Goal: Contribute content: Add original content to the website for others to see

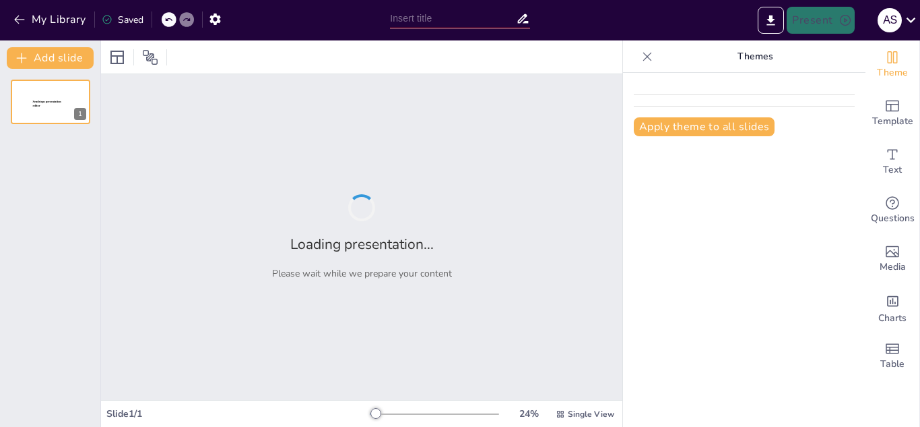
type input "De la Teoría a la Práctica: Domina el Proceso Administrativo"
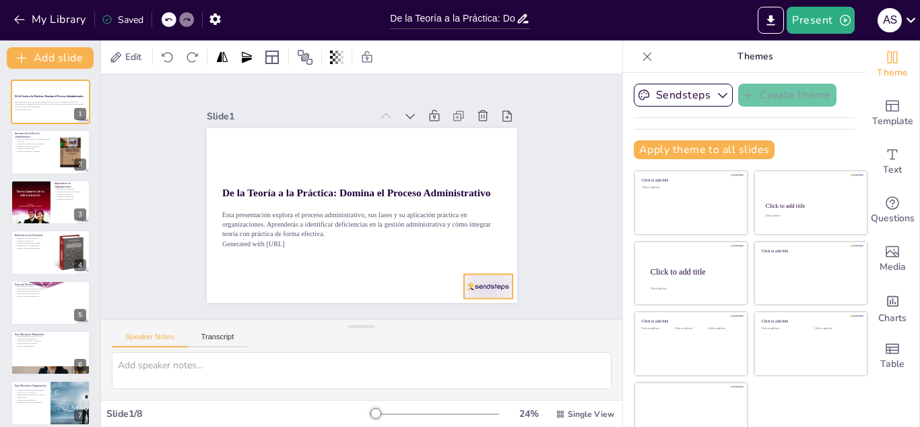
click at [466, 284] on div at bounding box center [478, 298] width 51 height 29
click at [486, 253] on icon at bounding box center [492, 260] width 13 height 14
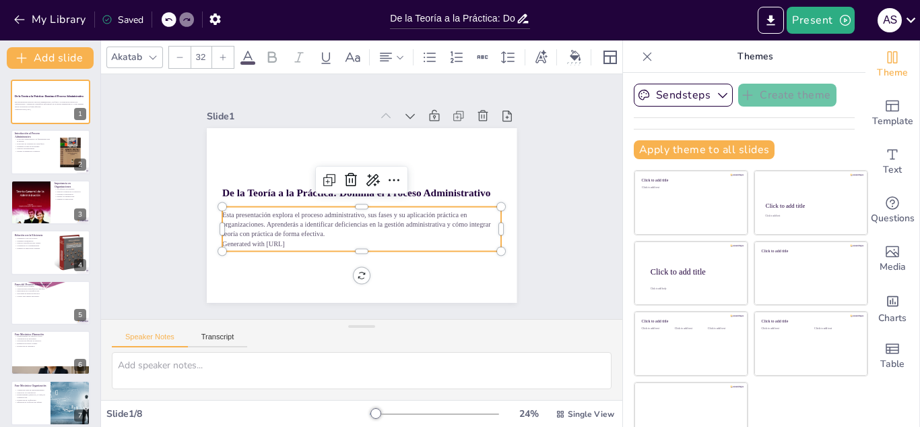
click at [442, 234] on p "Generated with [URL]" at bounding box center [351, 242] width 275 height 67
drag, startPoint x: 486, startPoint y: 245, endPoint x: 418, endPoint y: 245, distance: 68.1
click at [418, 245] on div "De la Teoría a la Práctica: Domina el Proceso Administrativo Esta presentación …" at bounding box center [353, 213] width 356 height 306
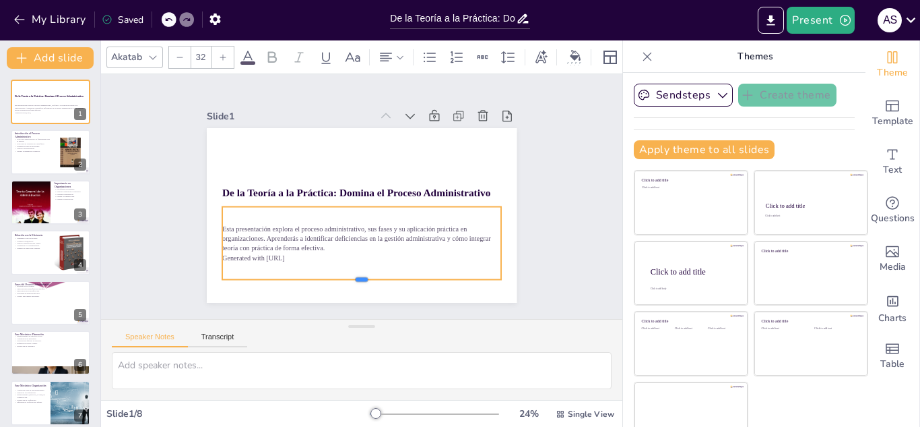
drag, startPoint x: 344, startPoint y: 248, endPoint x: 343, endPoint y: 276, distance: 28.3
click at [343, 280] on div at bounding box center [361, 285] width 279 height 11
click at [150, 52] on icon at bounding box center [153, 57] width 11 height 11
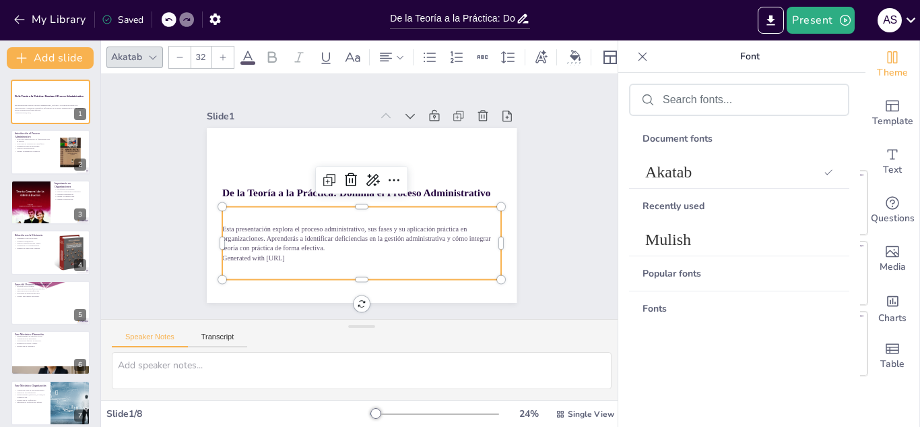
click at [682, 303] on div "Fonts" at bounding box center [739, 308] width 220 height 34
drag, startPoint x: 654, startPoint y: 309, endPoint x: 684, endPoint y: 225, distance: 88.9
click at [684, 225] on div "Document fonts Akatab Recently used Mulish Popular fonts Fonts" at bounding box center [739, 304] width 220 height 367
click at [684, 225] on div "Mulish" at bounding box center [739, 239] width 220 height 32
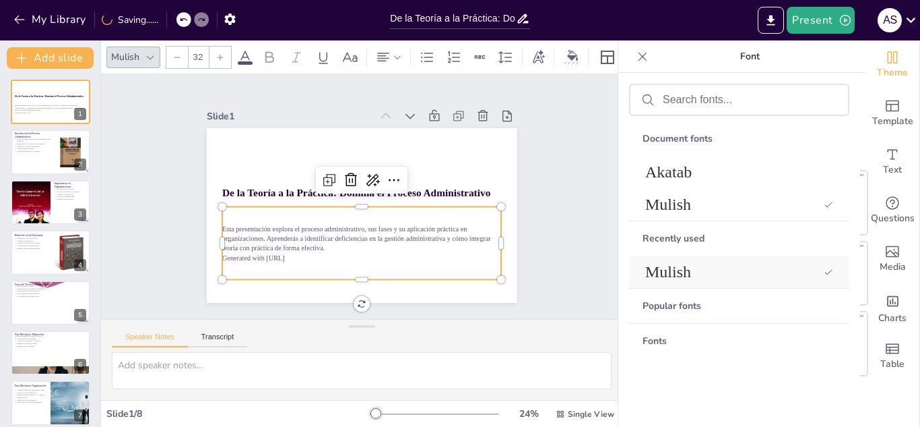
click at [665, 274] on span "Mulish" at bounding box center [732, 272] width 173 height 18
click at [340, 227] on p "Esta presentación explora el proceso administrativo, sus fases y su aplicación …" at bounding box center [353, 237] width 279 height 86
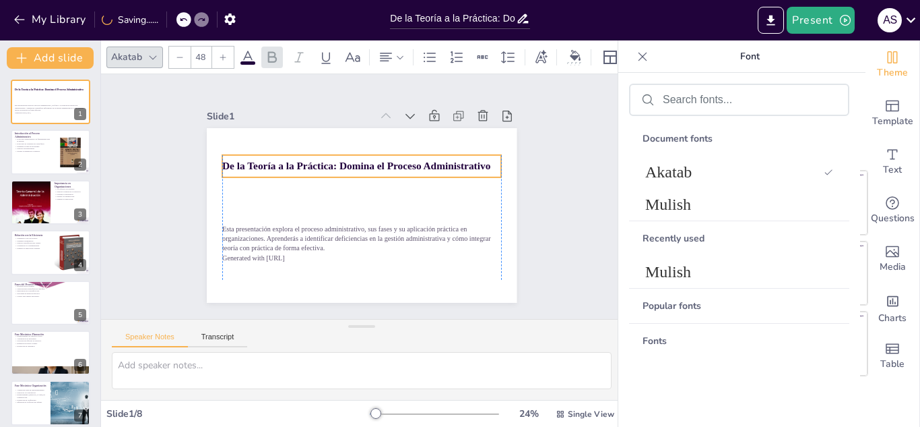
drag, startPoint x: 420, startPoint y: 185, endPoint x: 420, endPoint y: 158, distance: 26.3
click at [420, 158] on strong "De la Teoría a la Práctica: Domina el Proceso Administrativo" at bounding box center [370, 166] width 250 height 120
click at [402, 139] on icon at bounding box center [411, 148] width 18 height 18
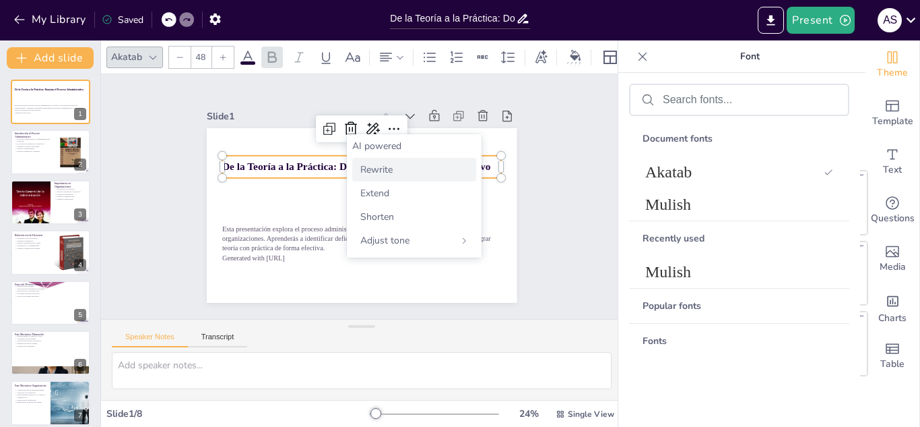
click at [383, 168] on span "Rewrite" at bounding box center [376, 169] width 32 height 13
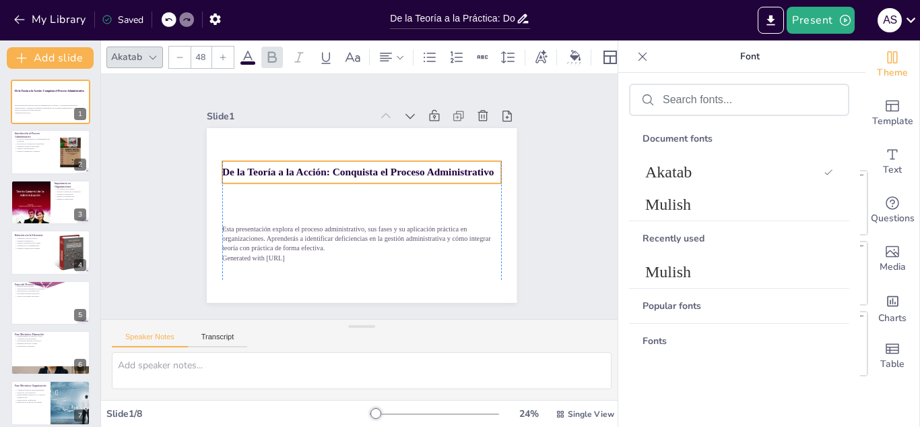
click at [365, 168] on strong "De la Teoría a la Acción: Conquista el Proceso Administrativo" at bounding box center [366, 172] width 262 height 95
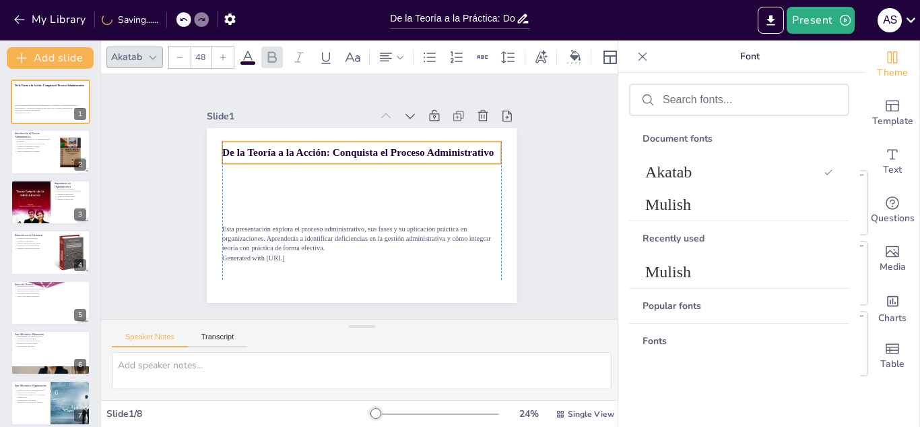
drag, startPoint x: 365, startPoint y: 168, endPoint x: 366, endPoint y: 149, distance: 18.9
click at [366, 149] on strong "De la Teoría a la Acción: Conquista el Proceso Administrativo" at bounding box center [367, 152] width 268 height 67
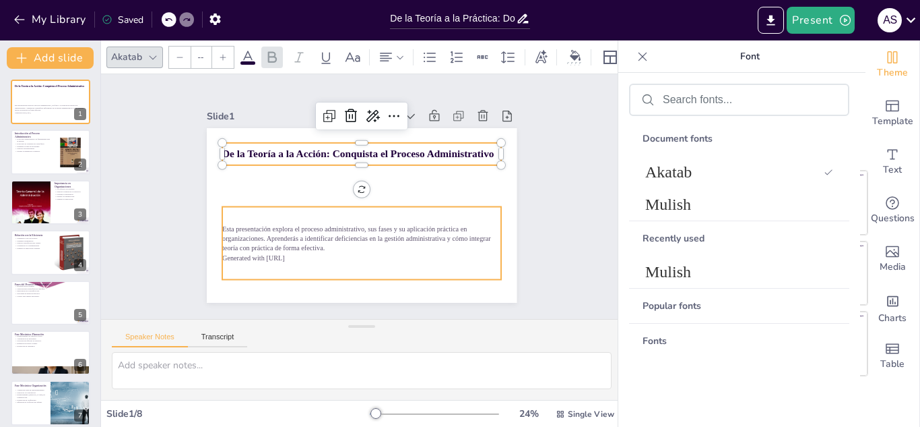
type input "32"
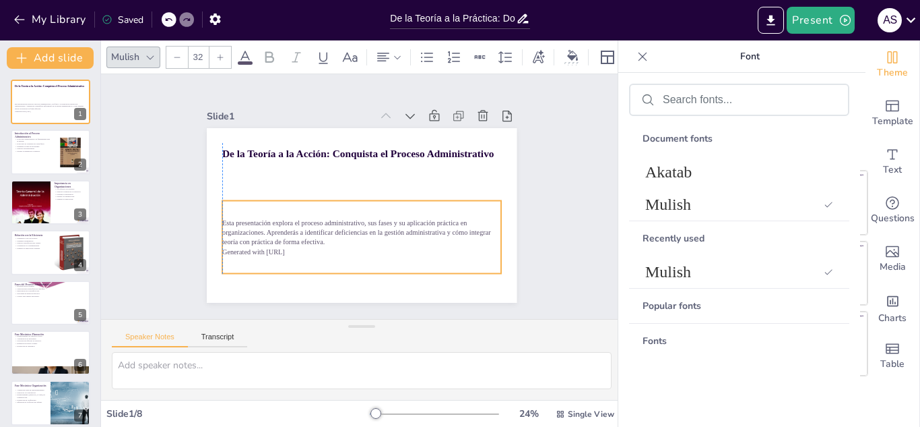
click at [328, 229] on p "Esta presentación explora el proceso administrativo, sus fases y su aplicación …" at bounding box center [351, 231] width 274 height 114
click at [387, 168] on icon at bounding box center [396, 177] width 18 height 18
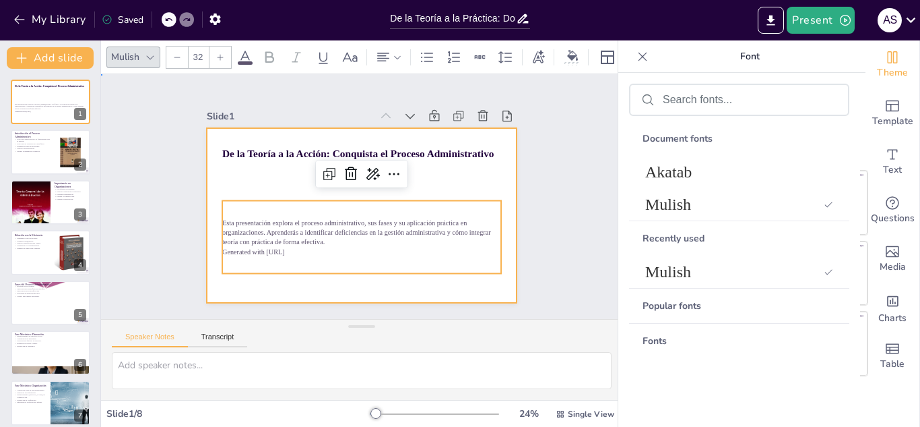
click at [433, 170] on div at bounding box center [358, 214] width 340 height 235
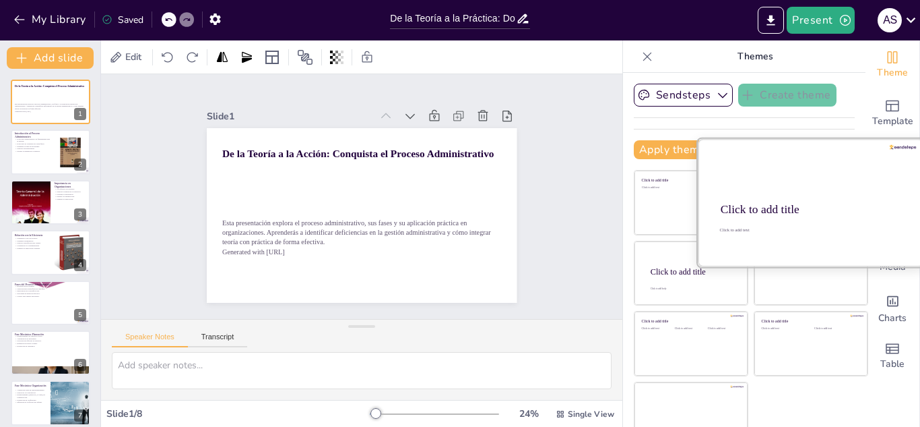
click at [794, 206] on div "Click to add title" at bounding box center [810, 209] width 179 height 13
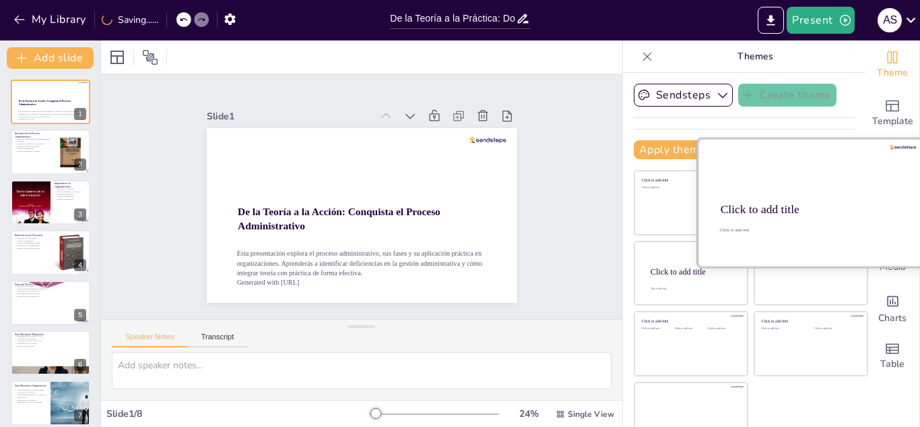
click at [697, 200] on div "Click to add title Click to add text" at bounding box center [811, 202] width 229 height 130
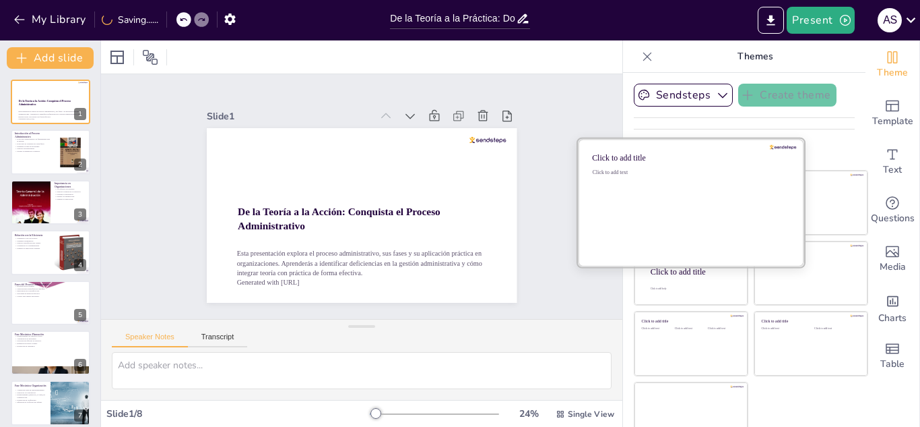
click at [651, 201] on div "Click to add text" at bounding box center [689, 211] width 193 height 84
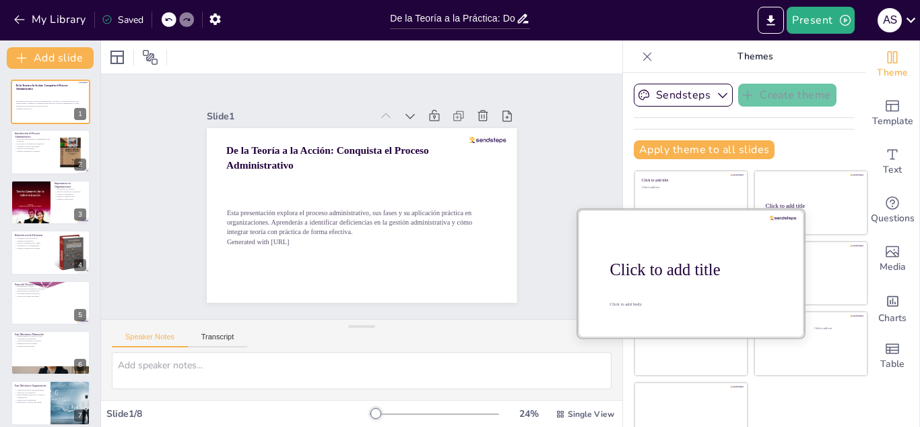
click at [664, 283] on div at bounding box center [691, 272] width 226 height 127
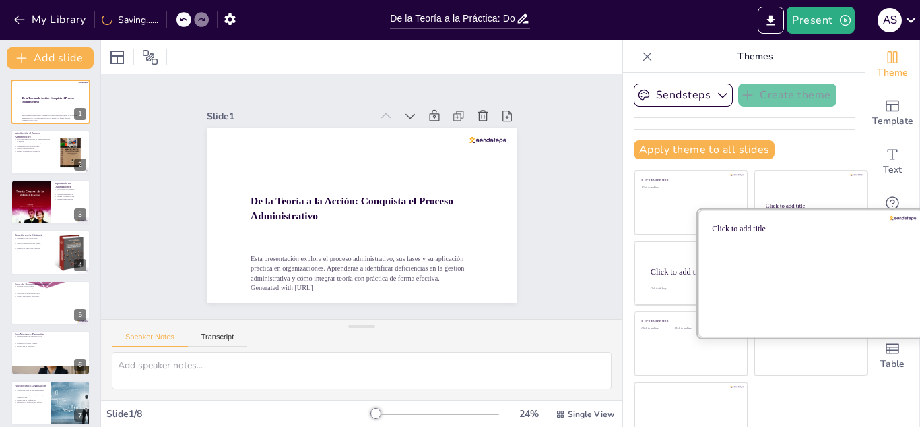
click at [795, 280] on div at bounding box center [811, 272] width 226 height 127
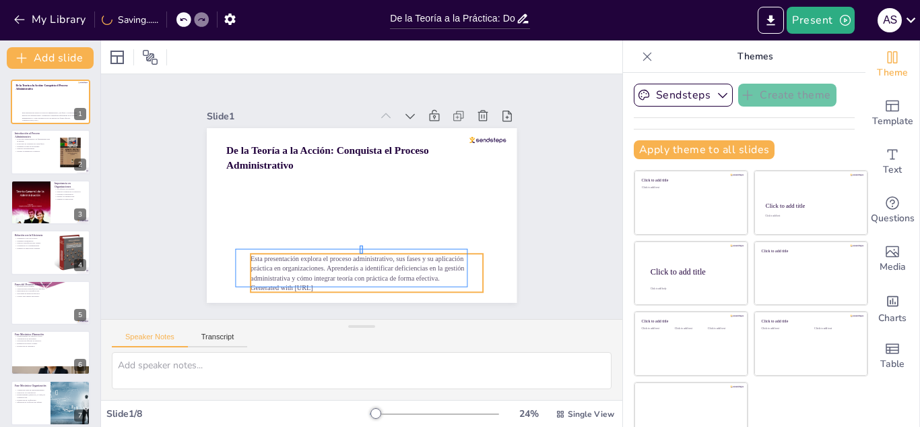
drag, startPoint x: 363, startPoint y: 245, endPoint x: 360, endPoint y: 253, distance: 8.8
click at [360, 215] on div "De la Teoría a la Acción: Conquista el Proceso Administrativo Esta presentación…" at bounding box center [395, 137] width 269 height 155
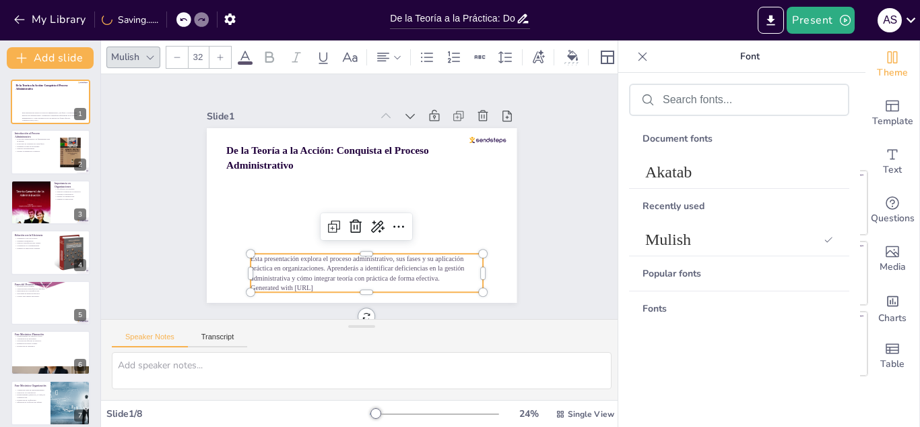
click at [342, 253] on p "Esta presentación explora el proceso administrativo, sus fases y su aplicación …" at bounding box center [292, 179] width 99 height 230
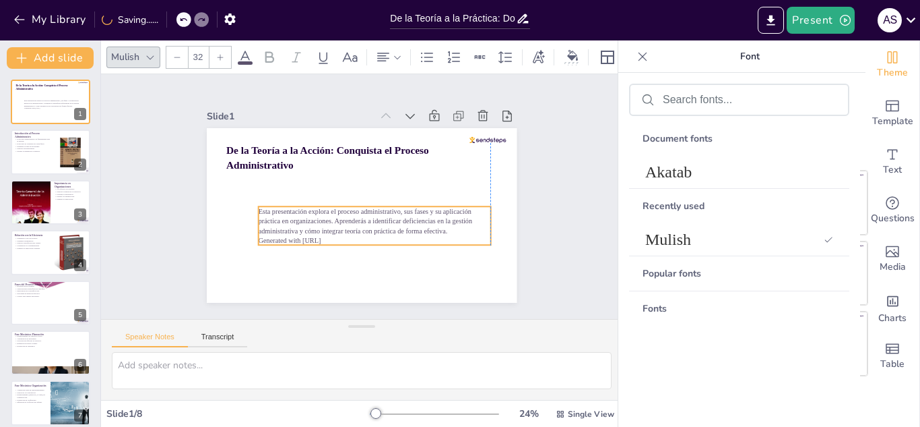
drag, startPoint x: 358, startPoint y: 265, endPoint x: 365, endPoint y: 218, distance: 47.6
click at [365, 218] on p "Esta presentación explora el proceso administrativo, sus fases y su aplicación …" at bounding box center [366, 223] width 230 height 99
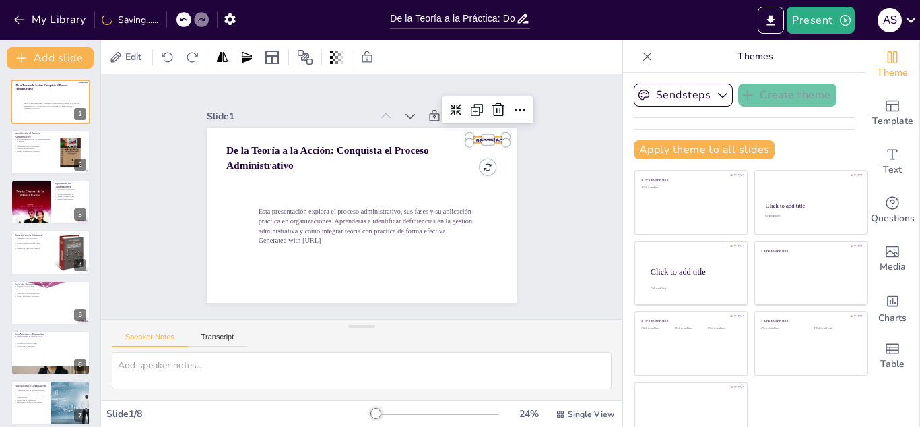
click at [482, 199] on div at bounding box center [499, 211] width 35 height 24
click at [509, 146] on icon at bounding box center [519, 156] width 20 height 20
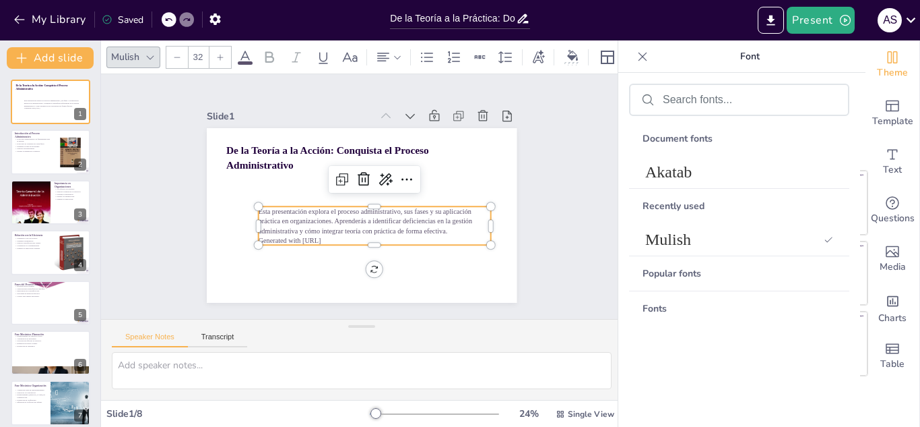
click at [350, 221] on p "Esta presentación explora el proceso administrativo, sus fases y su aplicación …" at bounding box center [363, 224] width 224 height 121
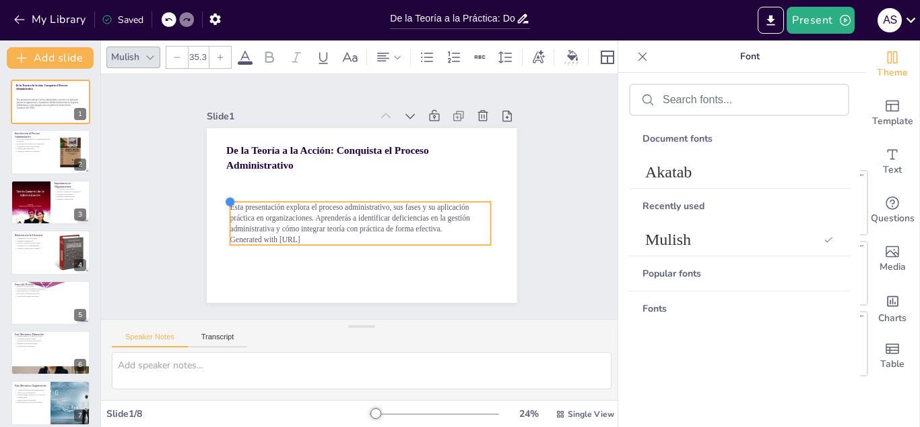
type input "35.9"
drag, startPoint x: 241, startPoint y: 201, endPoint x: 218, endPoint y: 196, distance: 23.4
click at [224, 194] on div at bounding box center [230, 188] width 12 height 12
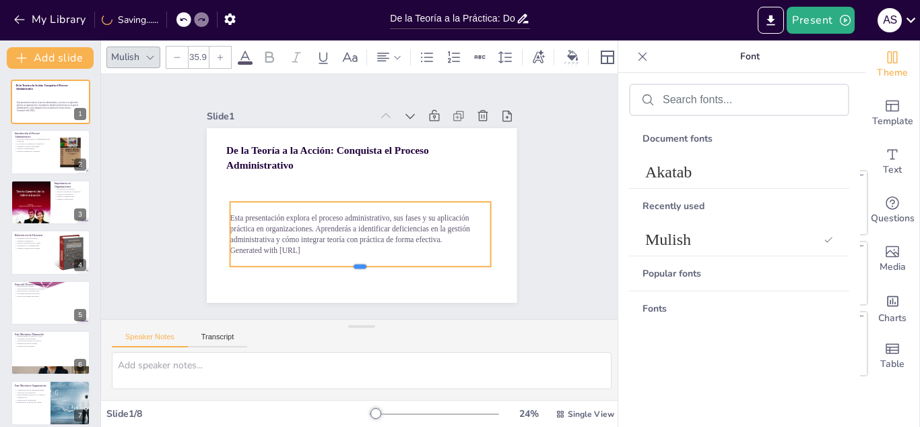
drag, startPoint x: 347, startPoint y: 242, endPoint x: 347, endPoint y: 263, distance: 21.6
click at [347, 263] on div at bounding box center [344, 270] width 257 height 65
click at [365, 167] on icon at bounding box center [374, 176] width 18 height 18
click at [388, 182] on icon at bounding box center [399, 193] width 22 height 22
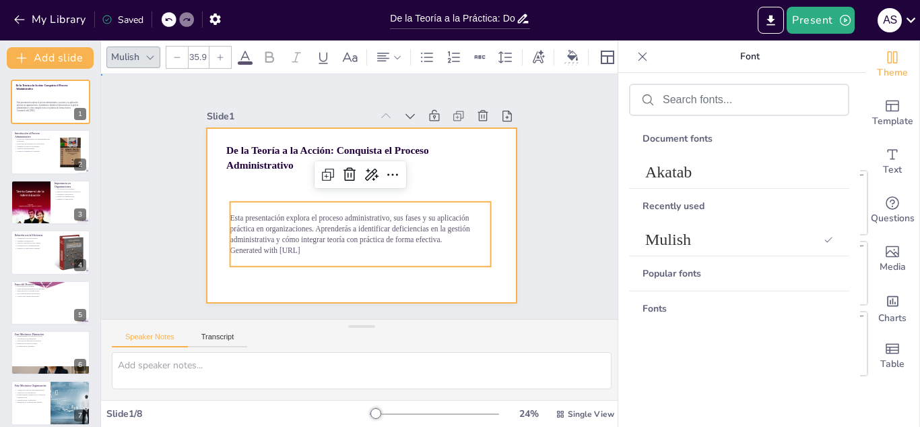
click at [420, 168] on div at bounding box center [358, 214] width 340 height 235
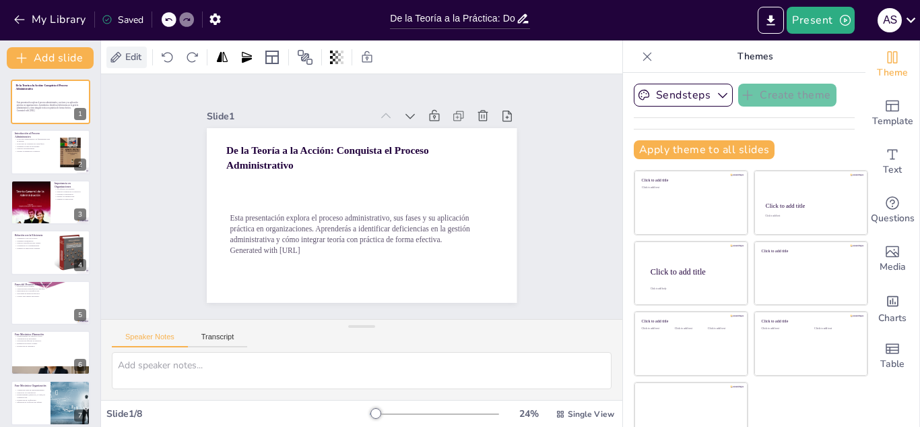
click at [137, 53] on span "Edit" at bounding box center [134, 57] width 22 height 13
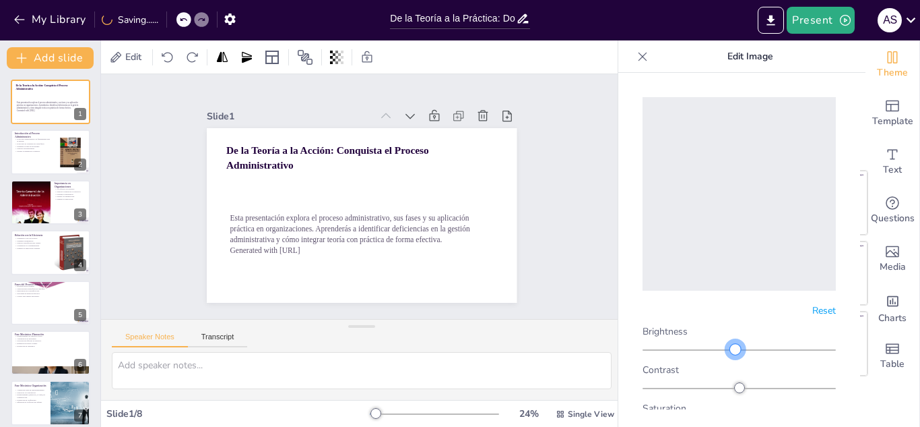
drag, startPoint x: 734, startPoint y: 338, endPoint x: 732, endPoint y: 345, distance: 7.0
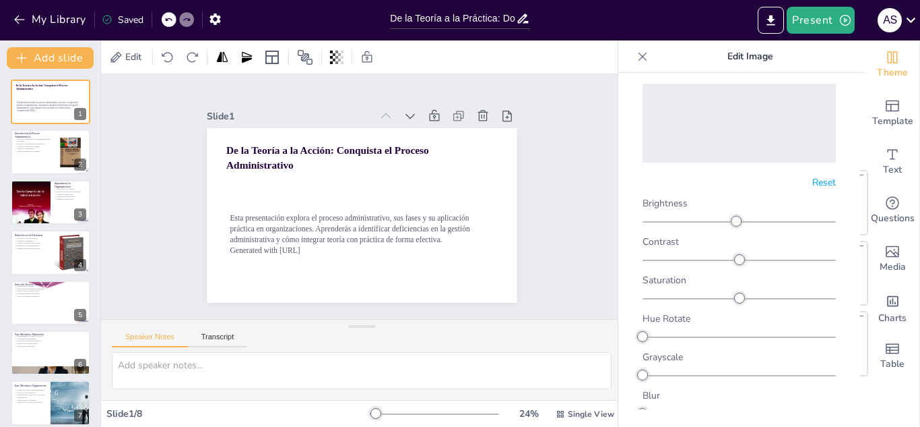
click at [648, 59] on icon at bounding box center [642, 56] width 13 height 13
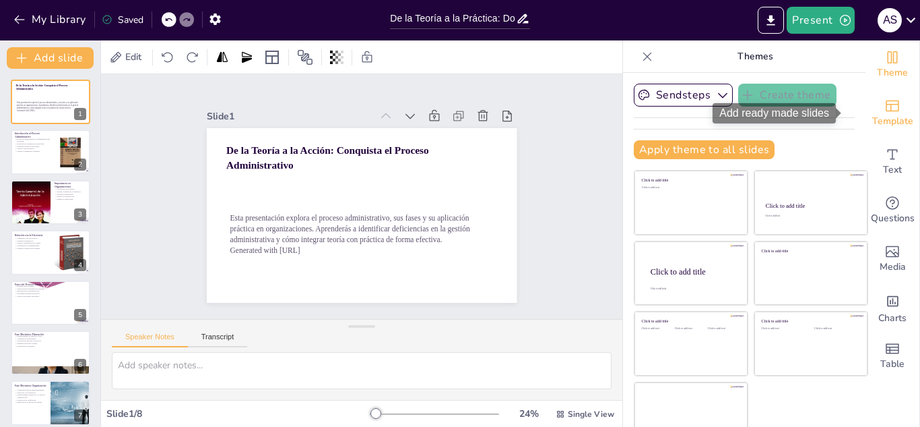
click at [875, 117] on span "Template" at bounding box center [893, 121] width 41 height 15
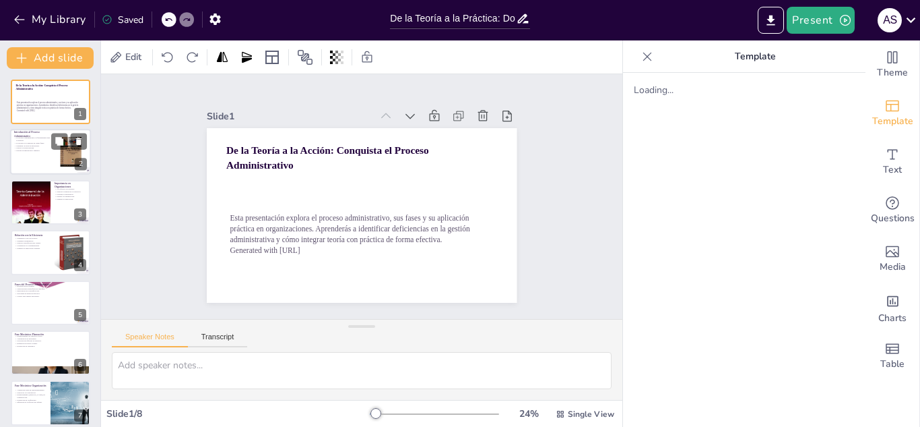
click at [41, 148] on p "Mejora la productividad." at bounding box center [32, 148] width 36 height 3
type textarea "El proceso administrativo es la columna vertebral de cualquier organización, ya…"
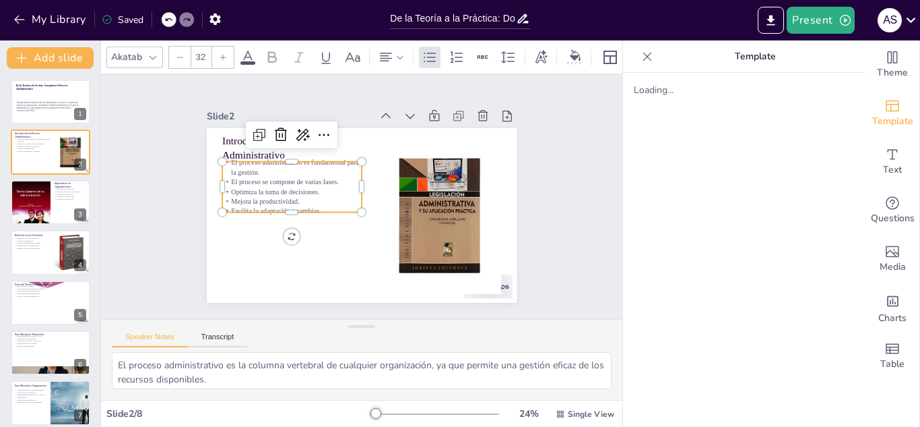
click at [301, 191] on p "Optimiza la toma de decisiones." at bounding box center [296, 170] width 135 height 53
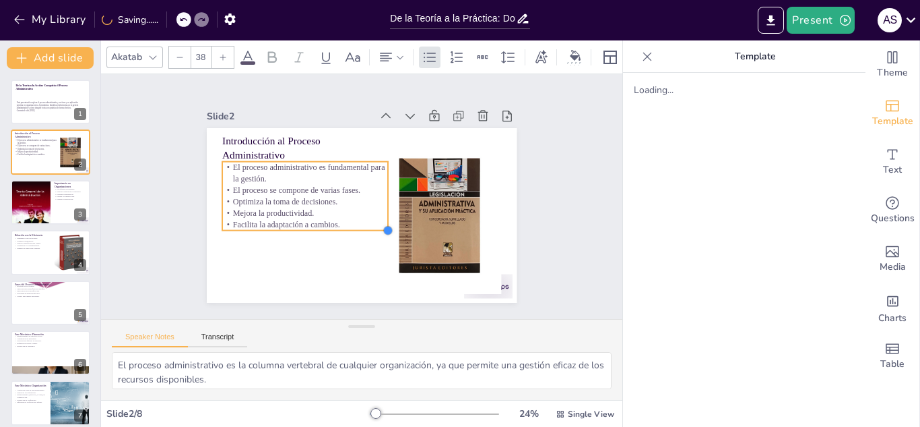
drag, startPoint x: 350, startPoint y: 207, endPoint x: 334, endPoint y: 217, distance: 19.1
click at [334, 217] on div "Introducción al Proceso Administrativo El proceso administrativo es fundamental…" at bounding box center [354, 214] width 354 height 286
type input "38.4"
click at [298, 220] on p "Facilita la adaptación a cambios." at bounding box center [299, 206] width 163 height 63
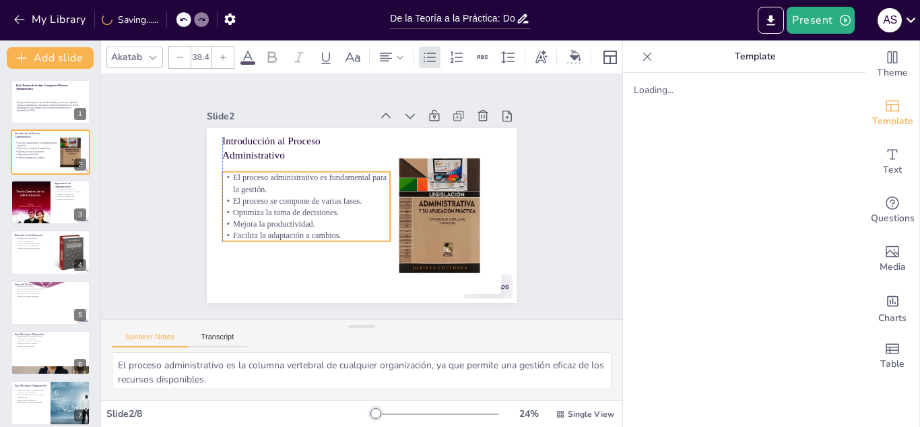
drag, startPoint x: 294, startPoint y: 225, endPoint x: 292, endPoint y: 236, distance: 11.0
click at [292, 236] on p "Facilita la adaptación a cambios." at bounding box center [296, 216] width 163 height 63
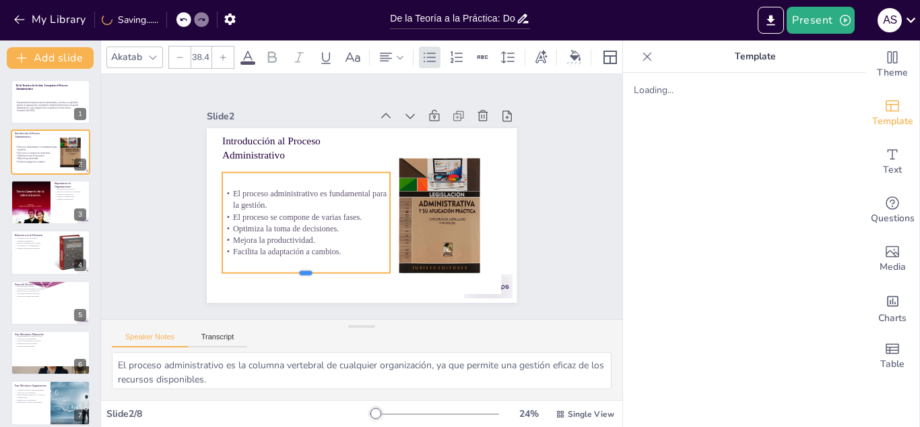
drag, startPoint x: 294, startPoint y: 239, endPoint x: 289, endPoint y: 270, distance: 31.5
click at [289, 270] on div at bounding box center [263, 199] width 107 height 142
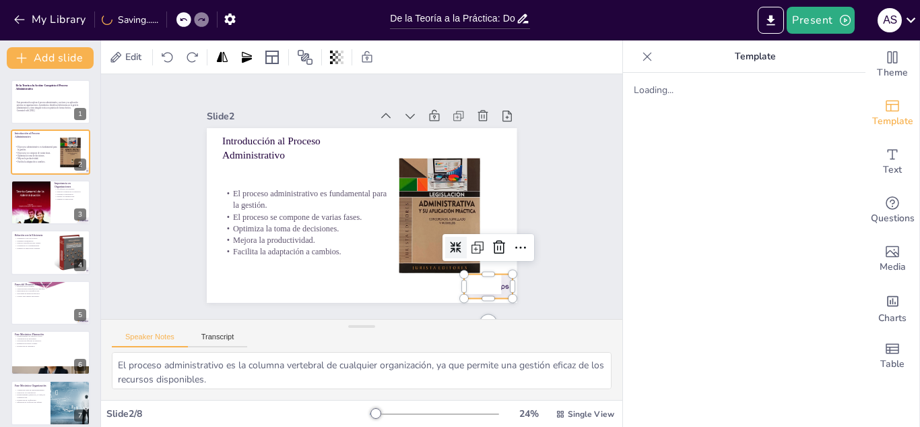
click at [482, 302] on div at bounding box center [455, 321] width 54 height 38
click at [484, 278] on icon at bounding box center [476, 286] width 15 height 16
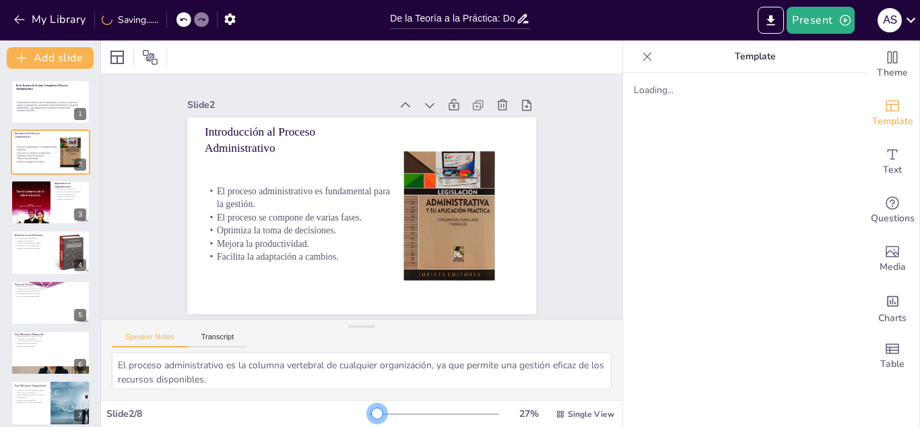
click at [372, 414] on div at bounding box center [377, 413] width 11 height 11
click at [39, 195] on div at bounding box center [30, 202] width 40 height 58
type textarea "Un uso efectivo de los recursos es clave para el éxito de cualquier organizació…"
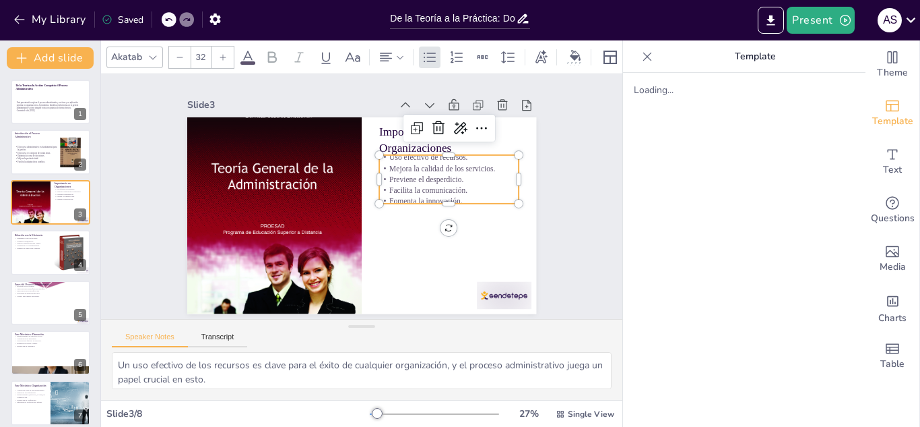
click at [394, 216] on p "Mejora la calidad de los servicios." at bounding box center [381, 286] width 26 height 140
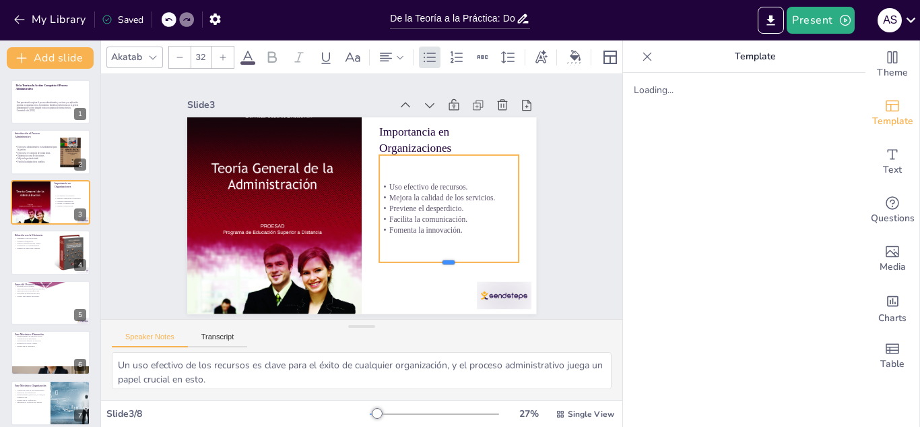
drag, startPoint x: 439, startPoint y: 199, endPoint x: 438, endPoint y: 257, distance: 58.6
click at [429, 160] on div at bounding box center [401, 92] width 53 height 136
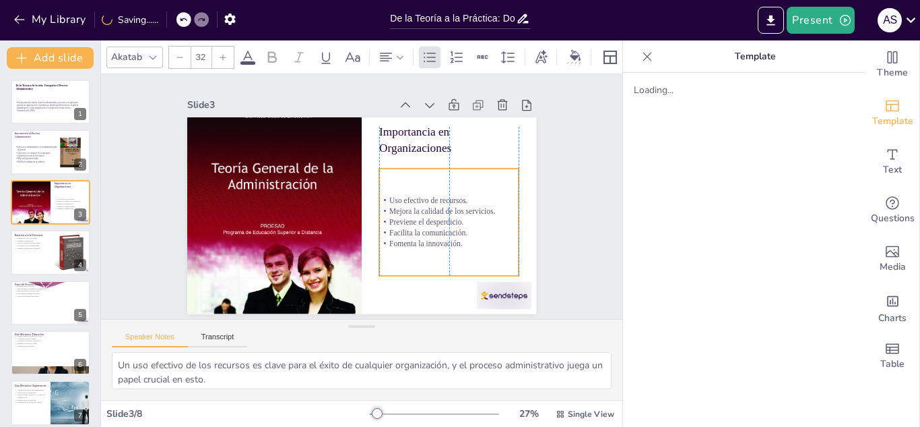
drag, startPoint x: 441, startPoint y: 209, endPoint x: 439, endPoint y: 224, distance: 15.6
click at [439, 232] on p "Facilita la comunicación." at bounding box center [419, 272] width 127 height 80
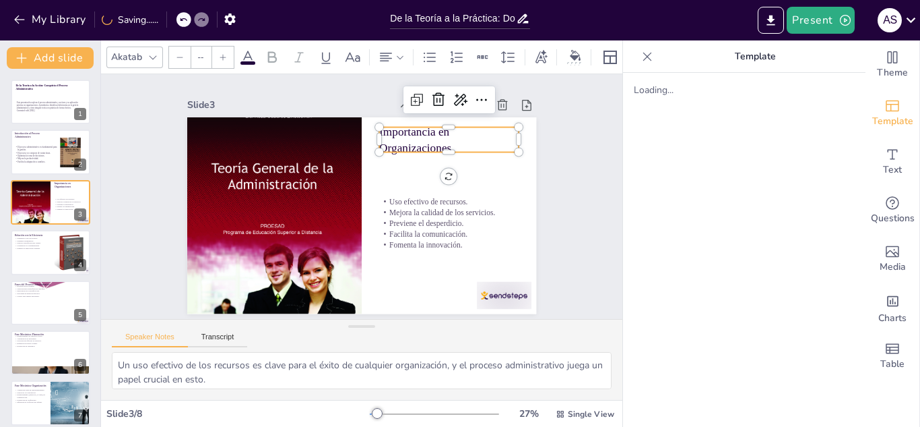
type input "48"
click at [387, 129] on p "Importancia en Organizaciones" at bounding box center [459, 158] width 144 height 61
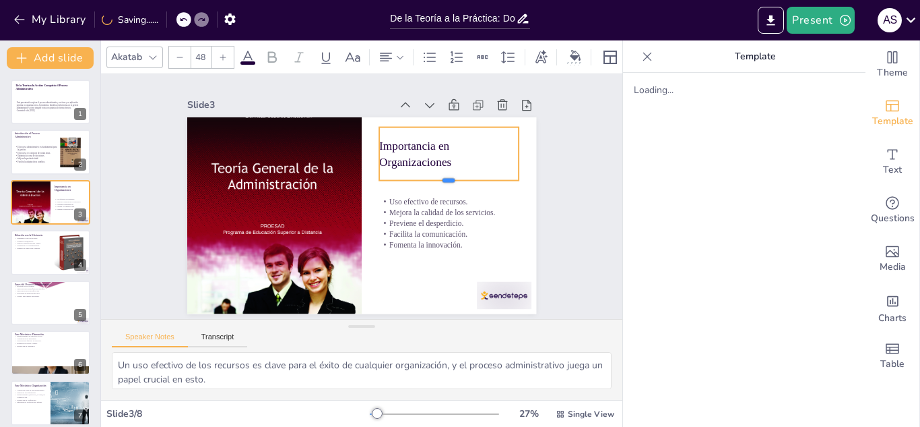
drag, startPoint x: 439, startPoint y: 148, endPoint x: 441, endPoint y: 175, distance: 27.0
click at [441, 182] on div at bounding box center [450, 195] width 140 height 26
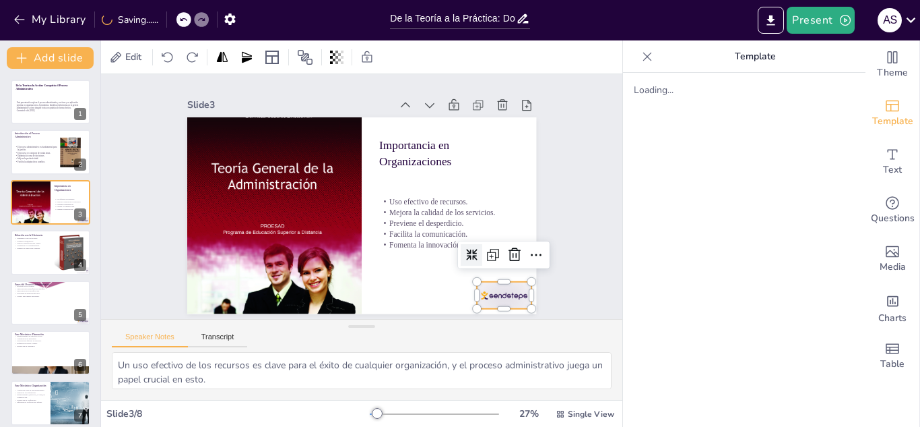
click at [486, 303] on div at bounding box center [480, 322] width 59 height 38
click at [270, 314] on icon at bounding box center [259, 324] width 20 height 20
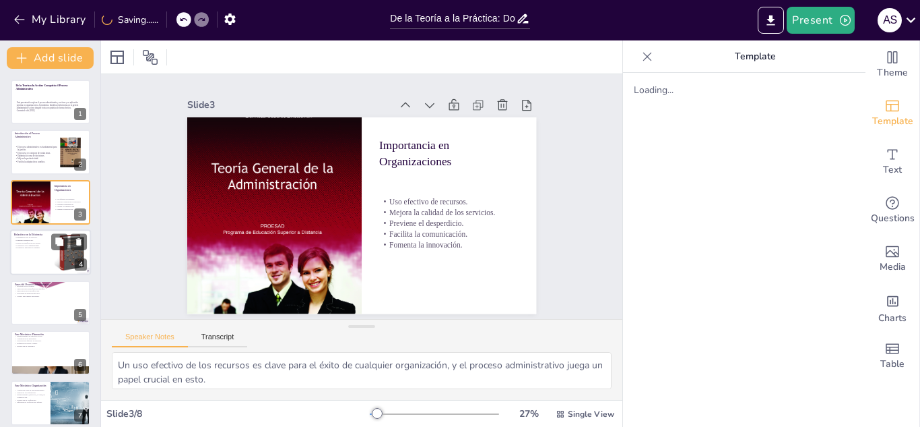
click at [32, 251] on div at bounding box center [50, 252] width 81 height 46
type textarea "La maximización del uso de recursos es un objetivo clave del proceso administra…"
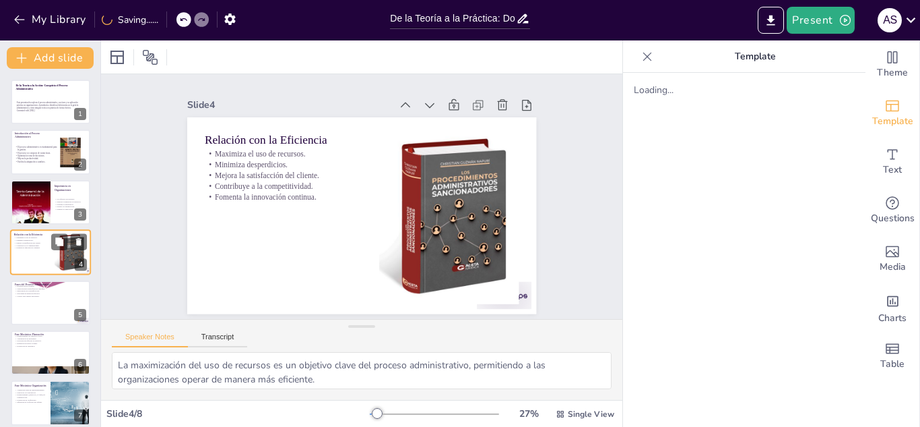
scroll to position [5, 0]
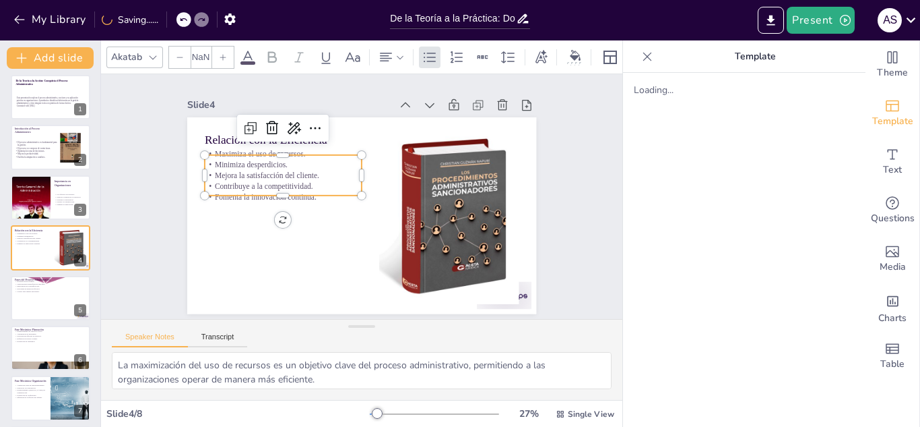
click at [220, 183] on p "Contribuye a la competitividad." at bounding box center [290, 162] width 153 height 59
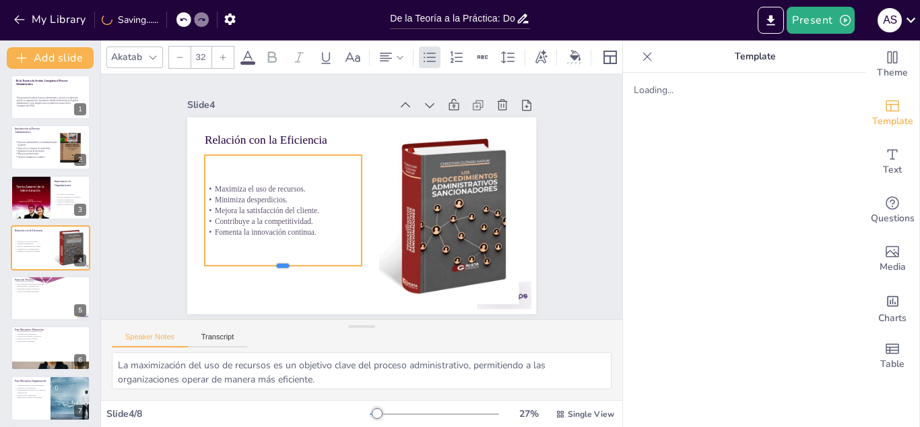
drag, startPoint x: 272, startPoint y: 192, endPoint x: 267, endPoint y: 262, distance: 70.2
click at [267, 262] on div at bounding box center [276, 262] width 158 height 27
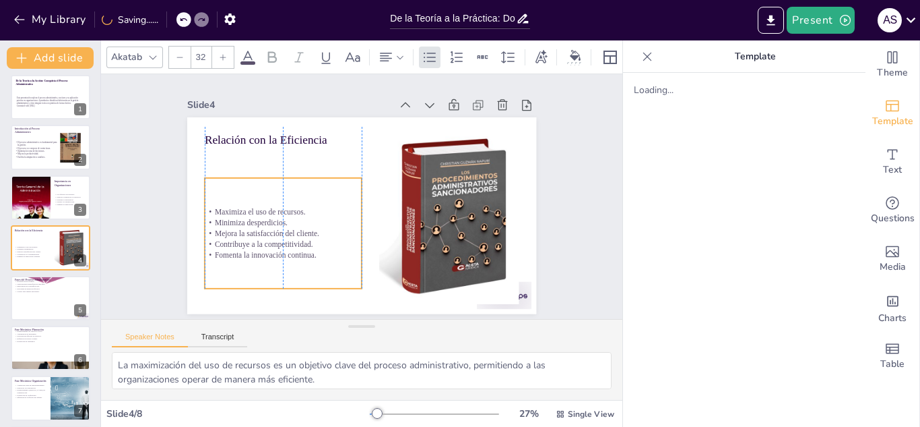
drag, startPoint x: 270, startPoint y: 210, endPoint x: 270, endPoint y: 232, distance: 22.9
click at [270, 232] on p "Mejora la satisfacción del cliente." at bounding box center [275, 206] width 153 height 59
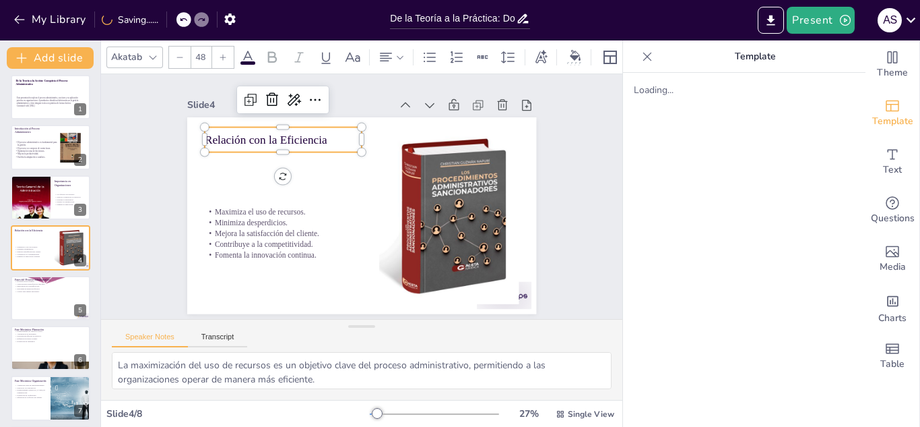
click at [238, 137] on p "Relación con la Eficiencia" at bounding box center [313, 112] width 150 height 79
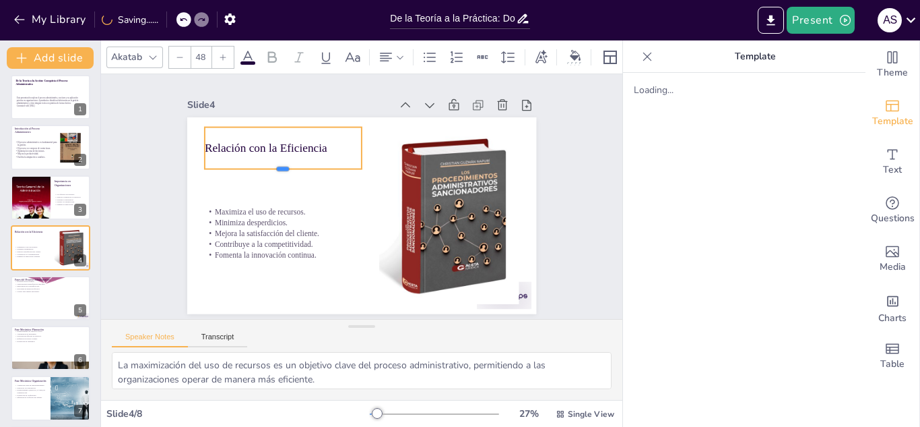
drag, startPoint x: 272, startPoint y: 150, endPoint x: 269, endPoint y: 168, distance: 17.7
click at [269, 168] on div at bounding box center [290, 158] width 156 height 43
click at [253, 55] on icon at bounding box center [248, 57] width 16 height 16
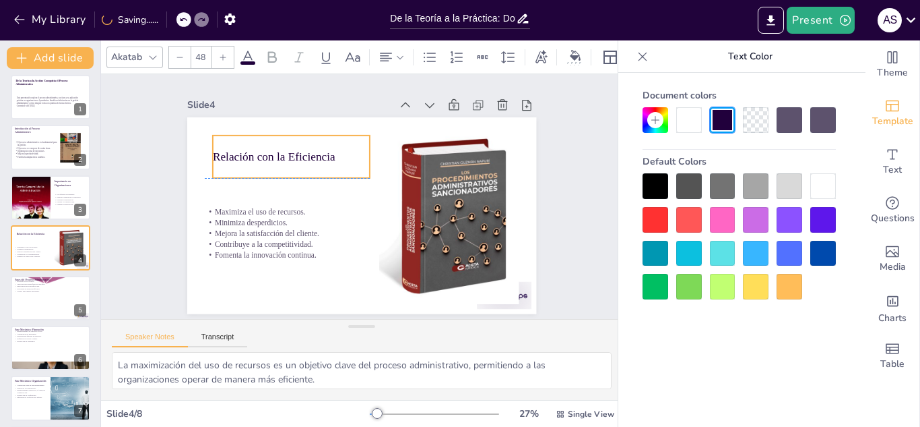
drag, startPoint x: 214, startPoint y: 139, endPoint x: 222, endPoint y: 146, distance: 11.0
click at [230, 146] on p "Relación con la Eficiencia" at bounding box center [307, 136] width 154 height 64
click at [648, 216] on div at bounding box center [656, 220] width 26 height 26
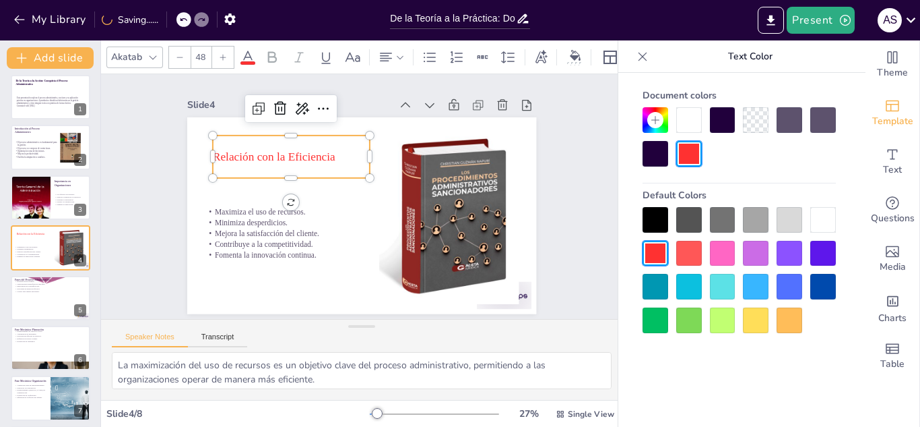
click at [717, 113] on div at bounding box center [723, 120] width 26 height 26
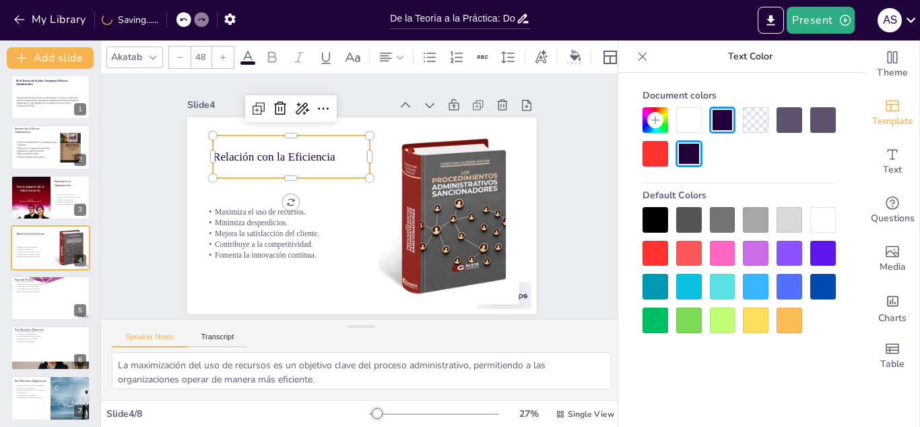
click at [751, 121] on div at bounding box center [756, 120] width 26 height 26
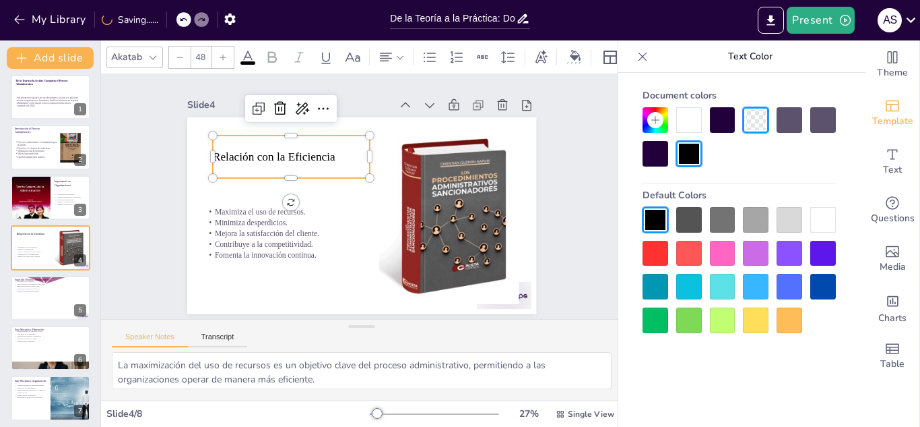
click at [722, 130] on div at bounding box center [723, 120] width 26 height 26
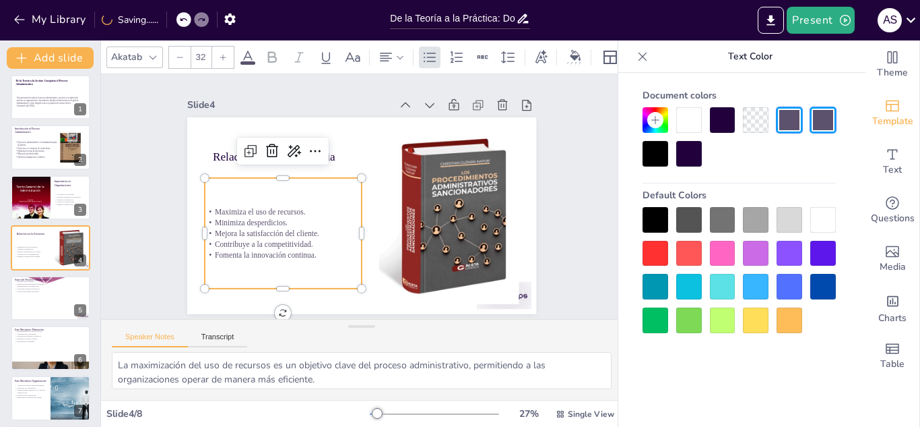
click at [210, 204] on p "Maximiza el uso de recursos." at bounding box center [282, 202] width 158 height 27
click at [249, 49] on icon at bounding box center [248, 57] width 16 height 16
click at [247, 61] on span at bounding box center [248, 62] width 15 height 3
click at [648, 158] on div at bounding box center [656, 154] width 26 height 26
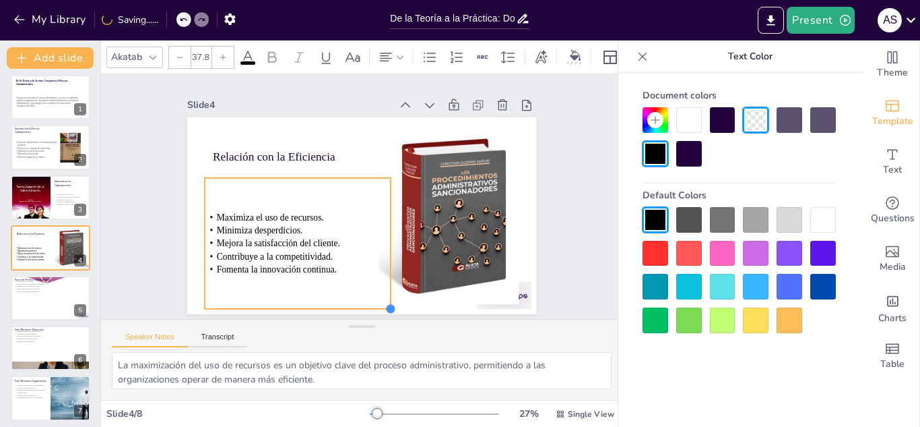
drag, startPoint x: 350, startPoint y: 281, endPoint x: 365, endPoint y: 295, distance: 20.0
click at [365, 295] on div "Relación con la Eficiencia Maximiza el uso de recursos. Minimiza desperdicios. …" at bounding box center [356, 214] width 393 height 294
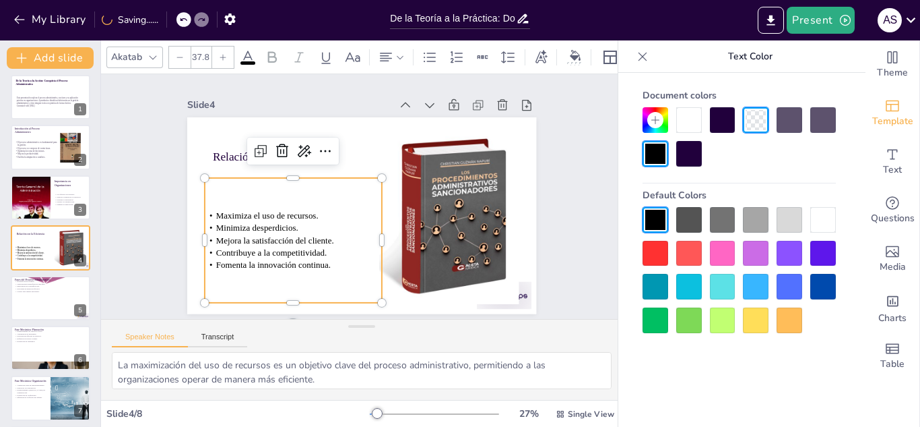
type input "36.1"
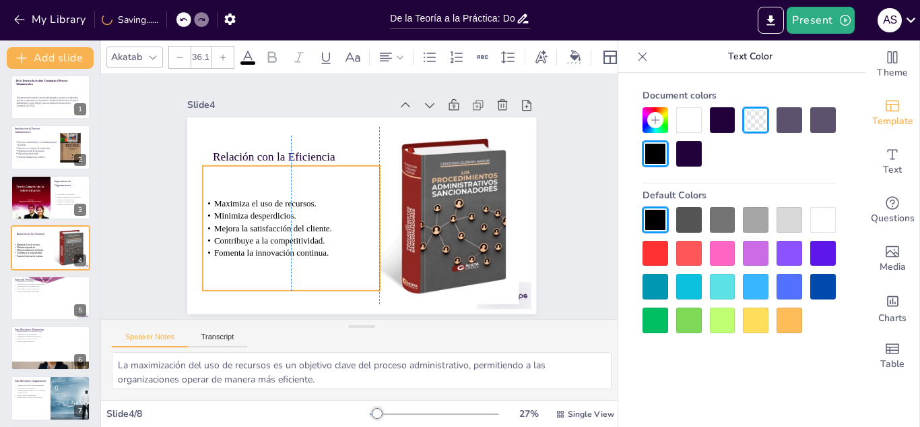
drag, startPoint x: 253, startPoint y: 245, endPoint x: 249, endPoint y: 232, distance: 13.2
click at [249, 201] on span "Contribuye a la competitividad." at bounding box center [268, 157] width 82 height 89
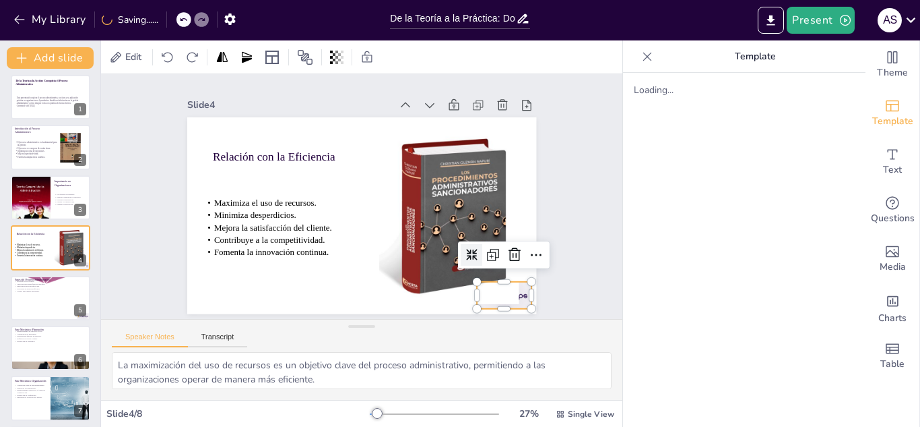
click at [497, 313] on div at bounding box center [467, 334] width 61 height 43
click at [506, 276] on icon at bounding box center [499, 285] width 19 height 19
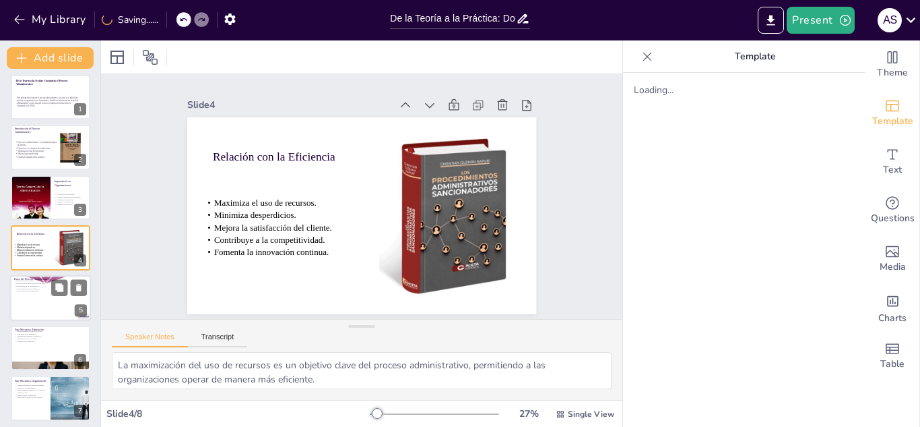
click at [26, 298] on div at bounding box center [50, 298] width 81 height 46
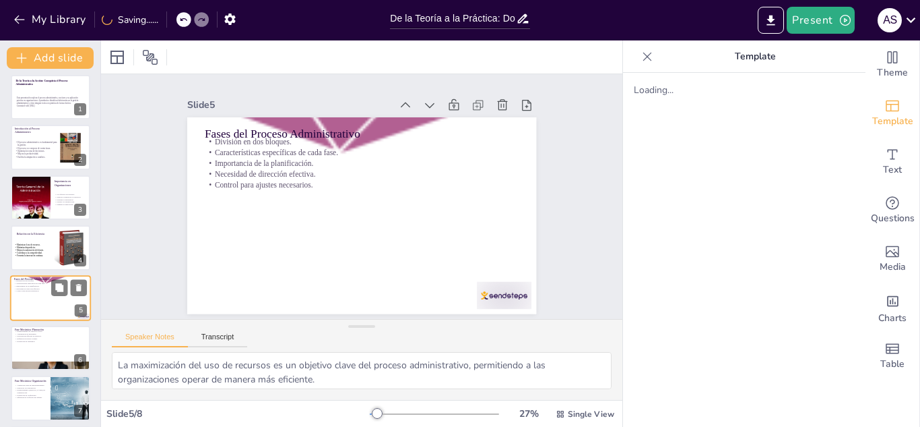
type textarea "La división del proceso administrativo en dos bloques facilita su comprensión y…"
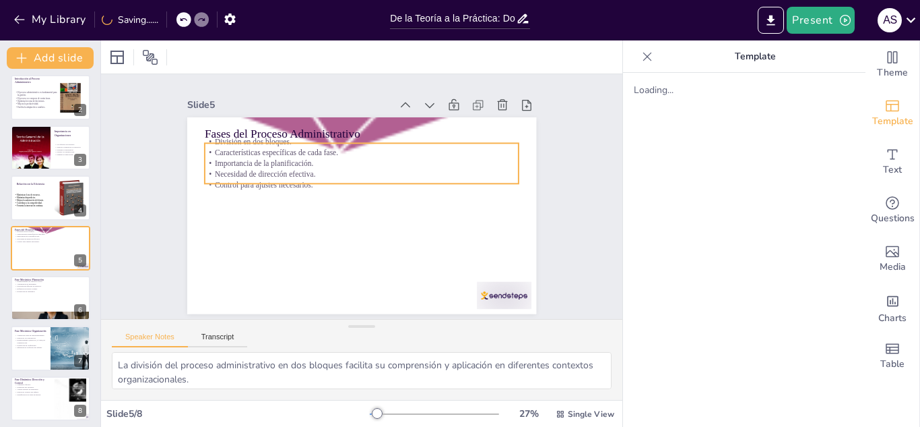
click at [234, 164] on p "Necesidad de dirección efectiva." at bounding box center [369, 174] width 303 height 107
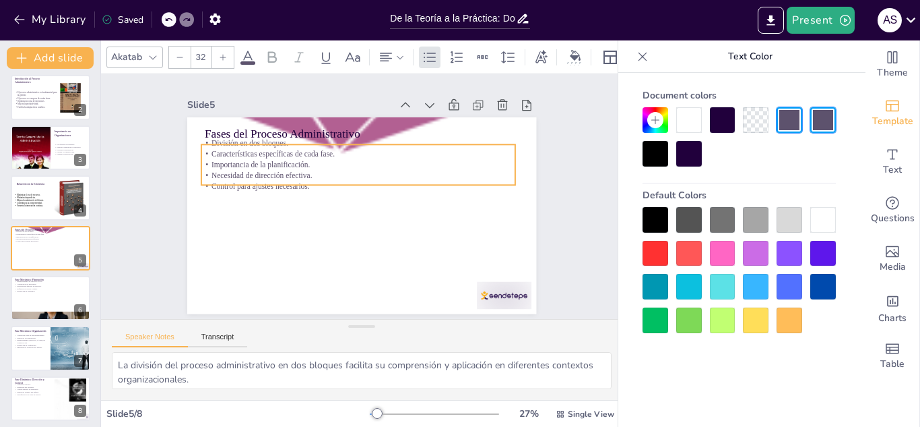
click at [350, 179] on p "Control para ajustes necesarios." at bounding box center [360, 186] width 314 height 44
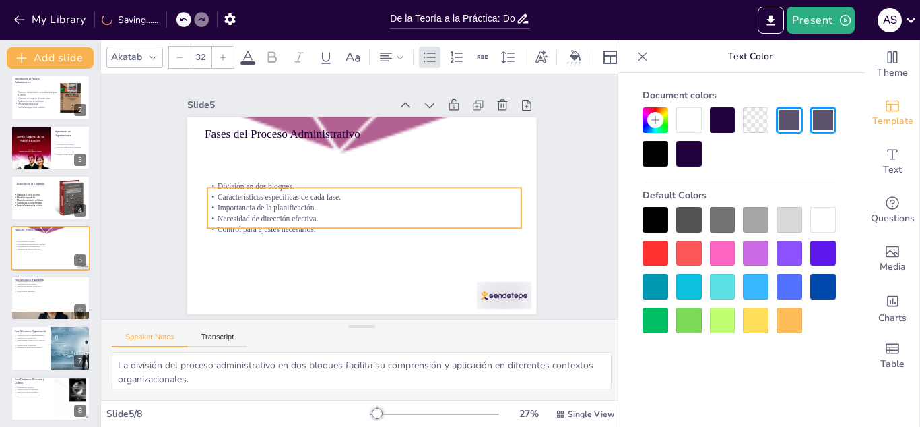
drag, startPoint x: 350, startPoint y: 179, endPoint x: 356, endPoint y: 222, distance: 43.5
click at [356, 222] on p "Control para ajustes necesarios." at bounding box center [358, 229] width 310 height 76
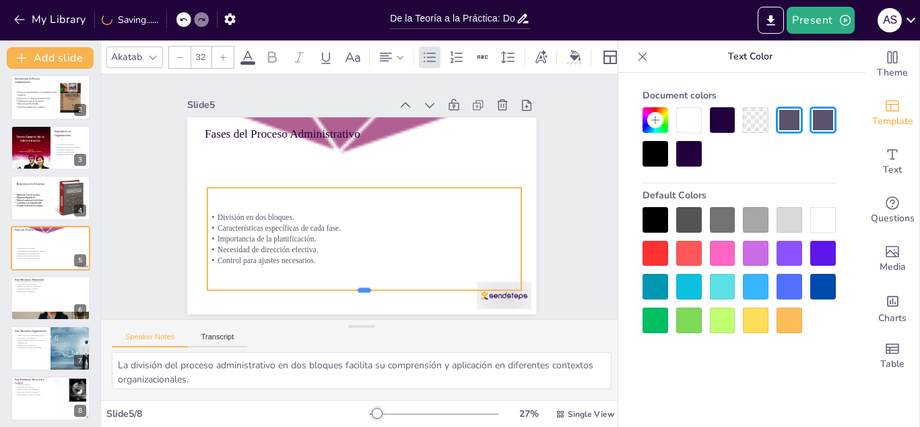
drag, startPoint x: 353, startPoint y: 223, endPoint x: 362, endPoint y: 289, distance: 66.6
click at [362, 289] on div at bounding box center [344, 294] width 310 height 76
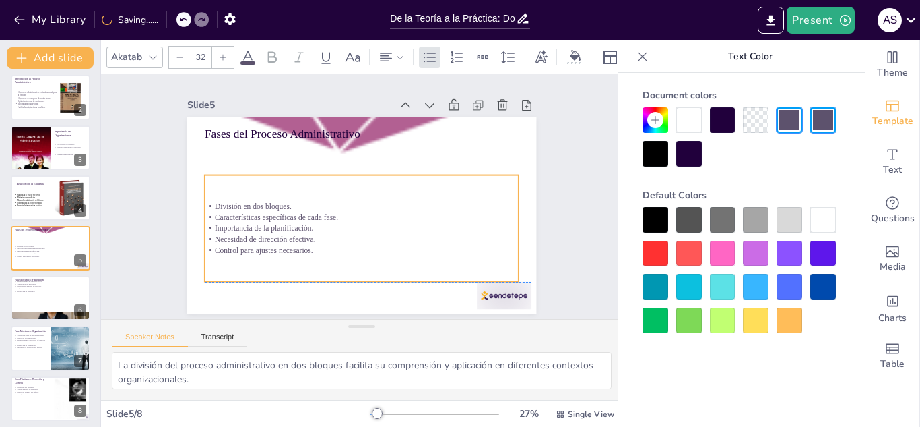
drag, startPoint x: 300, startPoint y: 237, endPoint x: 300, endPoint y: 226, distance: 10.8
click at [300, 226] on p "Importancia de la planificación." at bounding box center [355, 227] width 310 height 76
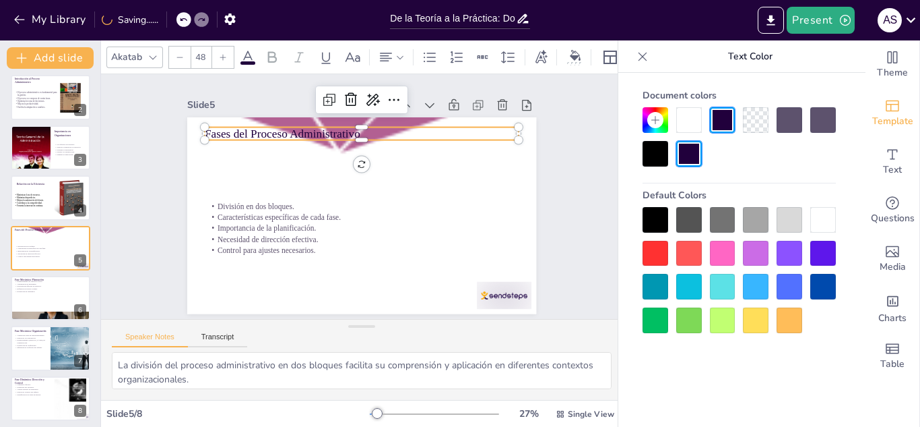
click at [243, 127] on p "Fases del Proceso Administrativo" at bounding box center [388, 138] width 294 height 143
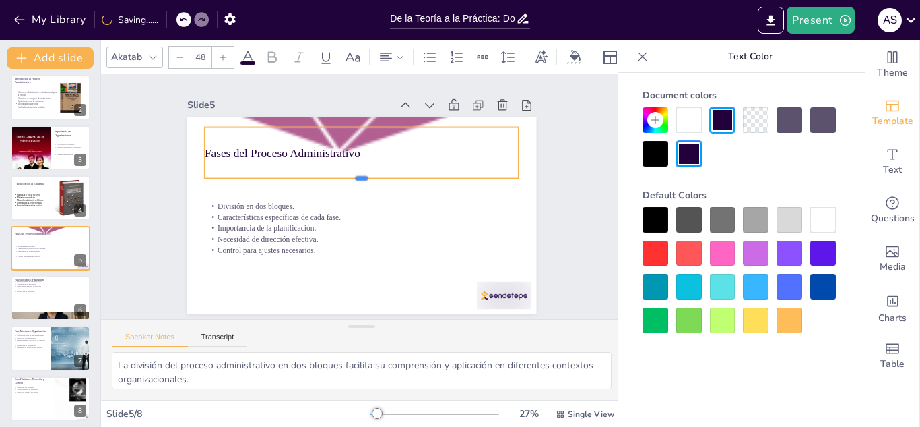
drag, startPoint x: 351, startPoint y: 135, endPoint x: 350, endPoint y: 174, distance: 38.4
click at [350, 179] on div at bounding box center [362, 184] width 315 height 11
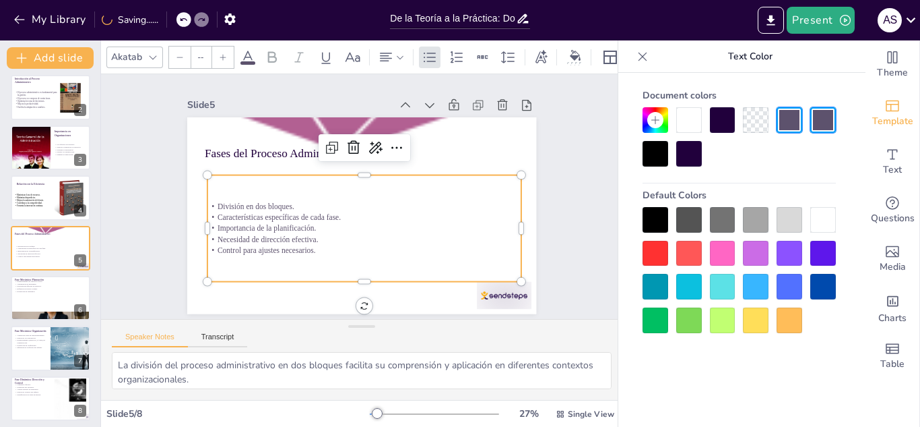
type input "32"
click at [260, 226] on p "Importancia de la planificación." at bounding box center [361, 228] width 314 height 44
click at [652, 154] on div at bounding box center [656, 154] width 26 height 26
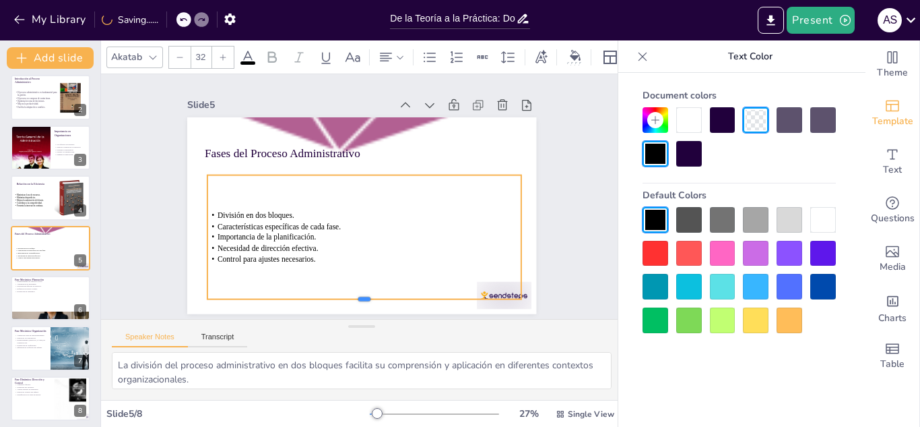
drag, startPoint x: 355, startPoint y: 278, endPoint x: 352, endPoint y: 294, distance: 17.1
click at [352, 294] on div at bounding box center [321, 295] width 292 height 137
click at [466, 327] on div at bounding box center [436, 352] width 61 height 51
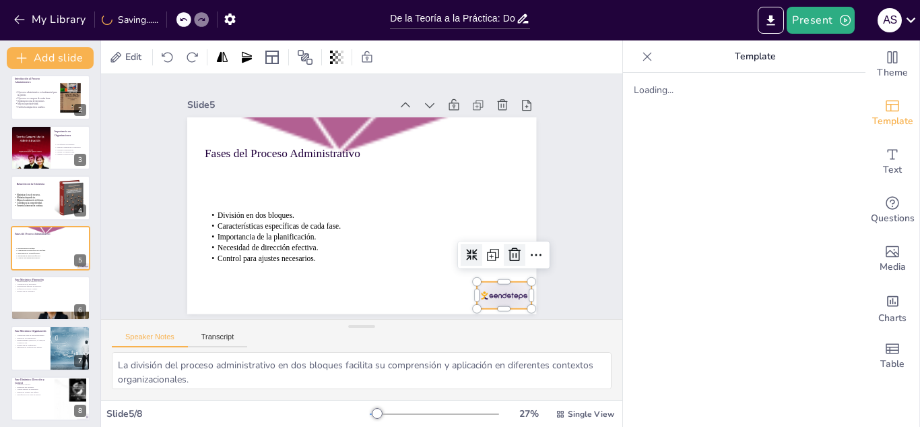
click at [497, 290] on icon at bounding box center [489, 298] width 15 height 16
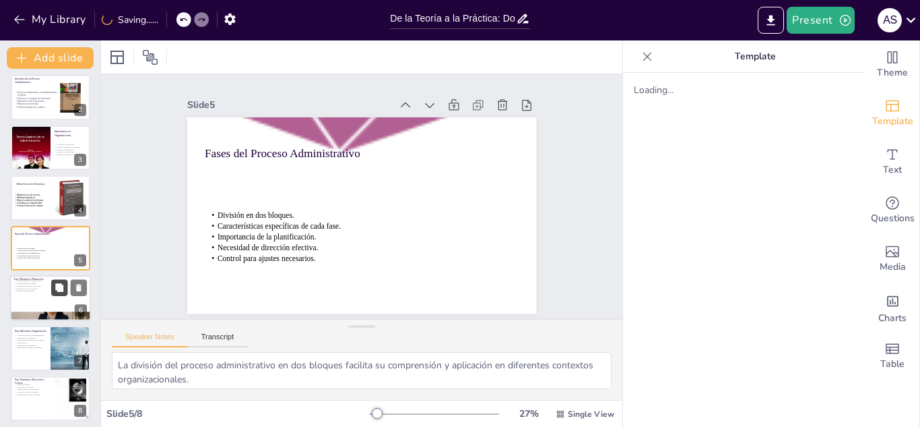
click at [53, 288] on button at bounding box center [59, 287] width 16 height 16
type textarea "Establecer objetivos claros es el primer paso en el proceso de planeación, y es…"
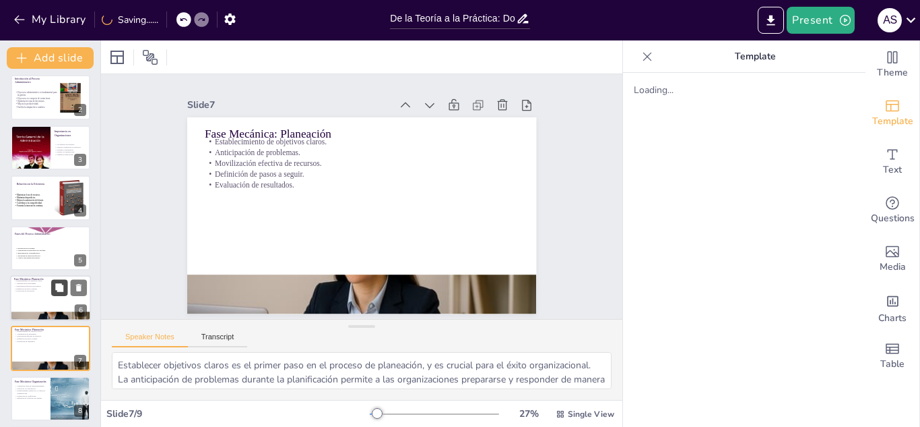
scroll to position [109, 0]
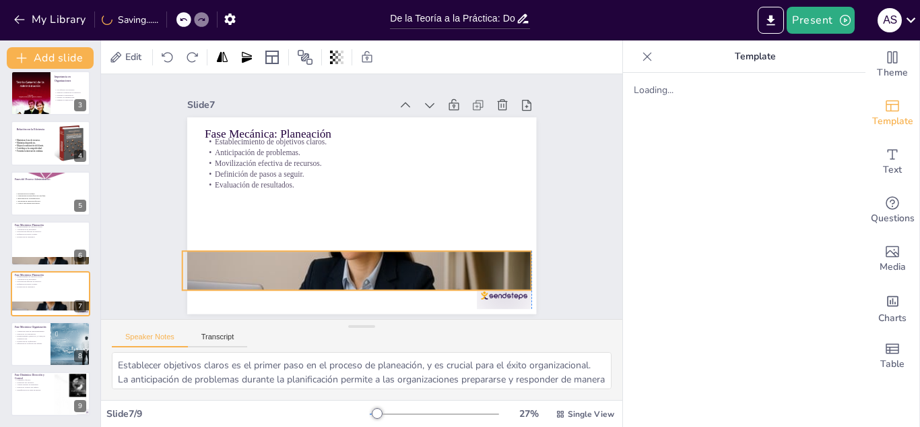
drag, startPoint x: 439, startPoint y: 276, endPoint x: 433, endPoint y: 253, distance: 24.5
click at [433, 253] on div at bounding box center [341, 267] width 383 height 265
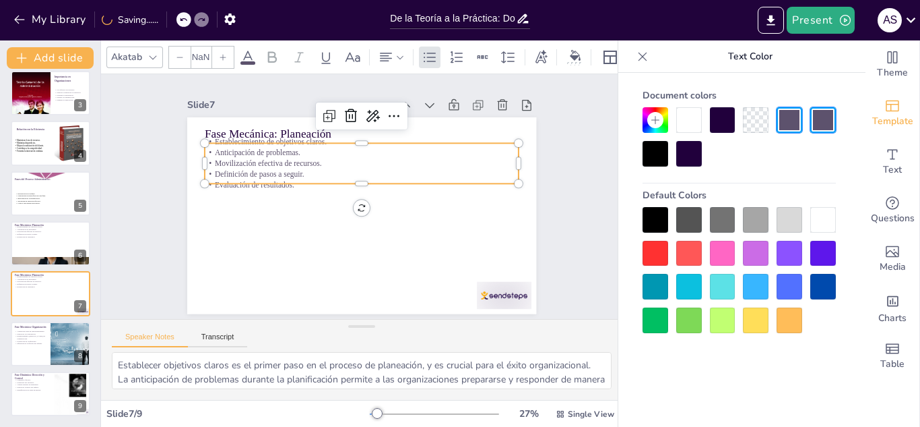
type input "32"
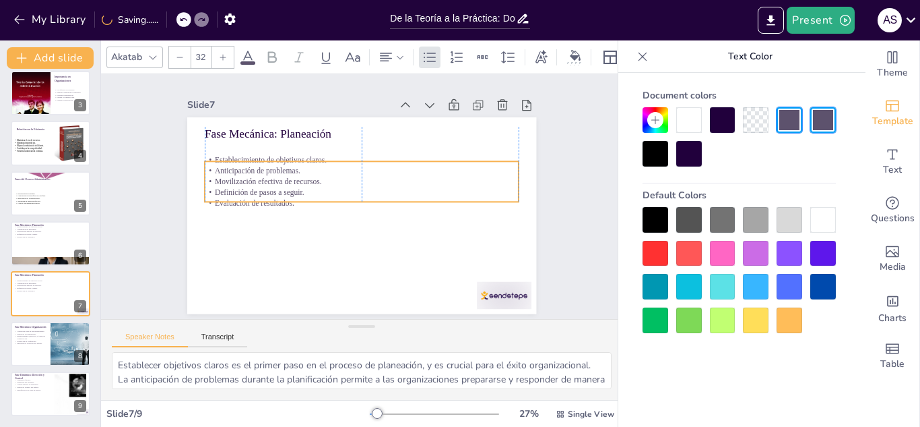
drag, startPoint x: 215, startPoint y: 162, endPoint x: 214, endPoint y: 179, distance: 17.5
click at [214, 179] on p "Movilización efectiva de recursos." at bounding box center [365, 182] width 310 height 76
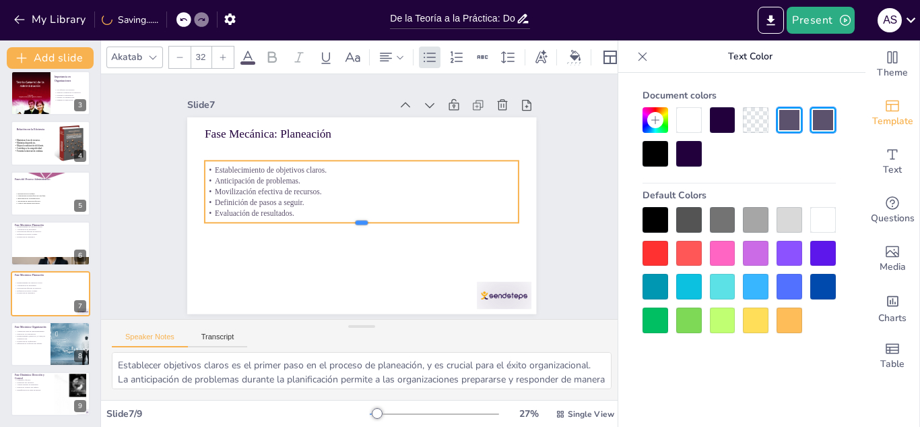
drag, startPoint x: 350, startPoint y: 197, endPoint x: 349, endPoint y: 218, distance: 21.6
click at [349, 218] on div at bounding box center [352, 225] width 303 height 107
click at [654, 220] on div at bounding box center [656, 220] width 26 height 26
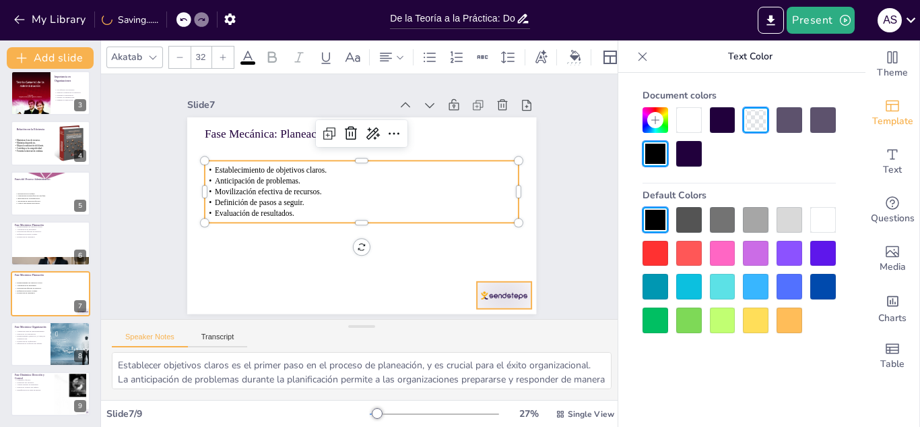
click at [497, 313] on div at bounding box center [467, 334] width 61 height 43
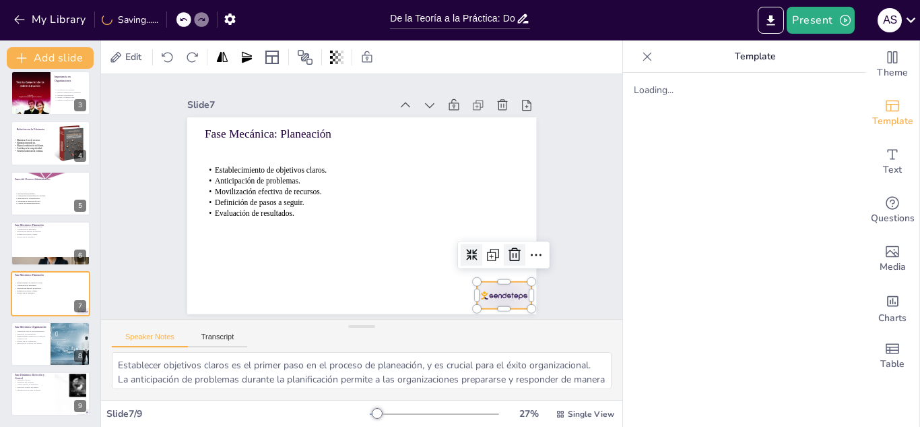
click at [489, 301] on icon at bounding box center [479, 312] width 22 height 22
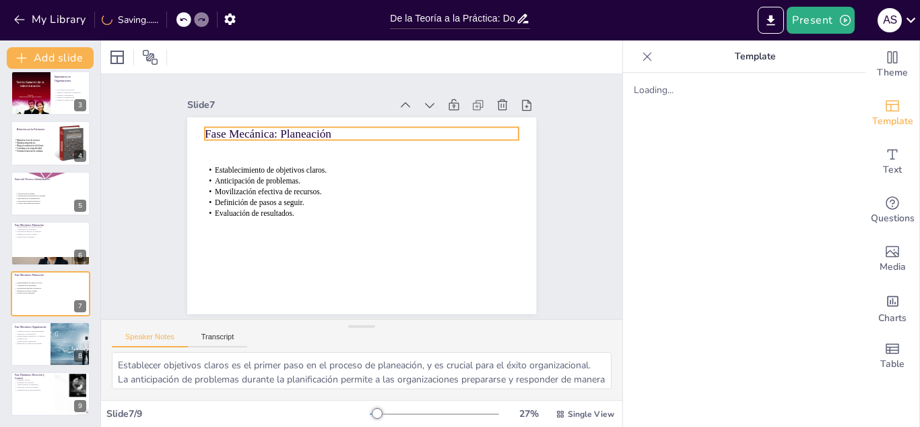
click at [252, 126] on p "Fase Mecánica: Planeación" at bounding box center [375, 135] width 311 height 82
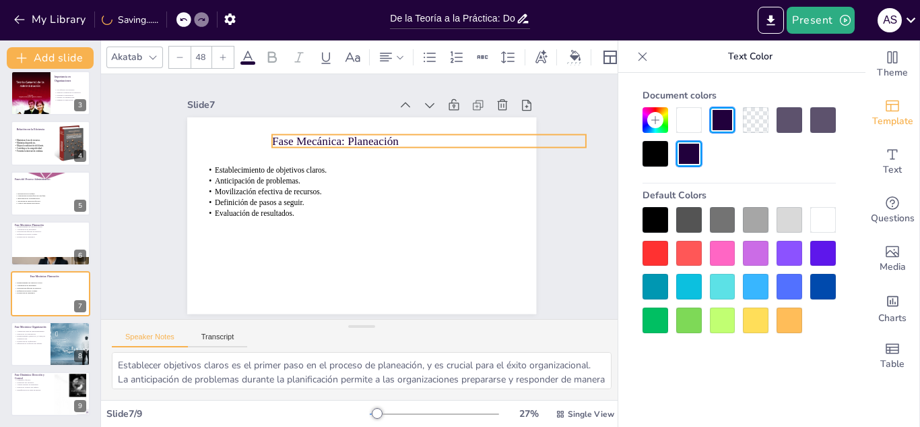
drag, startPoint x: 252, startPoint y: 126, endPoint x: 319, endPoint y: 133, distance: 67.8
click at [319, 133] on p "Fase Mecánica: Planeación" at bounding box center [443, 164] width 304 height 113
drag, startPoint x: 420, startPoint y: 144, endPoint x: 419, endPoint y: 152, distance: 8.2
click at [419, 155] on div at bounding box center [429, 160] width 315 height 11
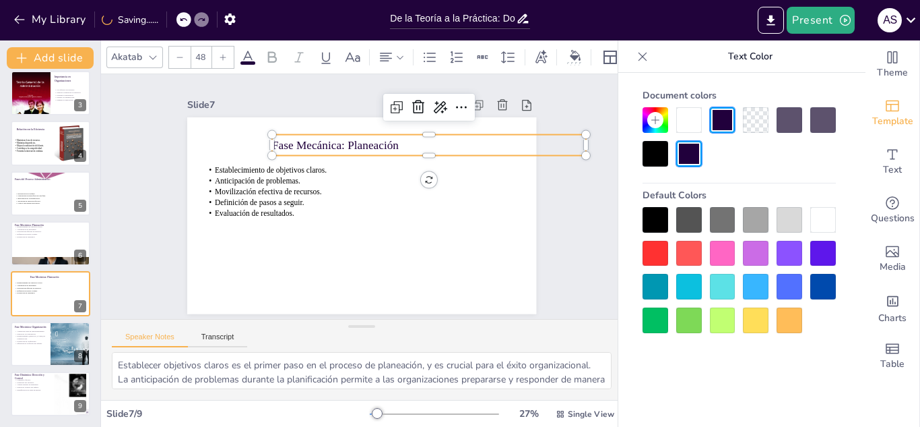
click at [643, 55] on icon at bounding box center [643, 56] width 9 height 9
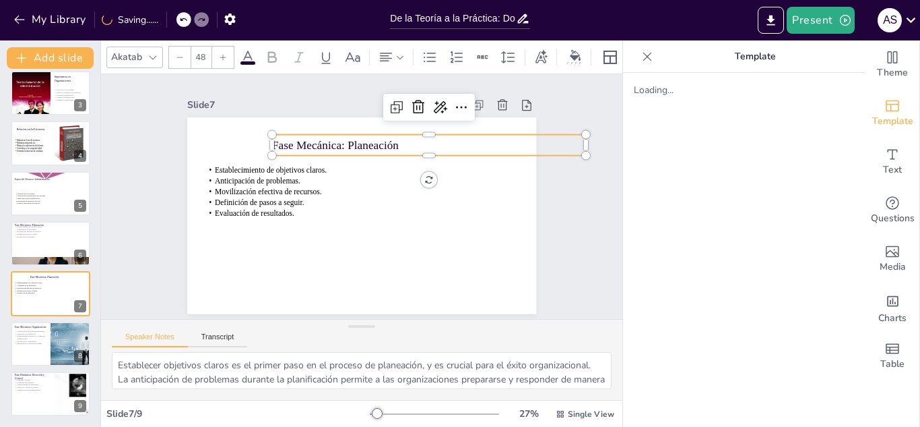
click at [643, 55] on icon at bounding box center [647, 56] width 13 height 13
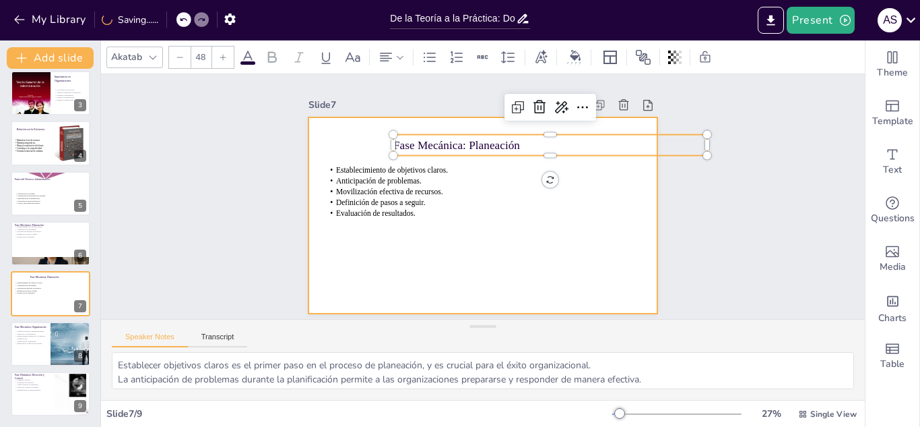
click at [399, 259] on div at bounding box center [479, 214] width 383 height 265
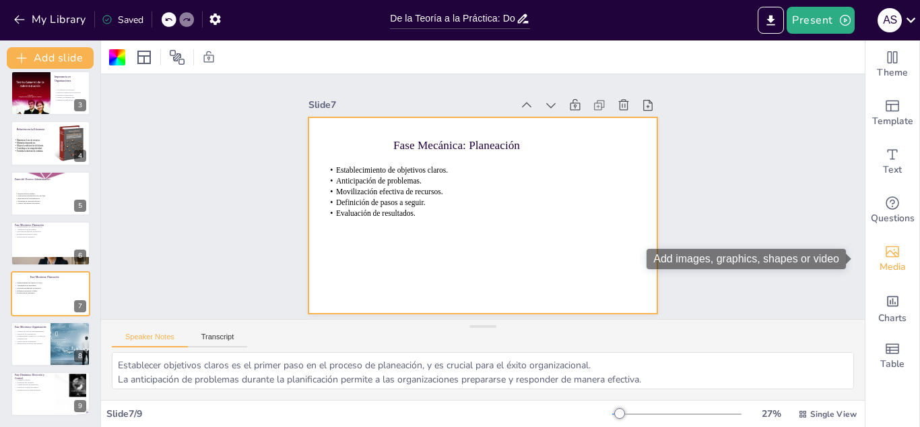
click at [885, 277] on div "Media" at bounding box center [893, 258] width 54 height 49
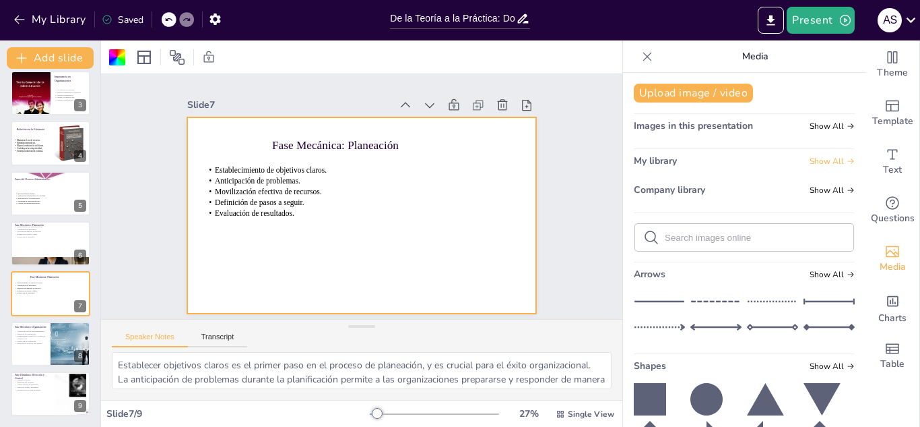
click at [810, 160] on span "Show All" at bounding box center [832, 160] width 45 height 9
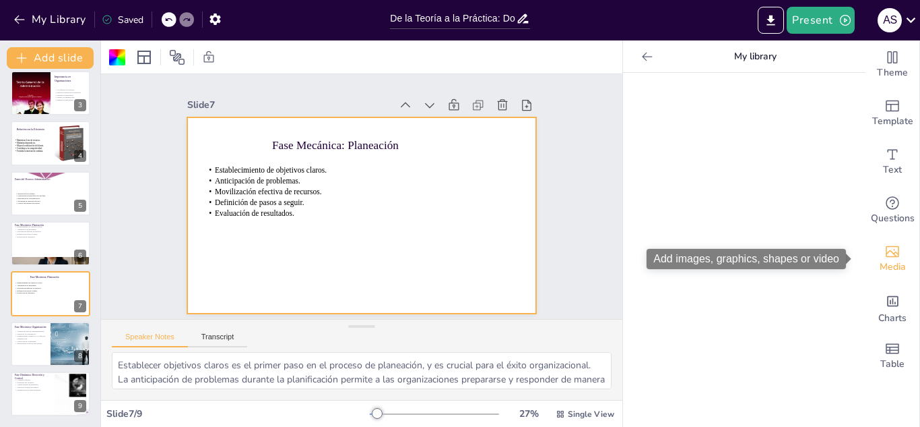
click at [885, 248] on icon "Add images, graphics, shapes or video" at bounding box center [893, 251] width 16 height 16
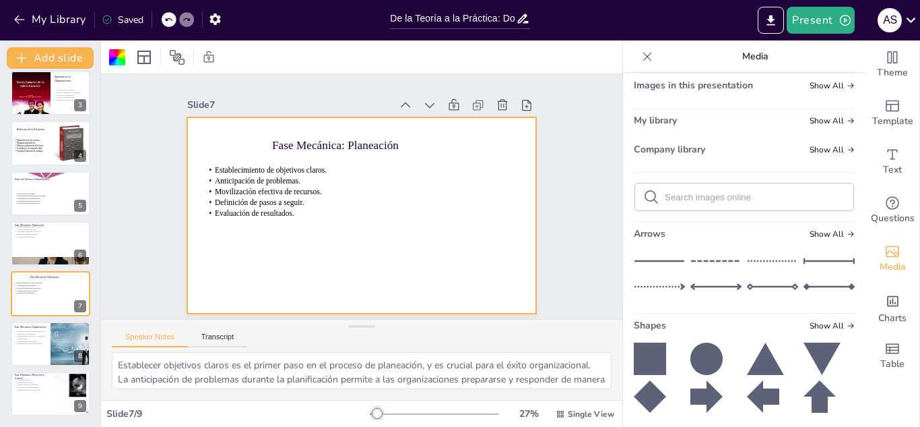
scroll to position [0, 0]
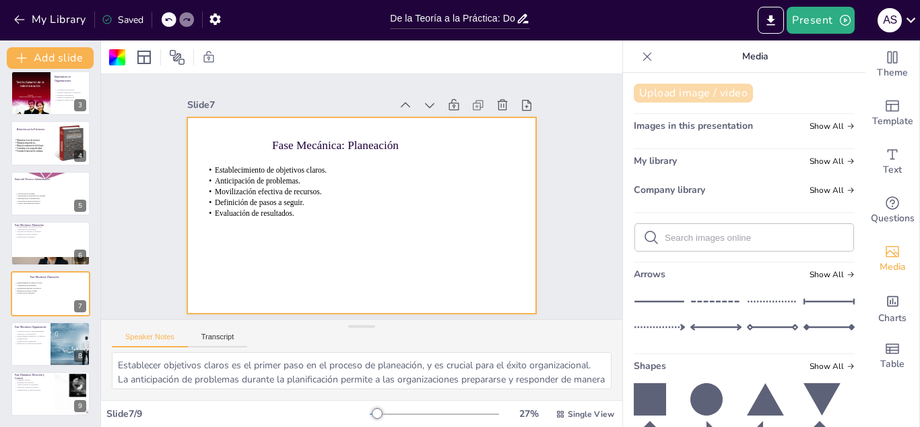
click at [717, 92] on button "Upload image / video" at bounding box center [693, 93] width 119 height 19
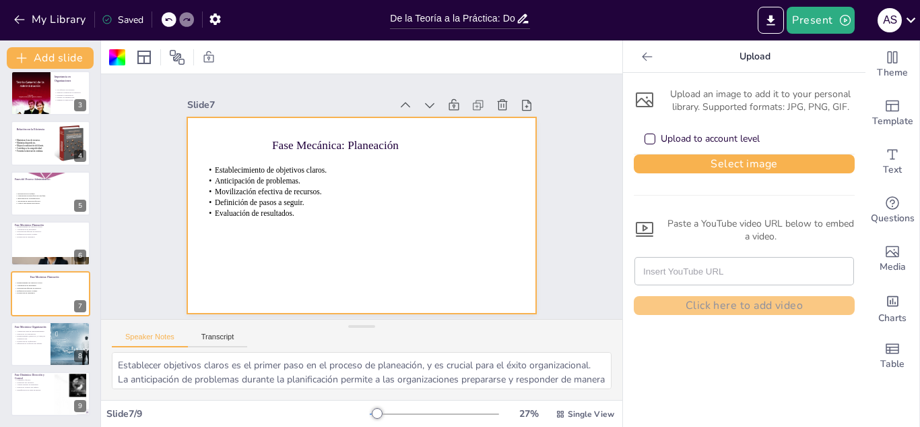
click at [647, 138] on div "Upload to account level" at bounding box center [702, 138] width 115 height 13
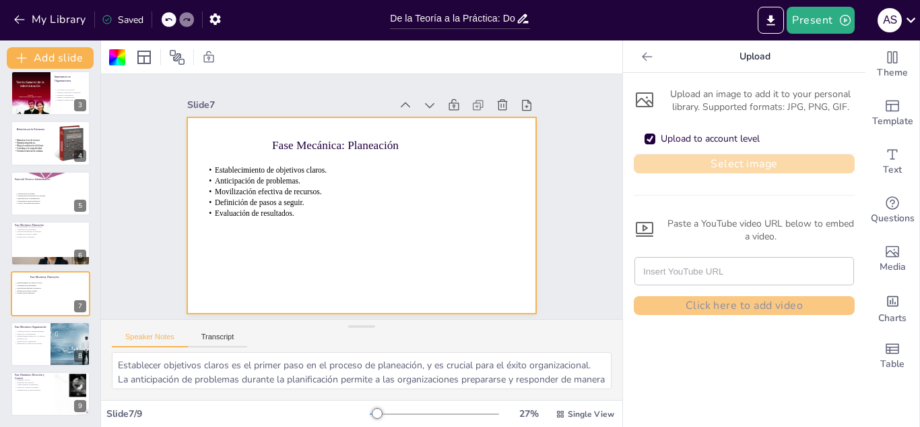
click at [726, 163] on button "Select image" at bounding box center [744, 163] width 221 height 19
click at [694, 160] on button "Select image" at bounding box center [744, 163] width 221 height 19
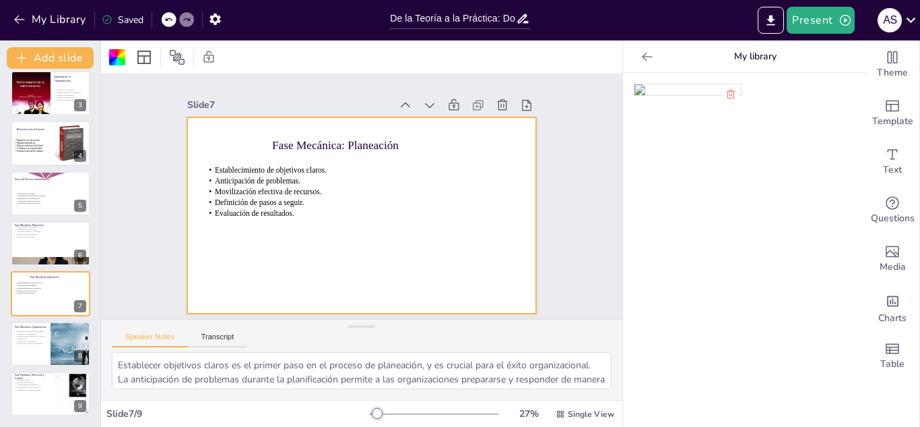
click at [643, 86] on img at bounding box center [688, 89] width 106 height 11
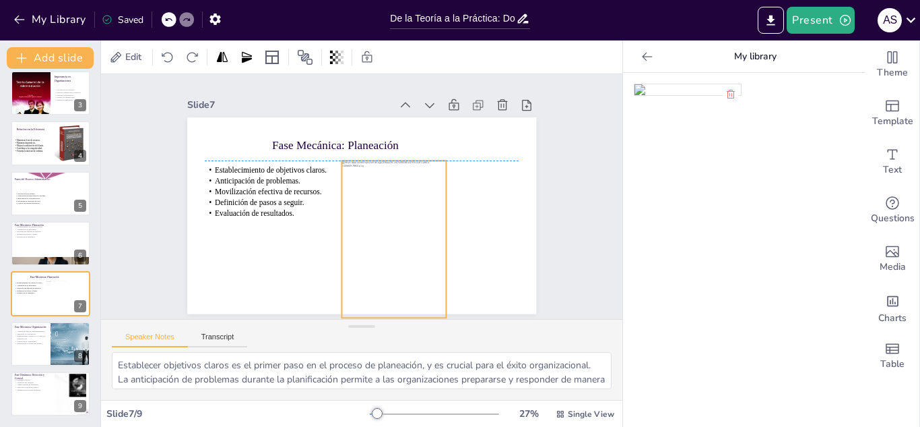
drag, startPoint x: 359, startPoint y: 229, endPoint x: 391, endPoint y: 251, distance: 38.9
click at [391, 251] on div at bounding box center [384, 245] width 135 height 176
click at [412, 272] on div at bounding box center [374, 249] width 160 height 186
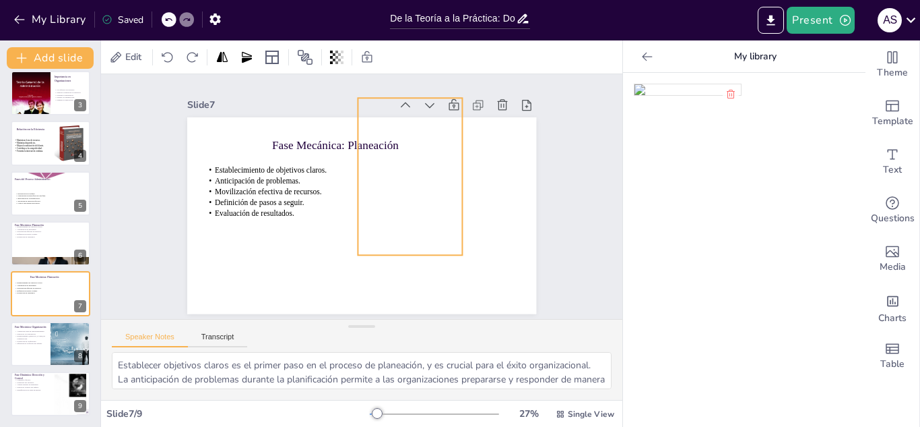
drag, startPoint x: 412, startPoint y: 272, endPoint x: 429, endPoint y: 210, distance: 64.1
click at [429, 210] on div at bounding box center [414, 192] width 148 height 182
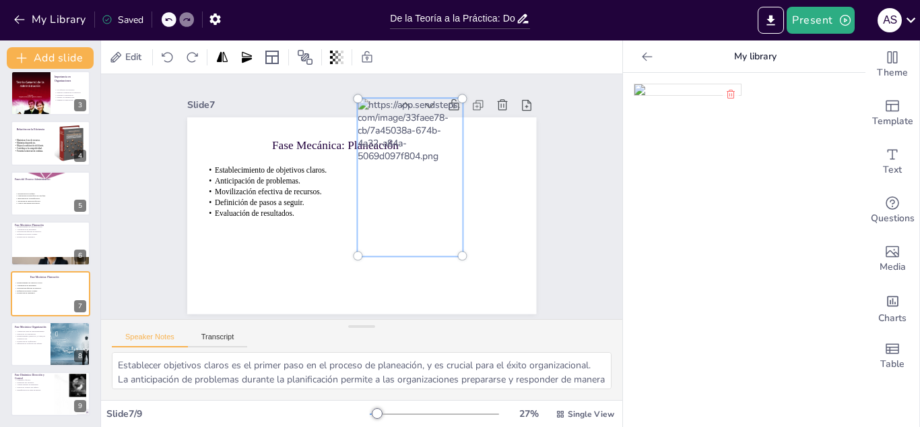
drag, startPoint x: 421, startPoint y: 224, endPoint x: 427, endPoint y: 257, distance: 32.9
click at [427, 257] on div at bounding box center [413, 187] width 154 height 195
drag, startPoint x: 418, startPoint y: 210, endPoint x: 418, endPoint y: 256, distance: 46.5
click at [418, 256] on div at bounding box center [413, 203] width 191 height 211
click at [415, 256] on div at bounding box center [413, 203] width 191 height 211
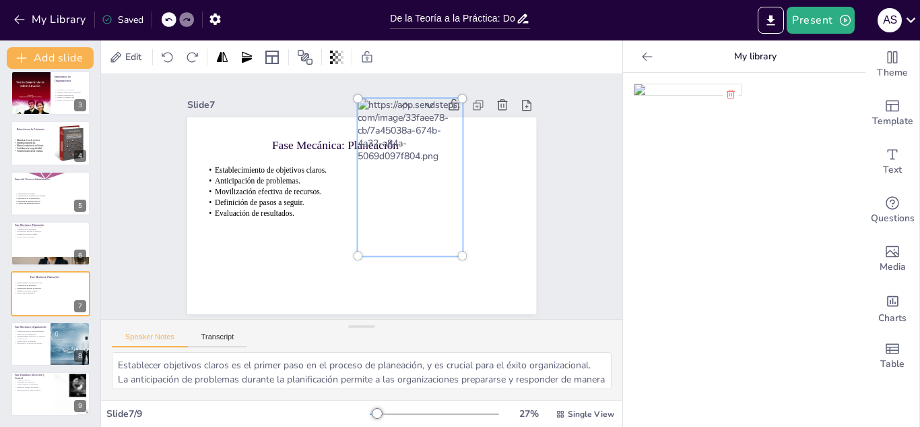
drag, startPoint x: 419, startPoint y: 228, endPoint x: 447, endPoint y: 271, distance: 51.6
click at [447, 271] on div "Fase Mecánica: Planeación Establecimiento de objetivos claros. Anticipación de …" at bounding box center [354, 213] width 399 height 321
drag, startPoint x: 452, startPoint y: 247, endPoint x: 464, endPoint y: 272, distance: 26.8
click at [453, 272] on div at bounding box center [439, 283] width 27 height 27
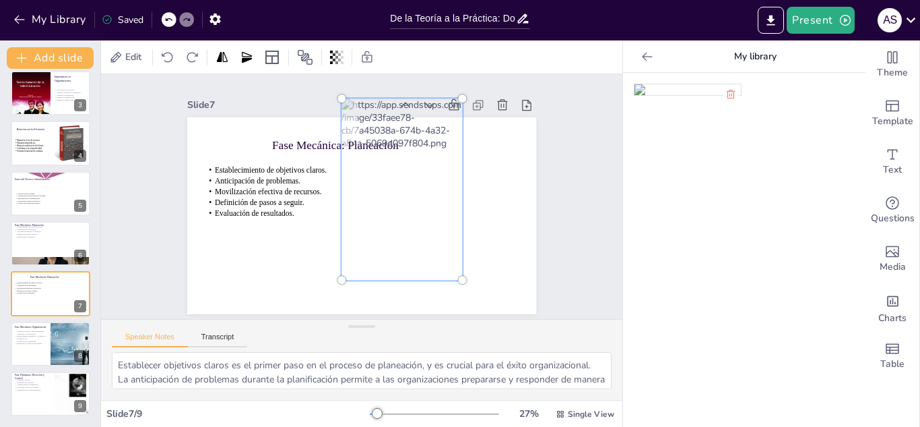
drag, startPoint x: 427, startPoint y: 219, endPoint x: 390, endPoint y: 270, distance: 63.2
click at [390, 270] on div at bounding box center [402, 193] width 157 height 211
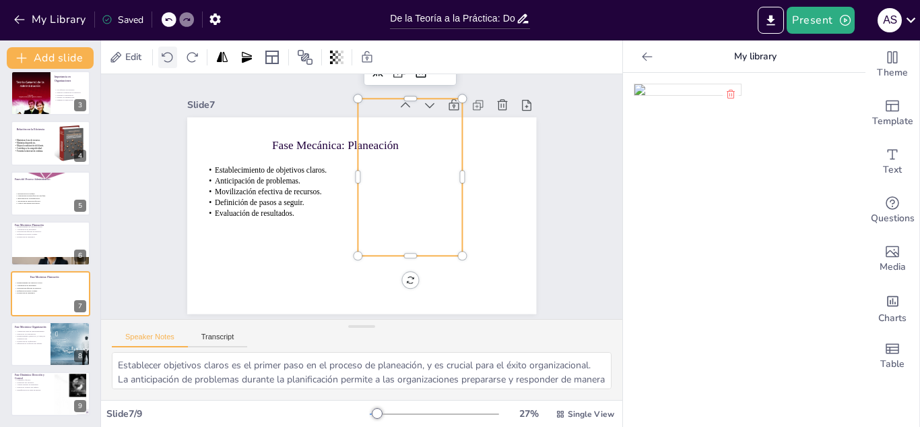
click at [164, 55] on icon at bounding box center [167, 57] width 11 height 10
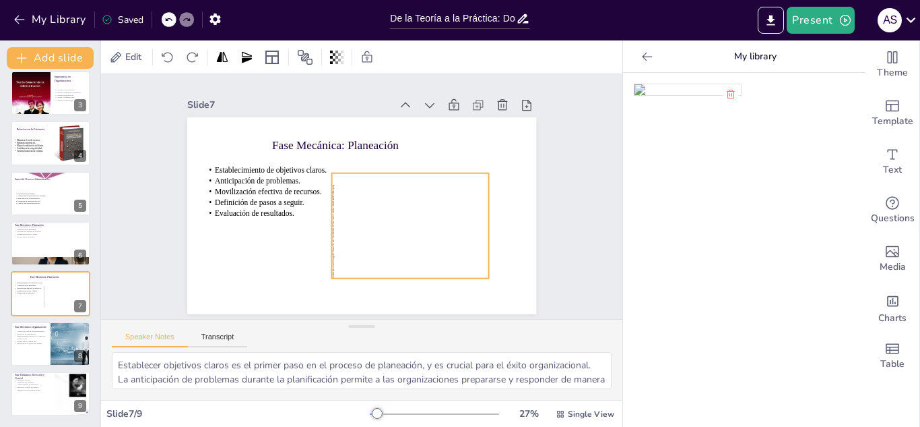
drag, startPoint x: 394, startPoint y: 179, endPoint x: 394, endPoint y: 227, distance: 48.5
click at [394, 227] on div at bounding box center [401, 255] width 215 height 184
click at [193, 58] on icon at bounding box center [191, 57] width 13 height 13
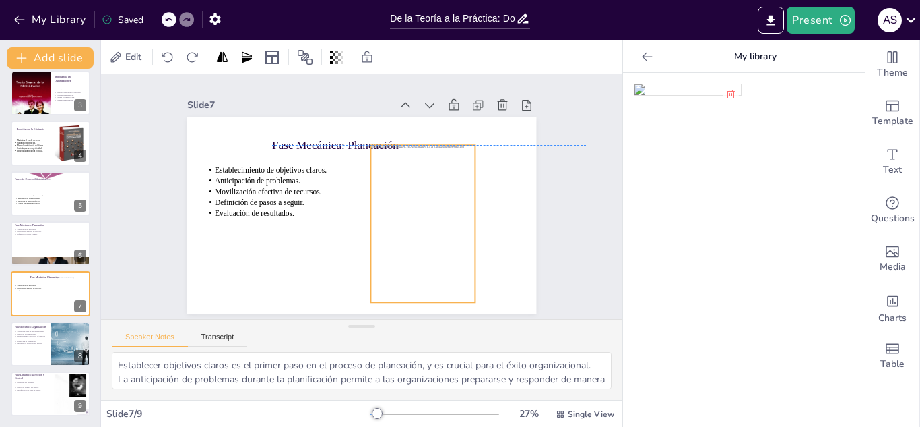
drag, startPoint x: 388, startPoint y: 215, endPoint x: 401, endPoint y: 215, distance: 12.8
click at [401, 215] on div at bounding box center [400, 250] width 171 height 210
drag, startPoint x: 412, startPoint y: 140, endPoint x: 412, endPoint y: 148, distance: 7.4
click at [412, 152] on div at bounding box center [398, 257] width 171 height 210
drag, startPoint x: 411, startPoint y: 144, endPoint x: 410, endPoint y: 152, distance: 7.4
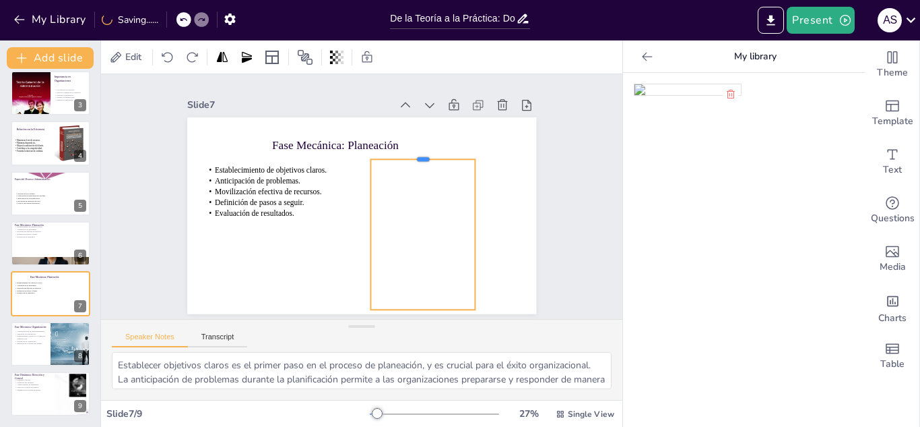
click at [410, 152] on div at bounding box center [430, 167] width 104 height 32
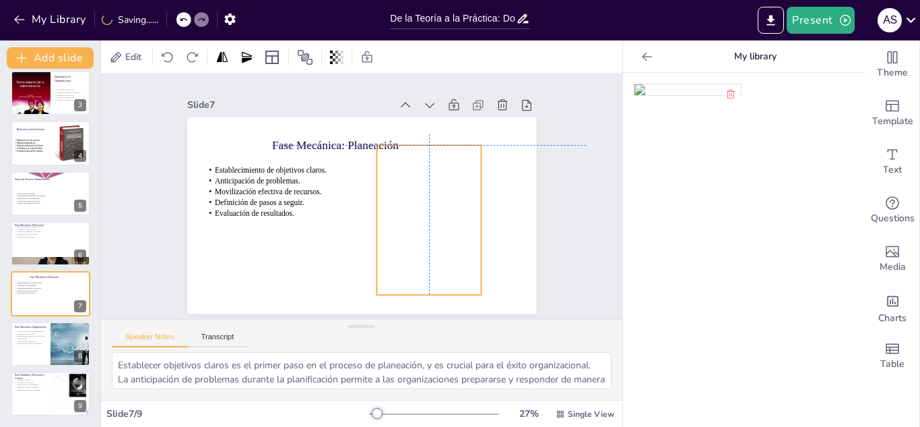
drag, startPoint x: 410, startPoint y: 188, endPoint x: 417, endPoint y: 175, distance: 15.4
click at [417, 175] on div at bounding box center [414, 240] width 156 height 203
drag, startPoint x: 418, startPoint y: 293, endPoint x: 416, endPoint y: 302, distance: 8.9
click at [416, 305] on div at bounding box center [390, 326] width 103 height 42
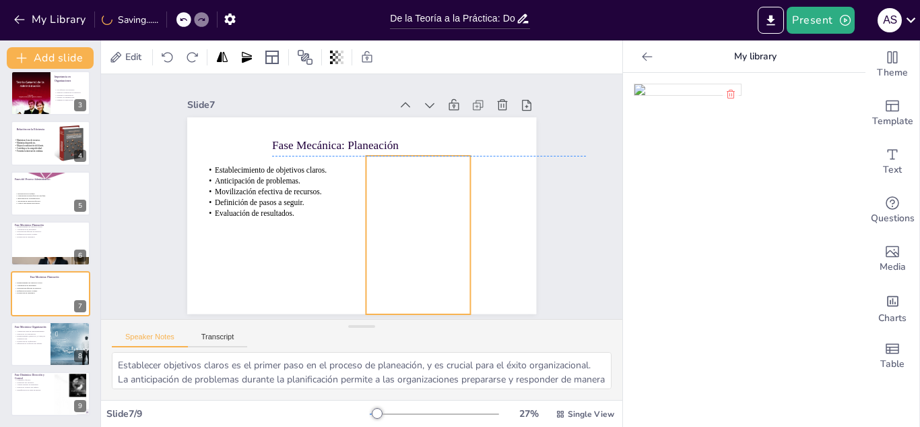
drag, startPoint x: 412, startPoint y: 234, endPoint x: 400, endPoint y: 241, distance: 13.9
click at [400, 241] on div at bounding box center [394, 252] width 171 height 210
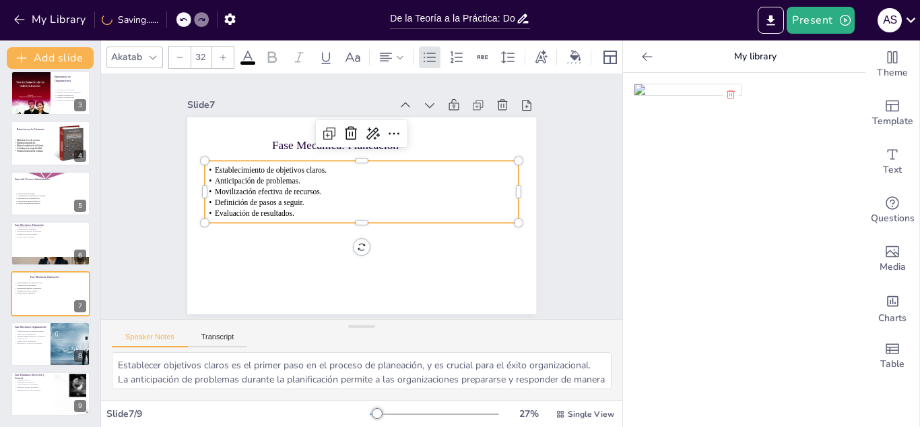
click at [220, 172] on span "Anticipación de problemas." at bounding box center [263, 159] width 86 height 26
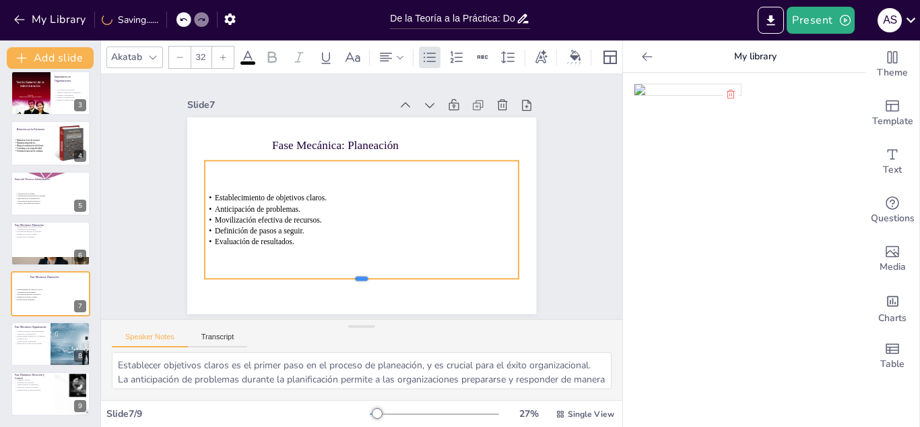
drag, startPoint x: 347, startPoint y: 218, endPoint x: 344, endPoint y: 274, distance: 56.0
click at [344, 274] on div at bounding box center [353, 283] width 314 height 44
click at [139, 175] on div "Slide 1 De la Teoría a la Acción: Conquista el Proceso Administrativo Esta pres…" at bounding box center [361, 196] width 485 height 415
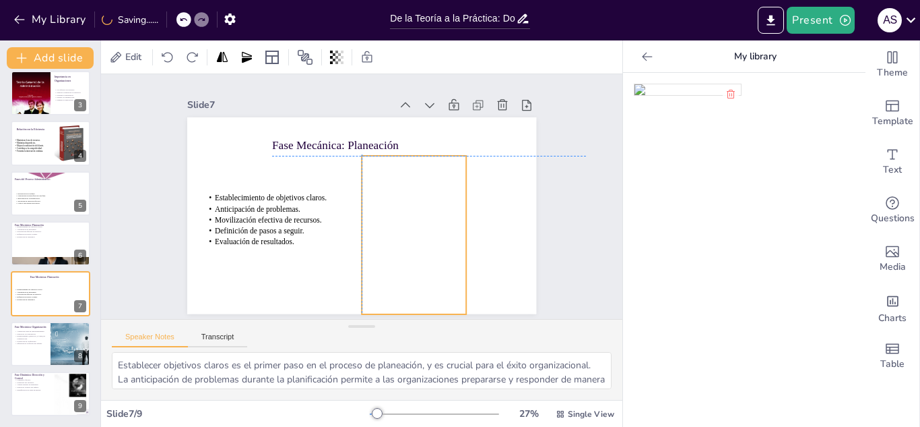
click at [402, 243] on div at bounding box center [396, 247] width 156 height 203
drag, startPoint x: 397, startPoint y: 219, endPoint x: 394, endPoint y: 234, distance: 15.1
click at [394, 234] on div at bounding box center [393, 246] width 156 height 203
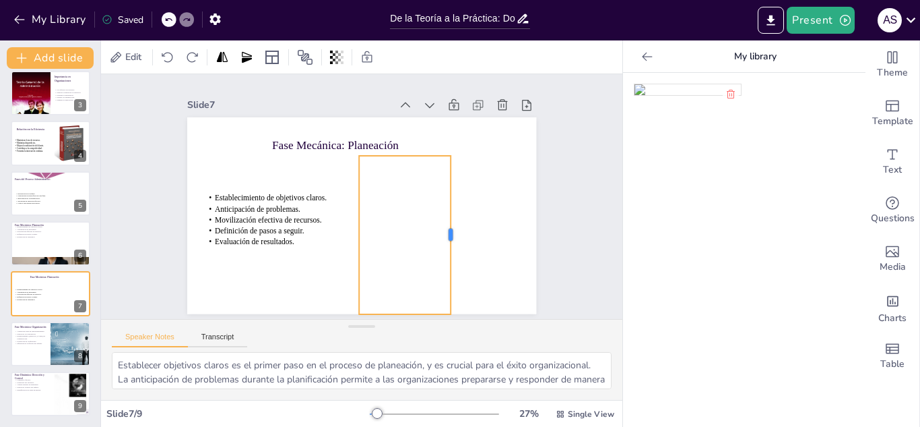
drag, startPoint x: 453, startPoint y: 228, endPoint x: 441, endPoint y: 229, distance: 12.8
click at [441, 229] on div at bounding box center [447, 253] width 44 height 157
click at [60, 337] on icon at bounding box center [59, 333] width 8 height 8
type textarea "La asignación clara de responsabilidades es esencial para que cada miembro del …"
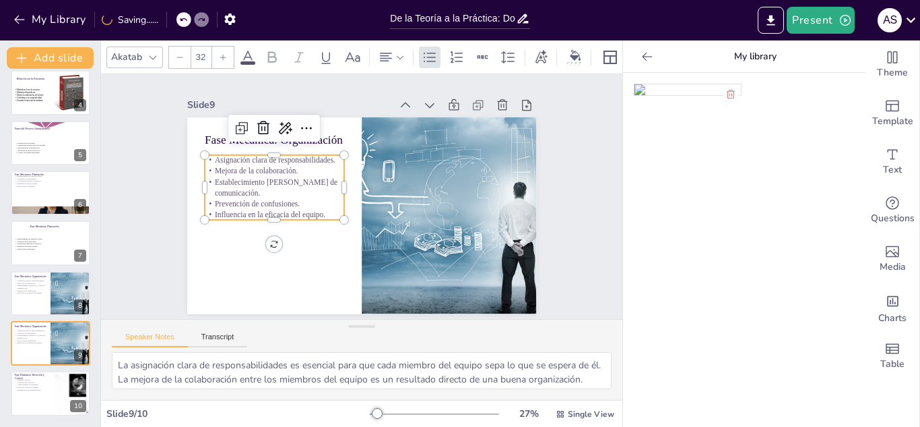
click at [266, 186] on p "Establecimiento [PERSON_NAME] de comunicación." at bounding box center [281, 161] width 139 height 64
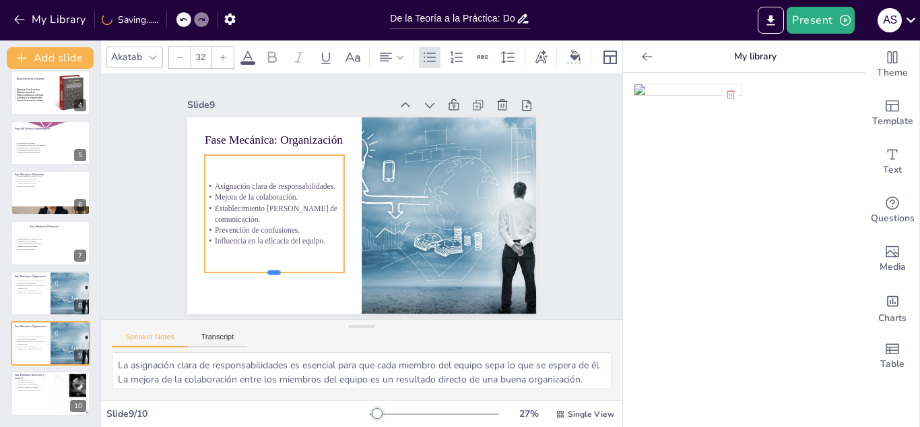
drag, startPoint x: 265, startPoint y: 215, endPoint x: 258, endPoint y: 270, distance: 55.1
click at [258, 270] on div at bounding box center [267, 268] width 140 height 26
click at [641, 59] on icon at bounding box center [647, 56] width 13 height 13
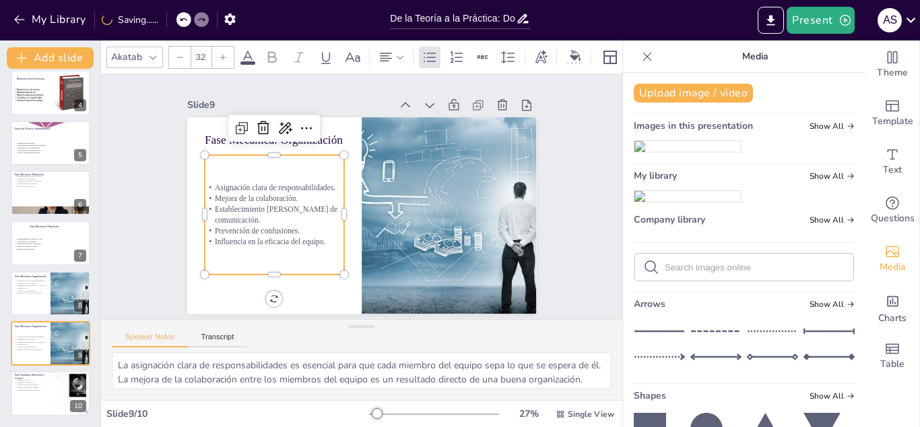
click at [641, 59] on icon at bounding box center [647, 56] width 13 height 13
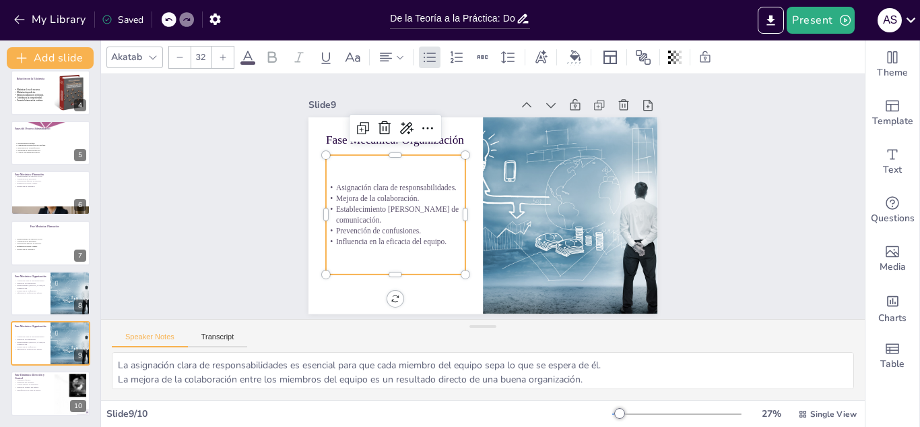
click at [369, 216] on p "Establecimiento [PERSON_NAME] de comunicación." at bounding box center [394, 195] width 142 height 51
click at [433, 111] on icon at bounding box center [442, 102] width 18 height 17
click at [245, 56] on icon at bounding box center [248, 57] width 16 height 16
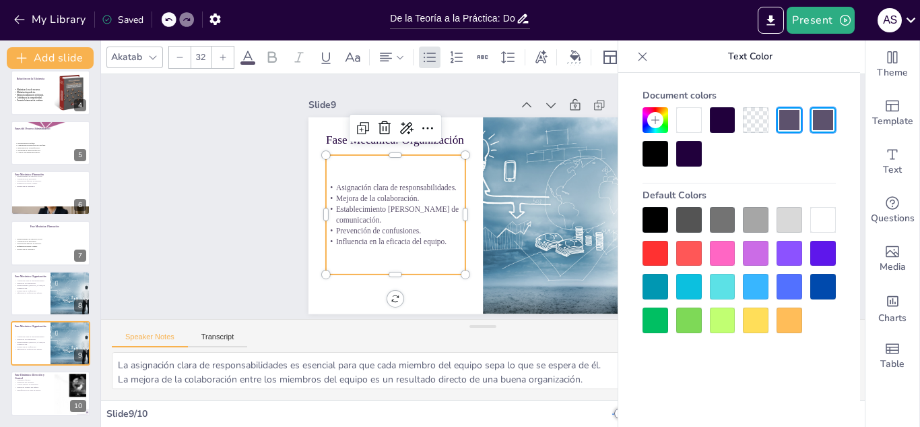
click at [652, 159] on div at bounding box center [656, 154] width 26 height 26
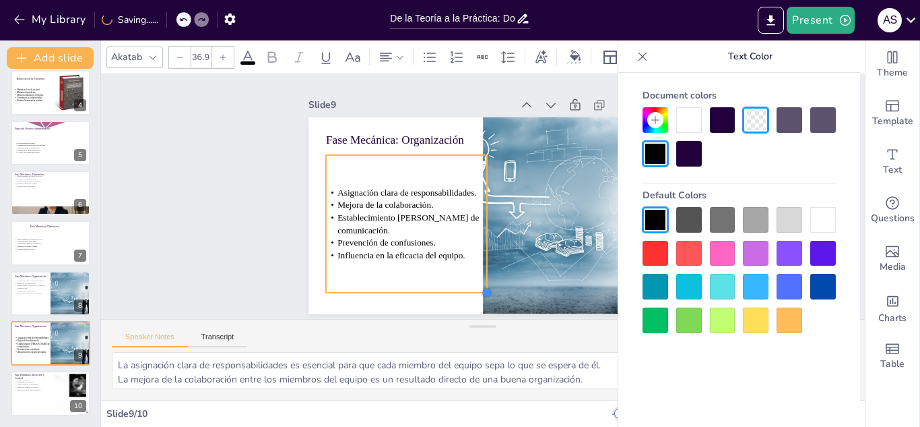
type input "37.1"
drag, startPoint x: 453, startPoint y: 266, endPoint x: 454, endPoint y: 285, distance: 18.9
click at [454, 285] on div "Fase Mecánica: Organización Asignación clara de responsabilidades. Mejora de la…" at bounding box center [465, 190] width 294 height 393
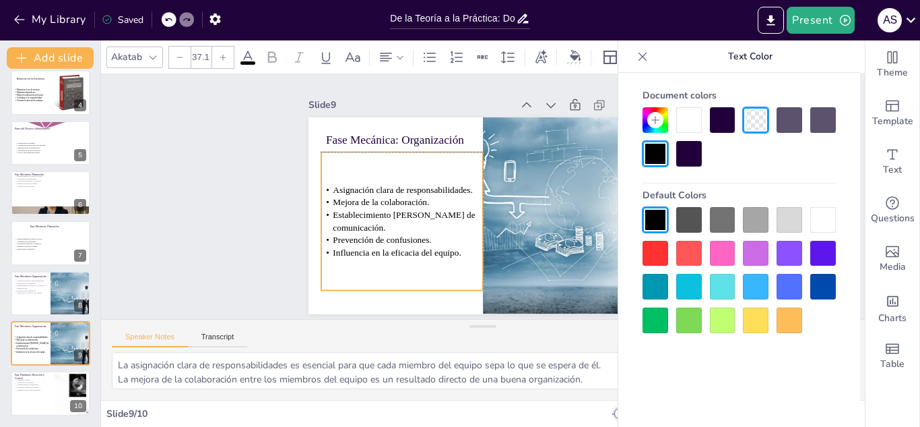
click at [396, 226] on p "Establecimiento [PERSON_NAME] de comunicación." at bounding box center [399, 195] width 162 height 74
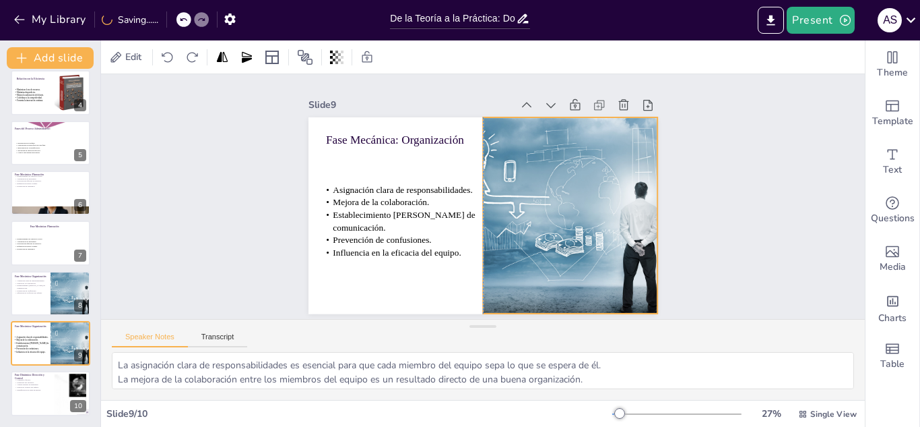
click at [584, 171] on div at bounding box center [564, 232] width 325 height 253
click at [75, 183] on icon at bounding box center [78, 181] width 9 height 9
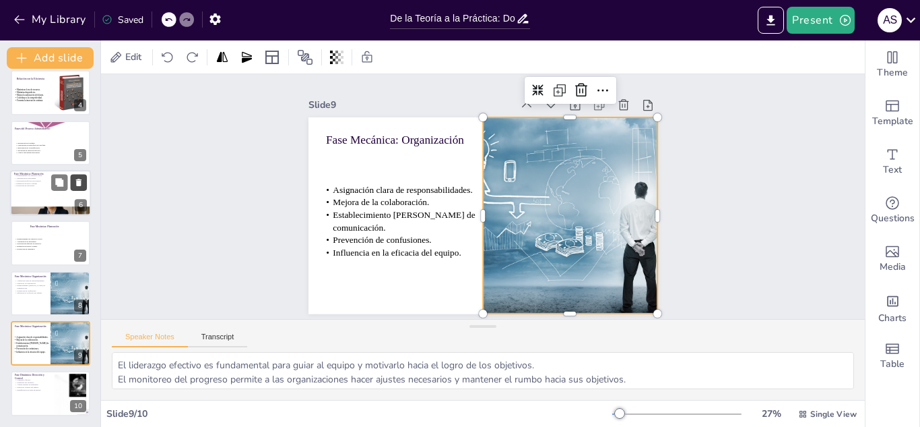
scroll to position [109, 0]
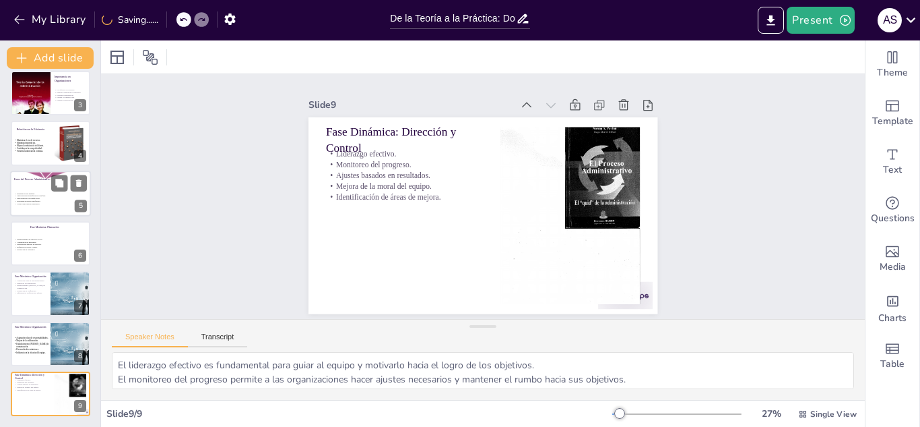
click at [37, 189] on div "División en dos bloques. Características específicas de cada fase. Importancia …" at bounding box center [51, 198] width 73 height 29
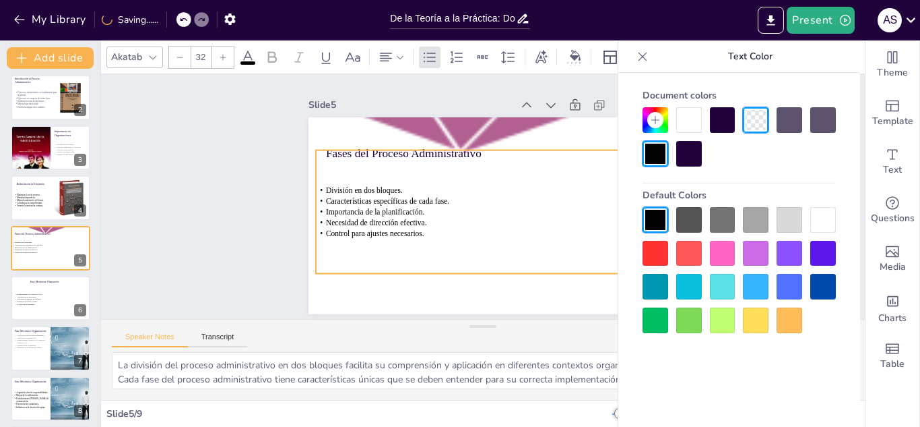
drag, startPoint x: 361, startPoint y: 235, endPoint x: 348, endPoint y: 210, distance: 28.0
click at [348, 210] on span "Importancia de la planificación." at bounding box center [374, 200] width 99 height 19
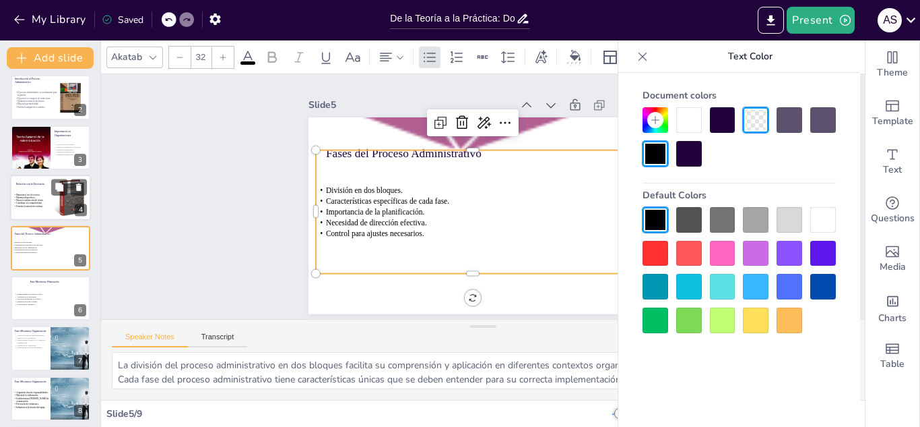
click at [46, 203] on p "Contribuye a la competitividad." at bounding box center [33, 203] width 41 height 3
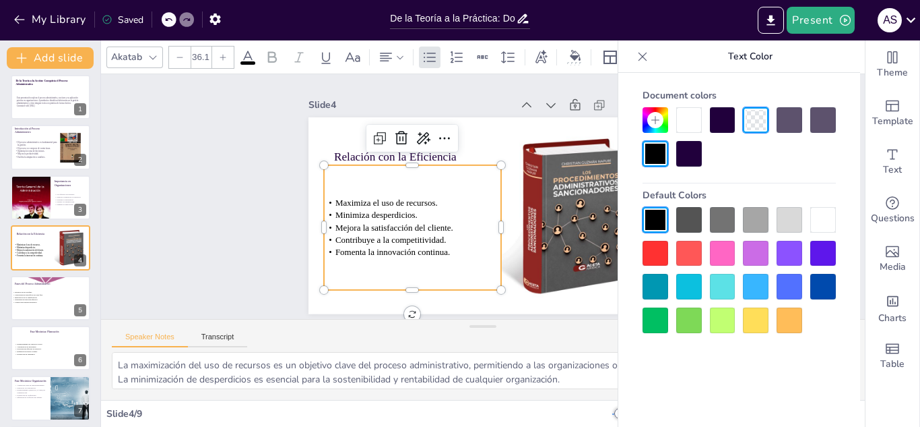
click at [400, 198] on span "Minimiza desperdicios." at bounding box center [376, 181] width 81 height 34
click at [399, 252] on div "Maximiza el uso de recursos. Minimiza desperdicios. Mejora la satisfacción del …" at bounding box center [425, 145] width 186 height 213
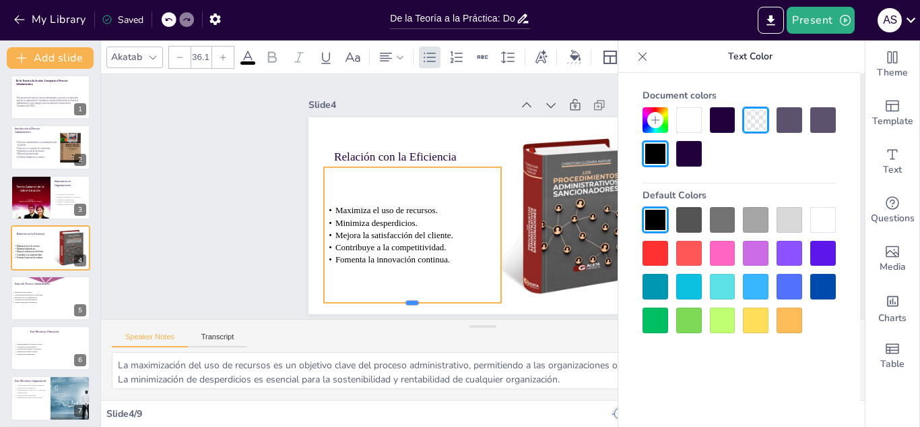
drag, startPoint x: 402, startPoint y: 286, endPoint x: 399, endPoint y: 300, distance: 13.9
click at [399, 300] on div at bounding box center [391, 290] width 176 height 47
click at [40, 284] on div "División en dos bloques. Características específicas de cada fase. Importancia …" at bounding box center [47, 296] width 73 height 29
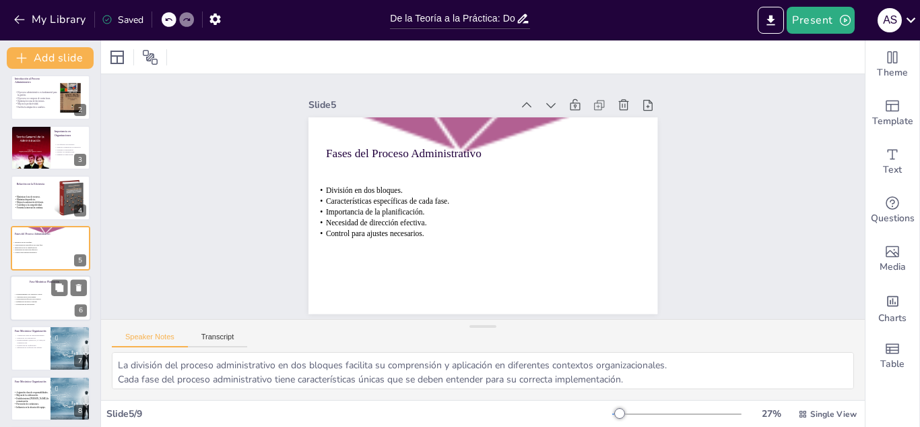
click at [28, 304] on span "Evaluación de resultados." at bounding box center [25, 304] width 18 height 2
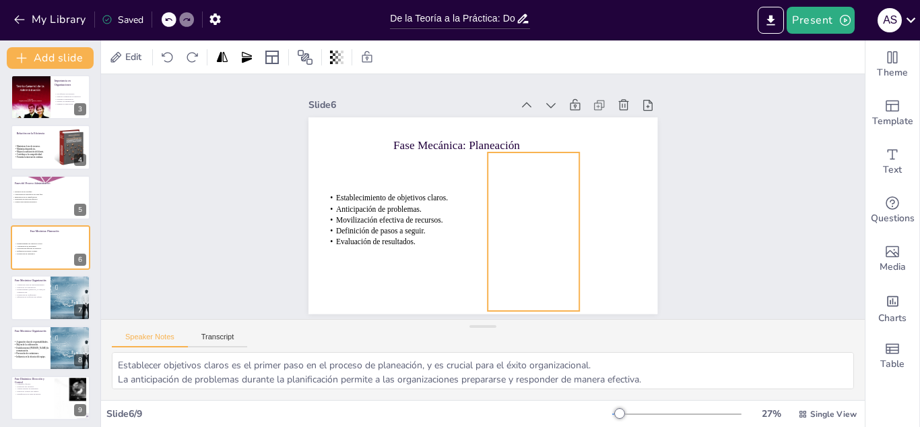
drag, startPoint x: 499, startPoint y: 195, endPoint x: 506, endPoint y: 191, distance: 8.1
click at [506, 191] on div at bounding box center [512, 251] width 184 height 215
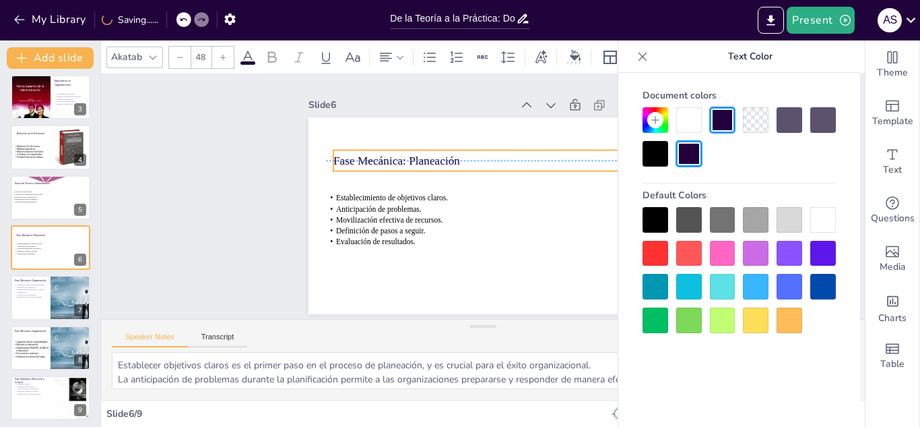
drag, startPoint x: 431, startPoint y: 139, endPoint x: 372, endPoint y: 154, distance: 61.1
click at [372, 154] on p "Fase Mecánica: Planeación" at bounding box center [497, 163] width 311 height 82
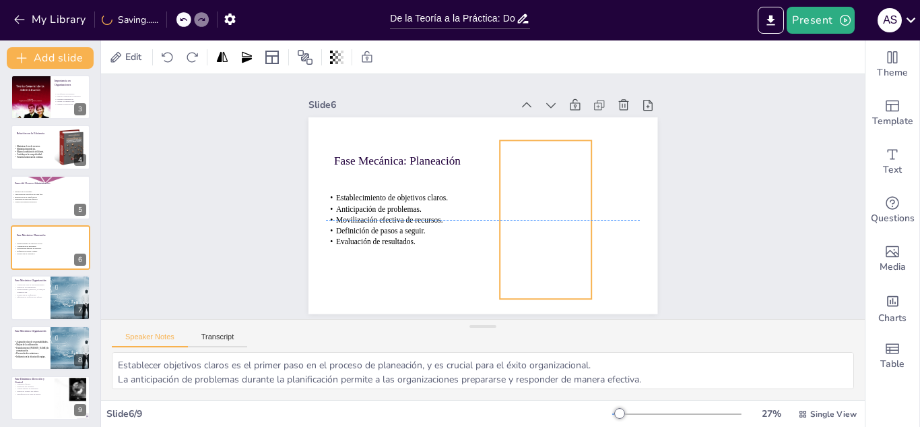
drag, startPoint x: 536, startPoint y: 215, endPoint x: 548, endPoint y: 205, distance: 15.8
click at [548, 205] on div at bounding box center [541, 229] width 139 height 193
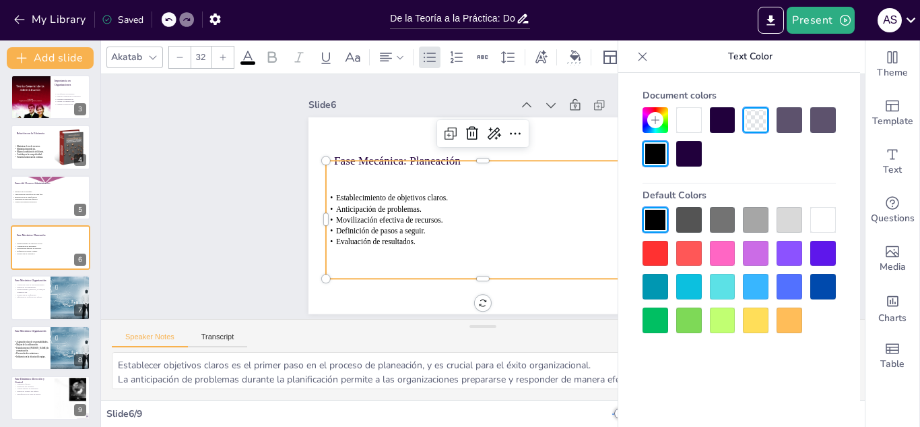
click at [397, 209] on p "Movilización efectiva de recursos." at bounding box center [474, 217] width 292 height 138
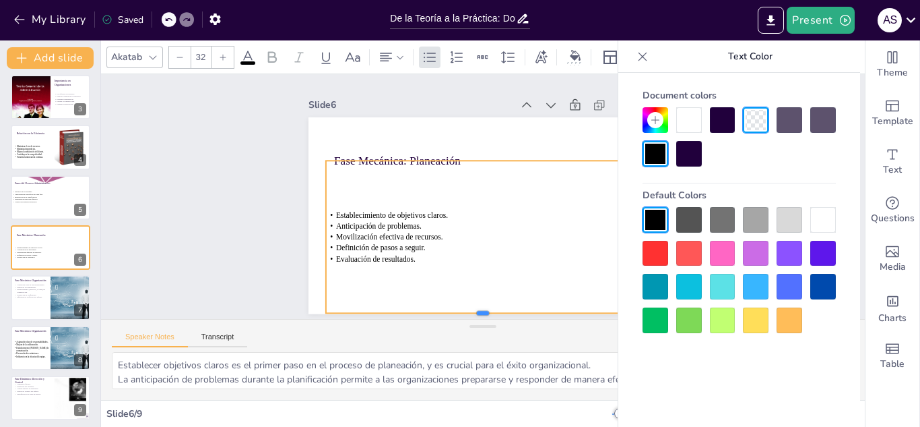
drag, startPoint x: 471, startPoint y: 274, endPoint x: 472, endPoint y: 308, distance: 34.4
click at [472, 308] on div at bounding box center [458, 316] width 310 height 76
click at [48, 298] on div at bounding box center [50, 298] width 81 height 46
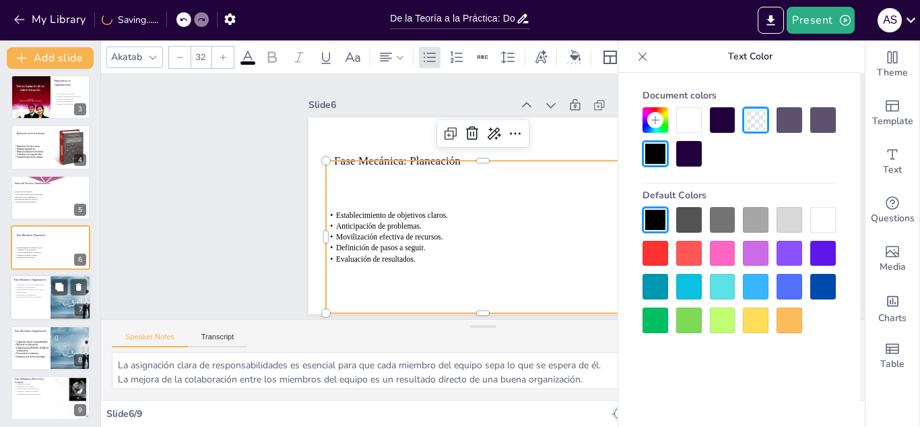
scroll to position [109, 0]
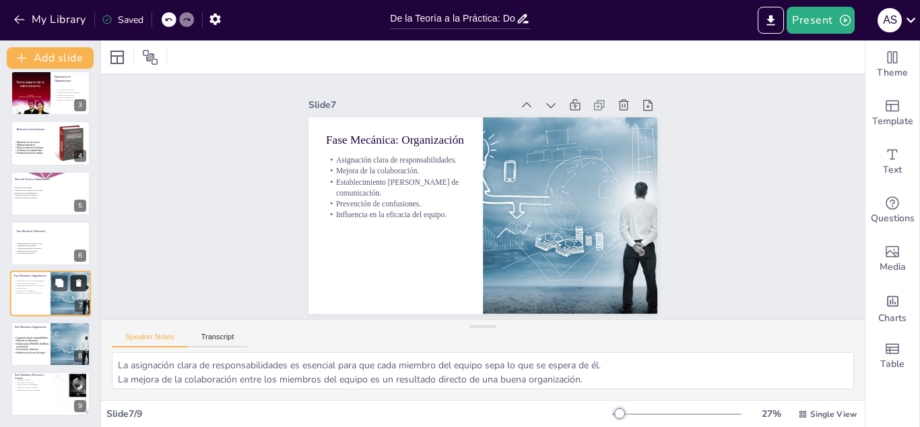
click at [79, 282] on icon at bounding box center [78, 283] width 5 height 7
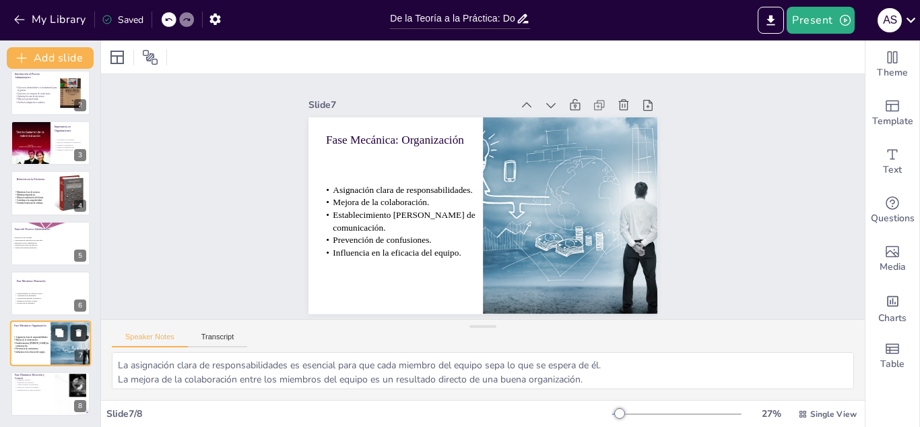
scroll to position [59, 0]
click at [36, 237] on p "División en dos bloques." at bounding box center [47, 237] width 73 height 3
type textarea "La división del proceso administrativo en dos bloques facilita su comprensión y…"
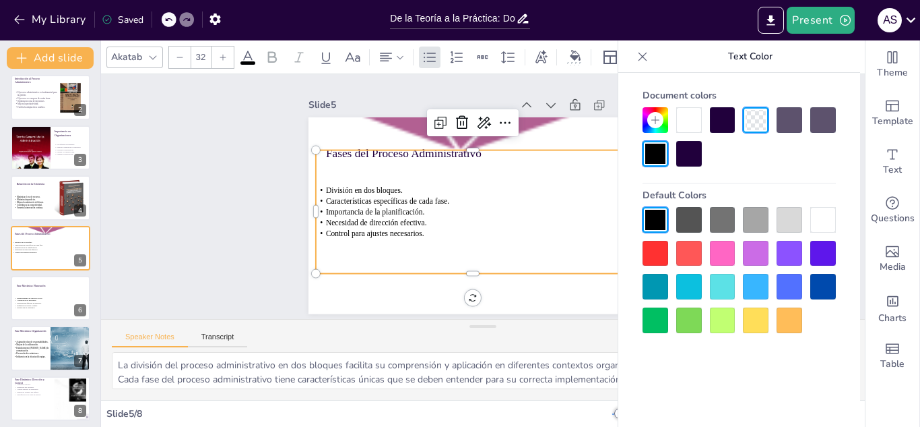
click at [470, 241] on div "División en dos bloques. Características específicas de cada fase. Importancia …" at bounding box center [465, 191] width 214 height 337
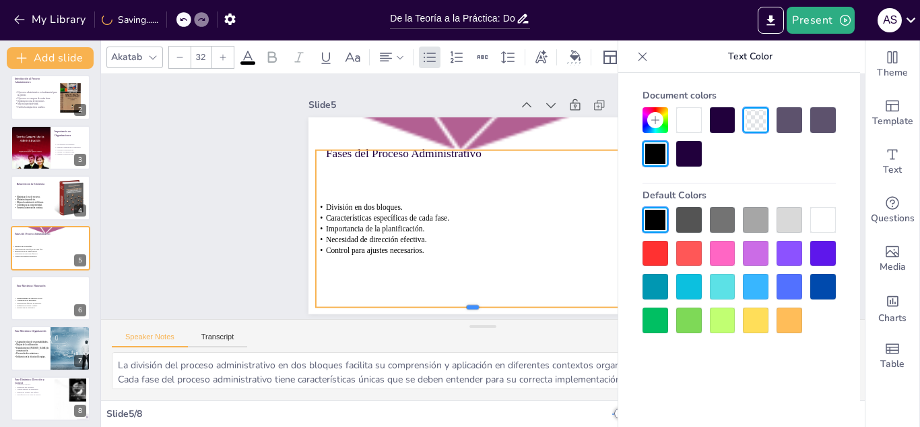
drag, startPoint x: 464, startPoint y: 270, endPoint x: 459, endPoint y: 305, distance: 34.7
click at [459, 305] on div at bounding box center [449, 308] width 310 height 76
click at [431, 150] on div "División en dos bloques. Características específicas de cada fase. Importancia …" at bounding box center [464, 223] width 348 height 247
click at [411, 146] on div "División en dos bloques. Características específicas de cada fase. Importancia …" at bounding box center [457, 219] width 351 height 294
click at [638, 59] on icon at bounding box center [642, 56] width 13 height 13
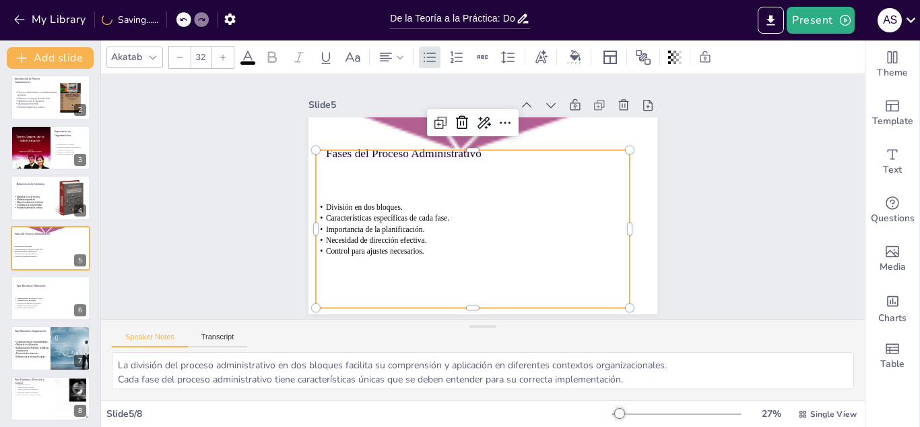
click at [466, 148] on div "División en dos bloques. Características específicas de cada fase. Importancia …" at bounding box center [466, 226] width 340 height 220
click at [411, 148] on div "División en dos bloques. Características específicas de cada fase. Importancia …" at bounding box center [464, 223] width 348 height 247
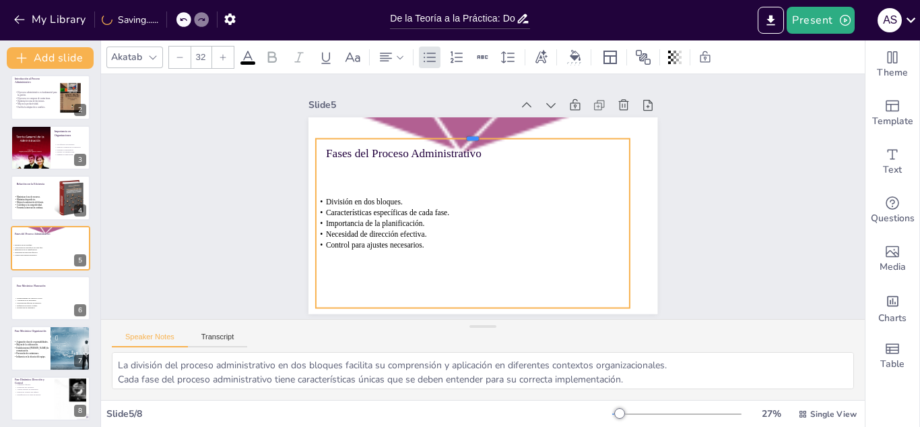
drag, startPoint x: 465, startPoint y: 144, endPoint x: 461, endPoint y: 132, distance: 12.8
click at [461, 132] on div at bounding box center [500, 133] width 292 height 137
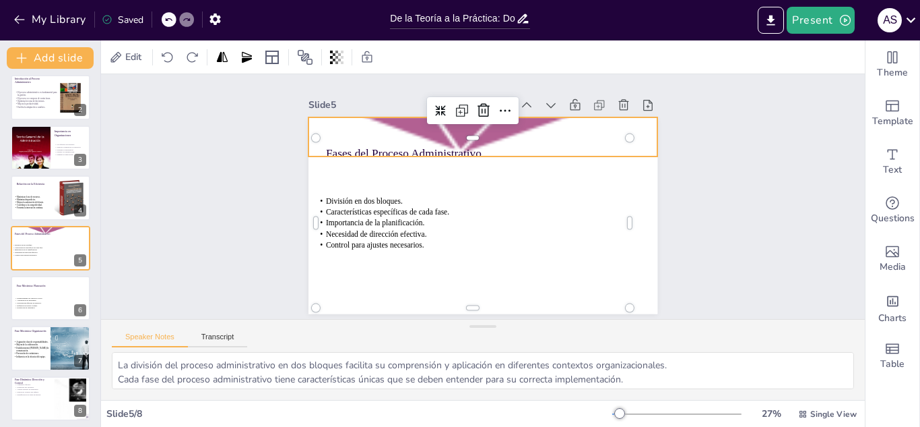
click at [387, 118] on div at bounding box center [513, 145] width 582 height 658
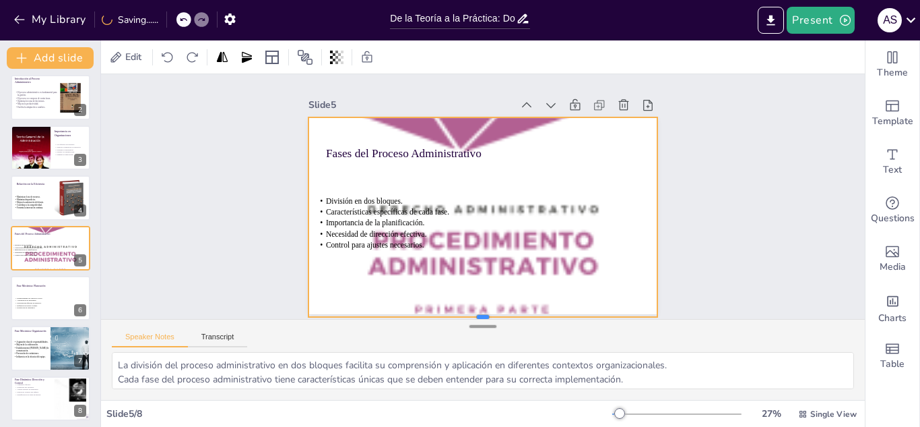
drag, startPoint x: 471, startPoint y: 151, endPoint x: 486, endPoint y: 330, distance: 179.9
click at [486, 330] on div "Slide 1 De la Teoría a la Acción: Conquista el Proceso Administrativo Esta pres…" at bounding box center [483, 236] width 764 height 325
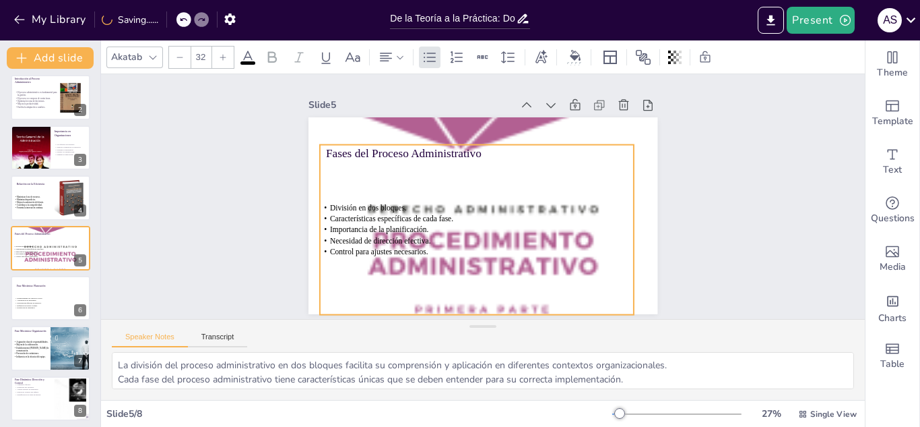
drag, startPoint x: 482, startPoint y: 239, endPoint x: 486, endPoint y: 245, distance: 7.9
click at [486, 245] on p "Control para ajustes necesarios." at bounding box center [455, 243] width 292 height 137
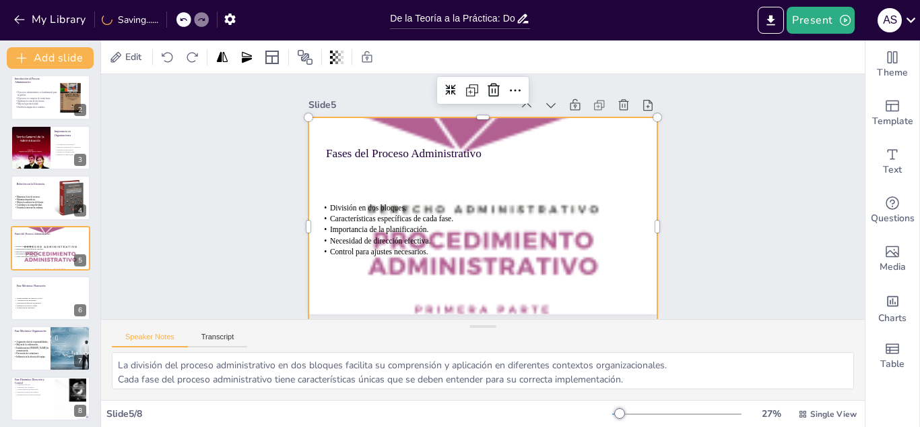
click at [633, 196] on div at bounding box center [496, 138] width 458 height 618
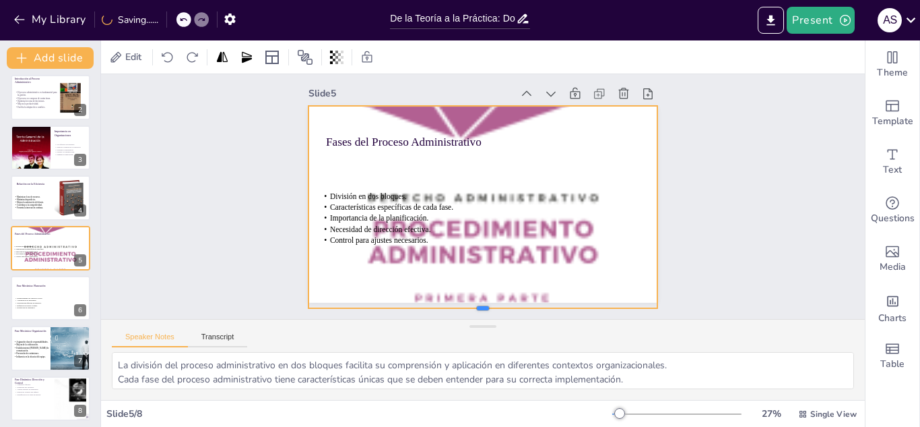
scroll to position [0, 0]
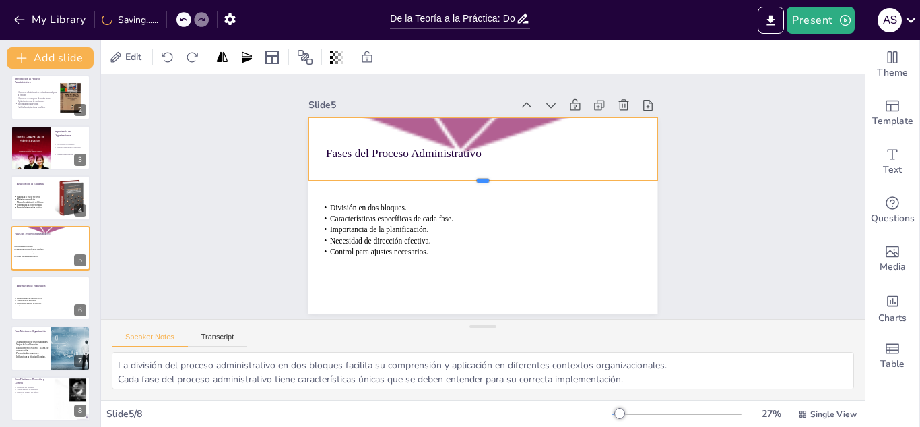
drag, startPoint x: 472, startPoint y: 276, endPoint x: 492, endPoint y: 120, distance: 157.6
click at [492, 120] on div "Fases del Proceso Administrativo División en dos bloques. Características espec…" at bounding box center [477, 214] width 393 height 294
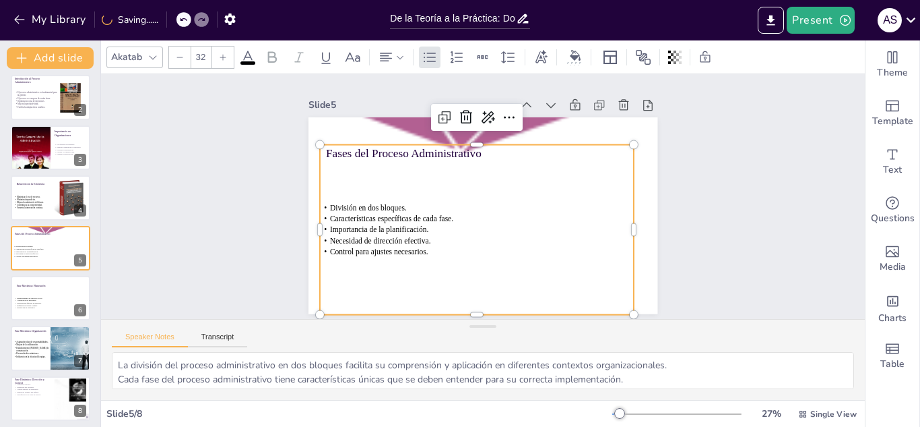
click at [477, 241] on p "Control para ajustes necesarios." at bounding box center [460, 247] width 303 height 108
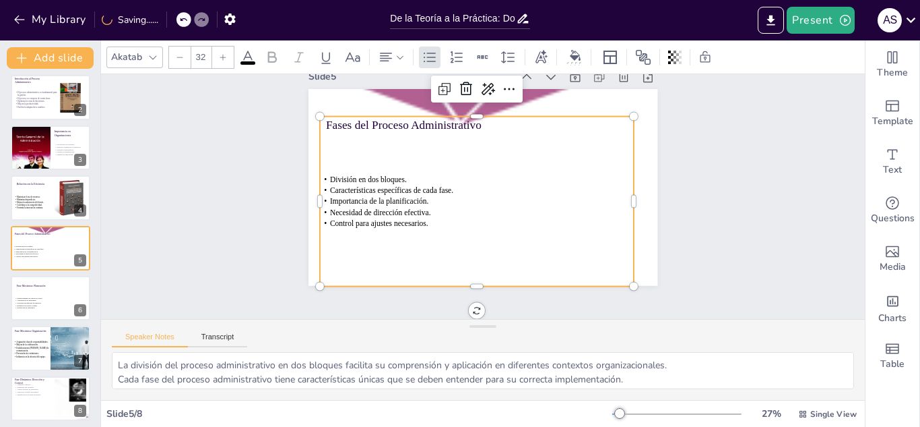
click at [411, 191] on span "Importancia de la planificación." at bounding box center [381, 179] width 98 height 29
click at [217, 57] on div at bounding box center [223, 57] width 22 height 22
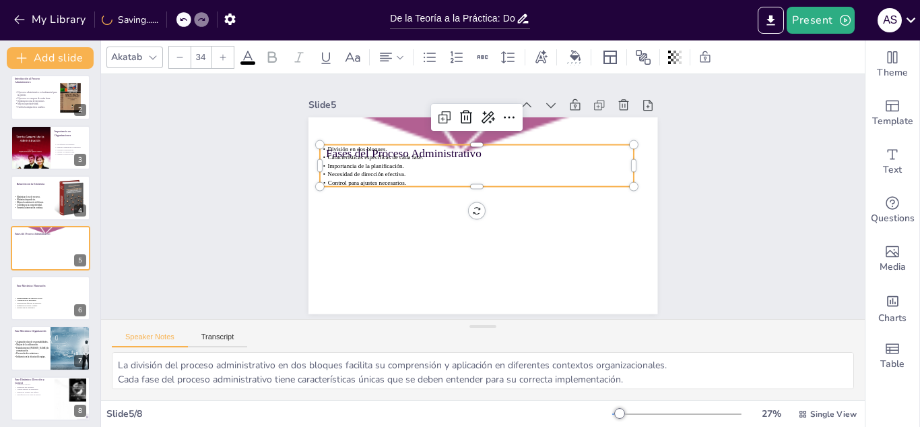
click at [180, 57] on icon at bounding box center [180, 57] width 8 height 8
click at [230, 61] on div at bounding box center [223, 57] width 22 height 22
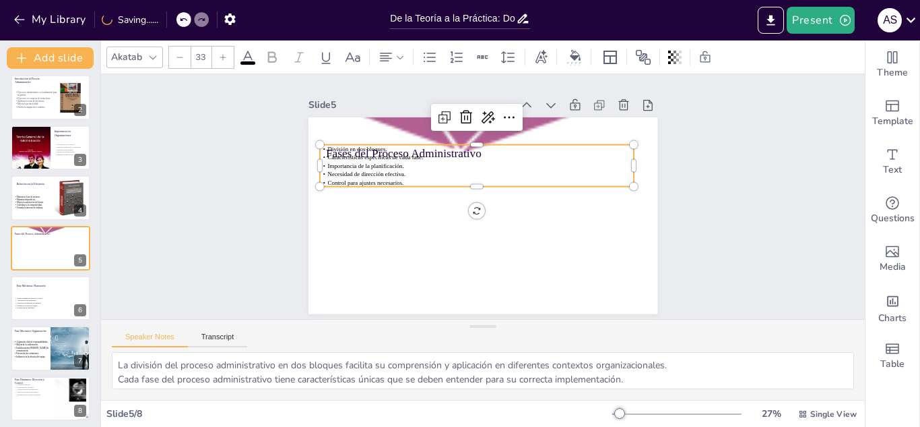
click at [230, 61] on div at bounding box center [223, 57] width 22 height 22
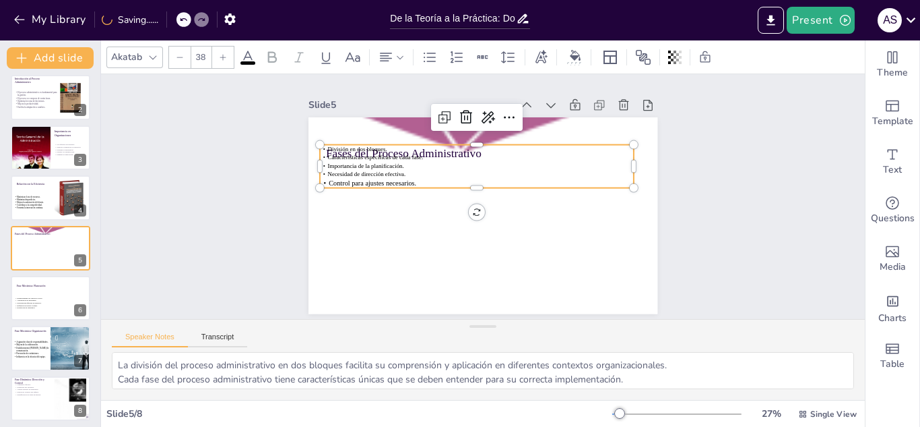
click at [230, 61] on div at bounding box center [223, 57] width 22 height 22
drag, startPoint x: 368, startPoint y: 162, endPoint x: 317, endPoint y: 139, distance: 56.1
click at [325, 139] on div "División en dos bloques. Características específicas de cada fase. Importancia …" at bounding box center [483, 166] width 317 height 108
drag, startPoint x: 452, startPoint y: 179, endPoint x: 474, endPoint y: 172, distance: 22.8
click at [474, 172] on div "nificación. Necesidad de dirección efectivDivisión en dos bloques. Característi…" at bounding box center [509, 178] width 168 height 305
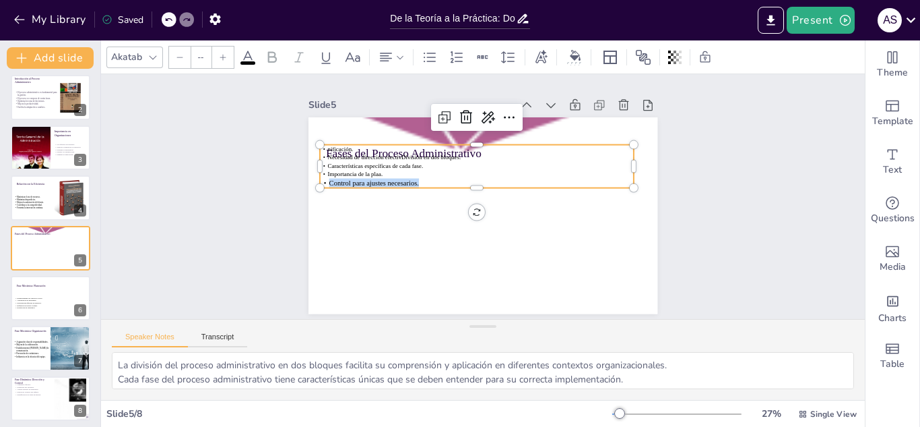
click at [470, 177] on p "Control para ajustes necesarios." at bounding box center [479, 181] width 309 height 75
type input "39"
click at [280, 135] on div "Slide 1 De la Teoría a la Acción: Conquista el Proceso Administrativo Esta pres…" at bounding box center [483, 196] width 464 height 317
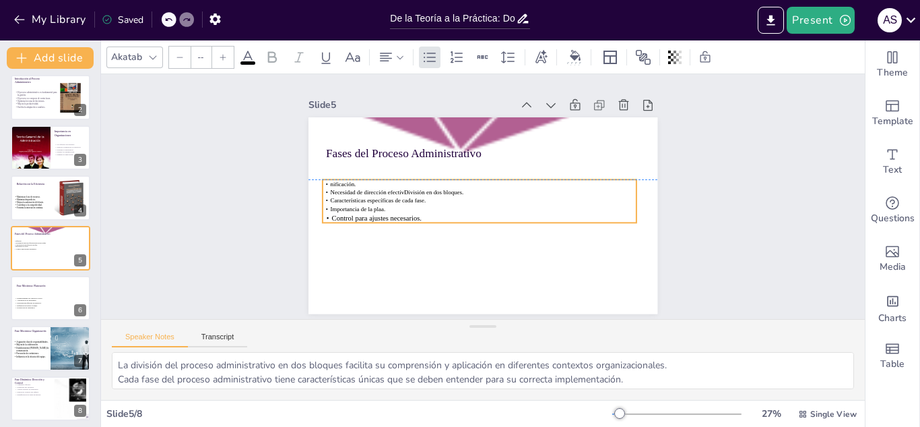
drag, startPoint x: 470, startPoint y: 166, endPoint x: 471, endPoint y: 197, distance: 31.0
click at [471, 204] on p "Importancia de la plaa." at bounding box center [480, 208] width 315 height 8
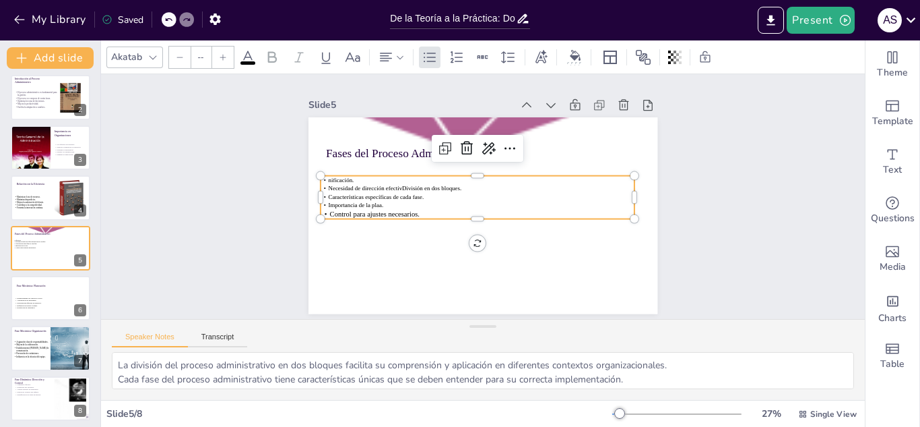
click at [332, 178] on p "nificación." at bounding box center [483, 178] width 302 height 105
click at [218, 56] on div at bounding box center [223, 57] width 22 height 22
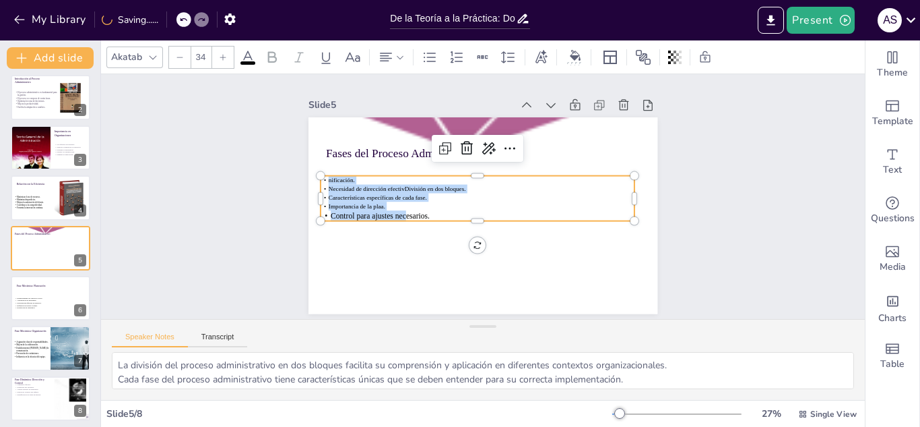
type input "--"
drag, startPoint x: 317, startPoint y: 175, endPoint x: 421, endPoint y: 212, distance: 110.0
click at [421, 212] on div "nificación. Necesidad de dirección efectivDivisión en dos bloques. Característi…" at bounding box center [477, 197] width 317 height 110
click at [221, 62] on div at bounding box center [223, 57] width 22 height 22
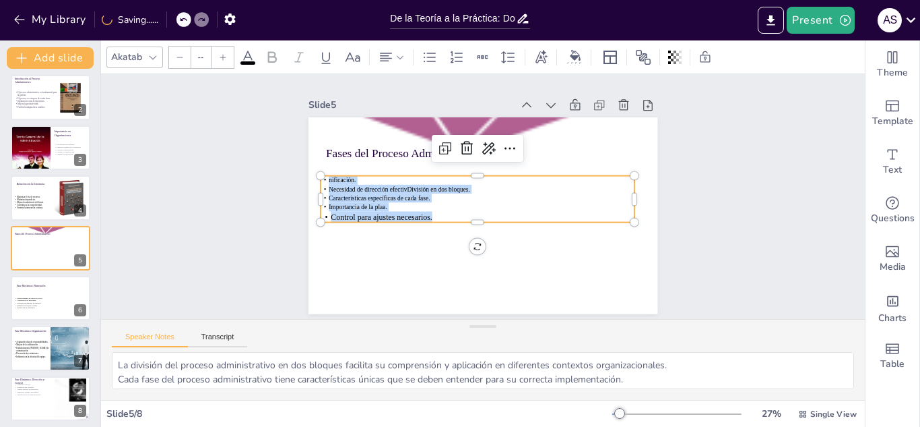
click at [221, 62] on div at bounding box center [223, 57] width 22 height 22
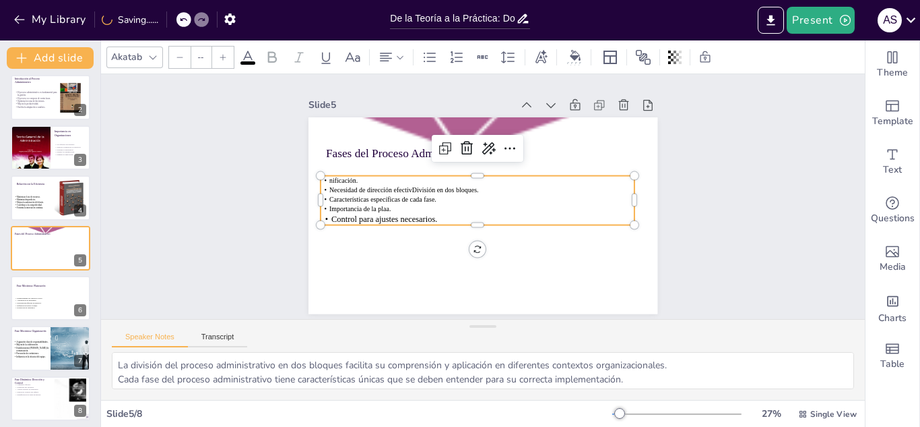
click at [221, 62] on div at bounding box center [223, 57] width 22 height 22
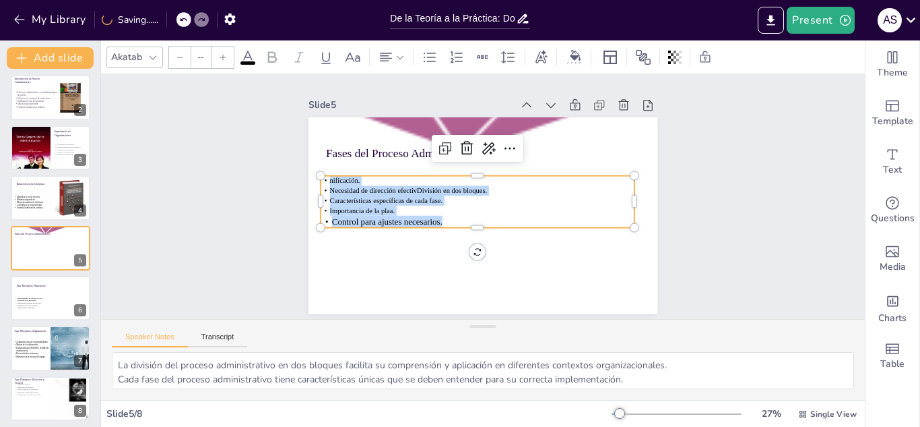
click at [221, 62] on div at bounding box center [223, 57] width 22 height 22
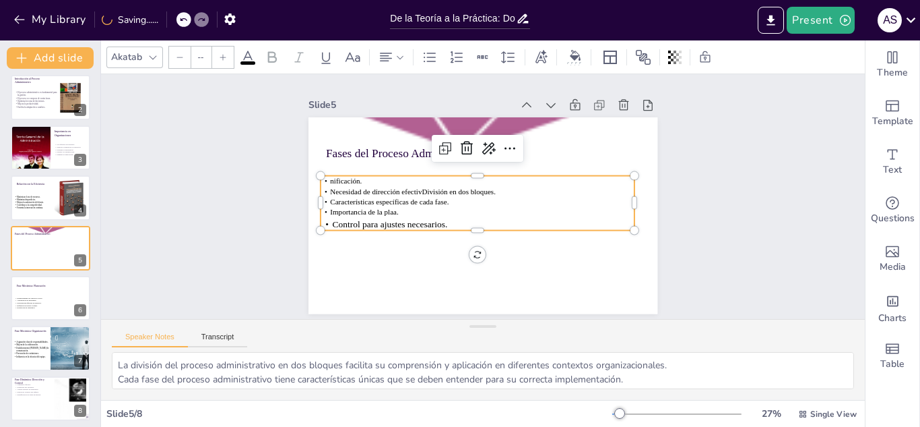
click at [221, 62] on div at bounding box center [223, 57] width 22 height 22
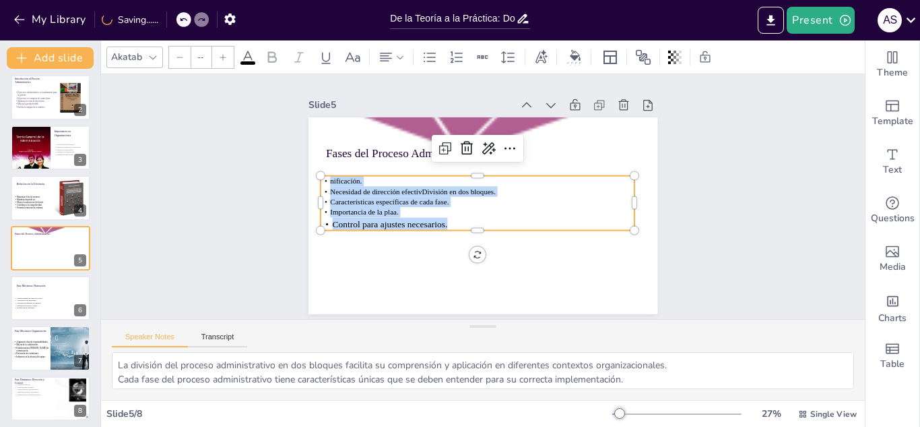
click at [221, 62] on div at bounding box center [223, 57] width 22 height 22
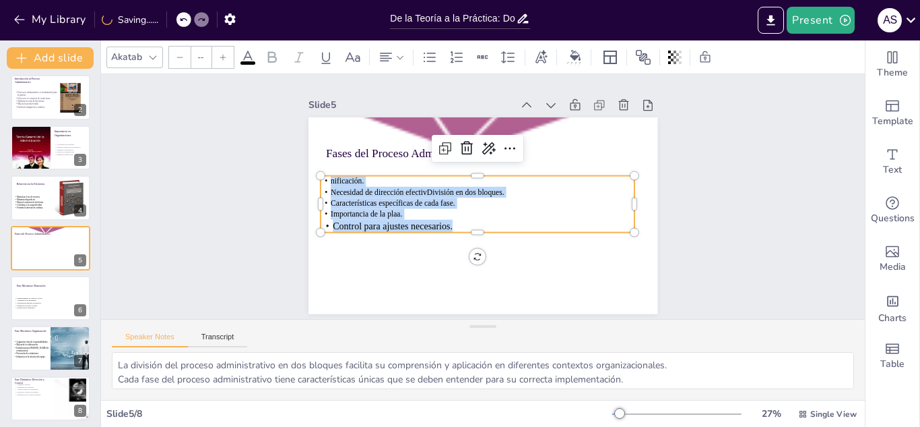
drag, startPoint x: 221, startPoint y: 62, endPoint x: 373, endPoint y: 201, distance: 206.0
click at [373, 201] on div "Akatab -- Slide 1 De la Teoría a la Acción: Conquista el Proceso Administrativo…" at bounding box center [483, 233] width 764 height 386
click at [213, 168] on div "Slide 1 De la Teoría a la Acción: Conquista el Proceso Administrativo Esta pres…" at bounding box center [483, 196] width 798 height 398
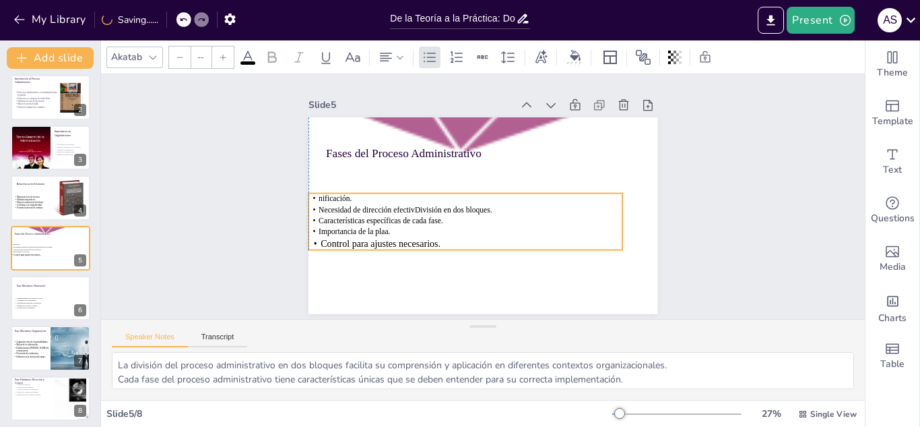
drag, startPoint x: 495, startPoint y: 197, endPoint x: 482, endPoint y: 214, distance: 21.7
click at [482, 214] on p "Características específicas de cada fase." at bounding box center [456, 208] width 278 height 167
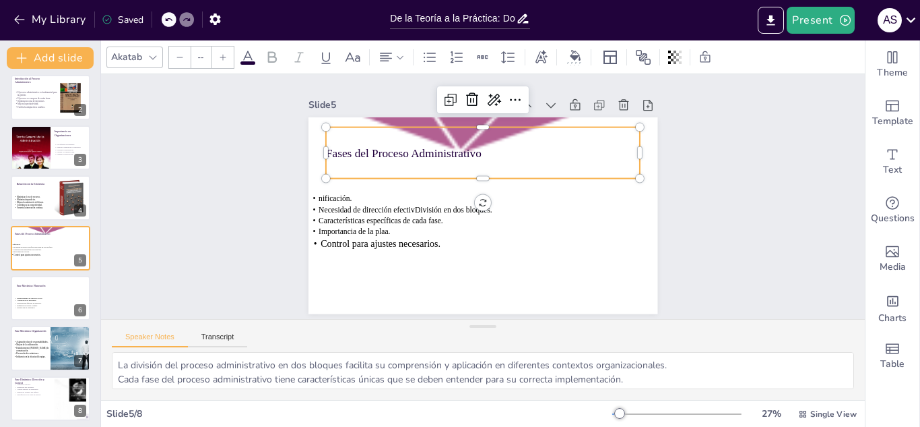
type input "48"
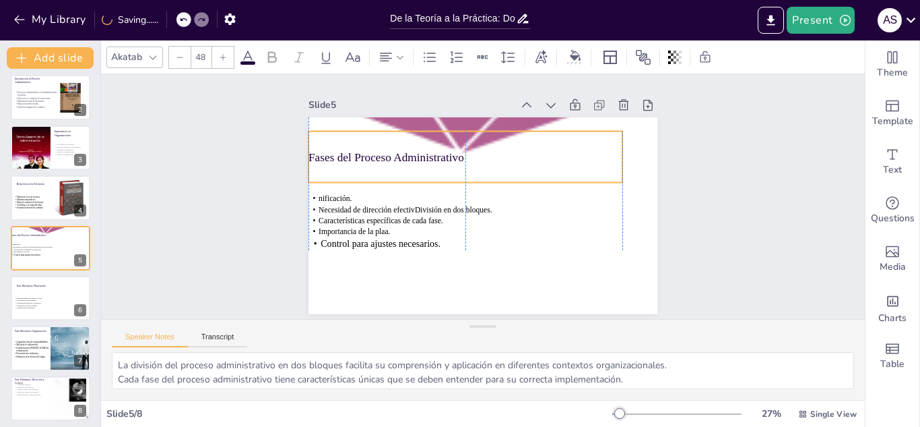
drag, startPoint x: 559, startPoint y: 157, endPoint x: 541, endPoint y: 162, distance: 18.3
click at [541, 162] on div "Fases del Proceso Administrativo" at bounding box center [470, 155] width 318 height 84
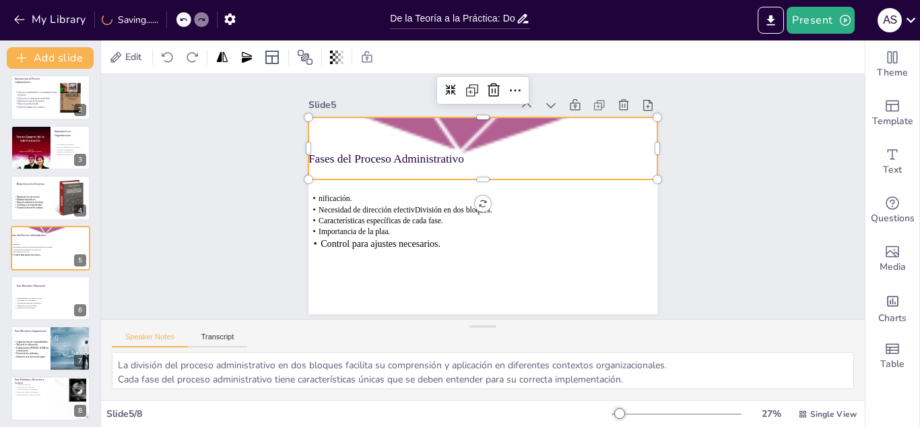
click at [645, 158] on div at bounding box center [496, 138] width 458 height 618
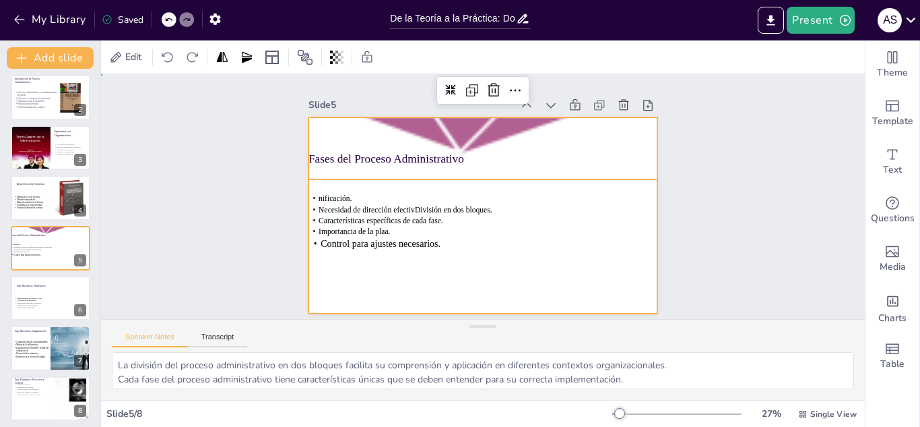
click at [639, 204] on div at bounding box center [477, 214] width 393 height 294
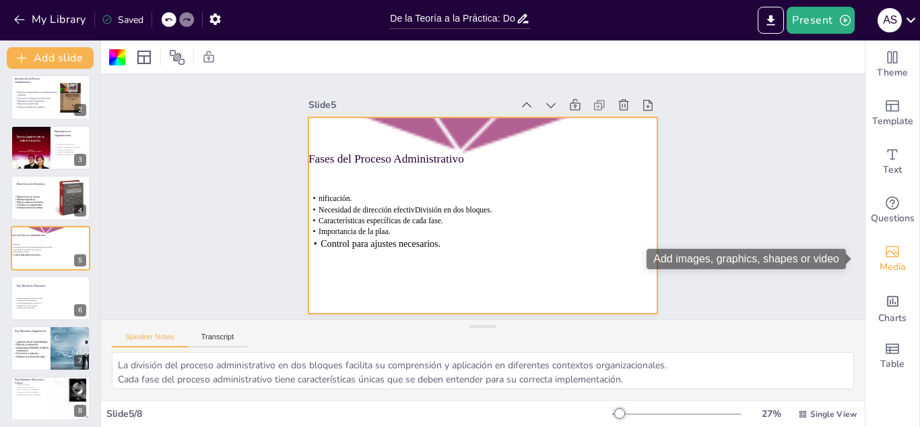
click at [885, 248] on icon "Add images, graphics, shapes or video" at bounding box center [893, 251] width 16 height 16
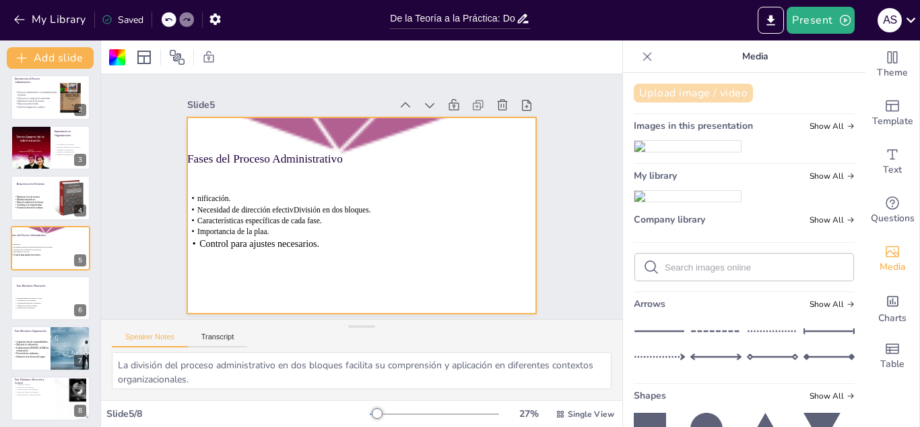
click at [679, 94] on button "Upload image / video" at bounding box center [693, 93] width 119 height 19
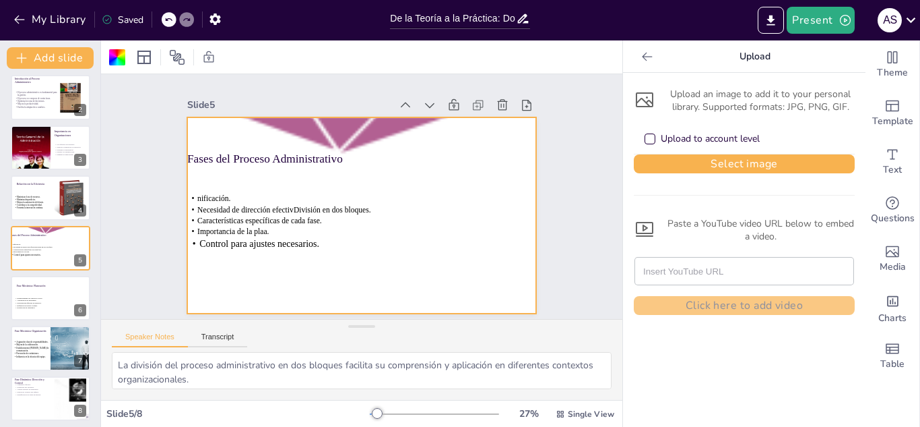
click at [645, 134] on div "Upload to account level" at bounding box center [650, 138] width 11 height 11
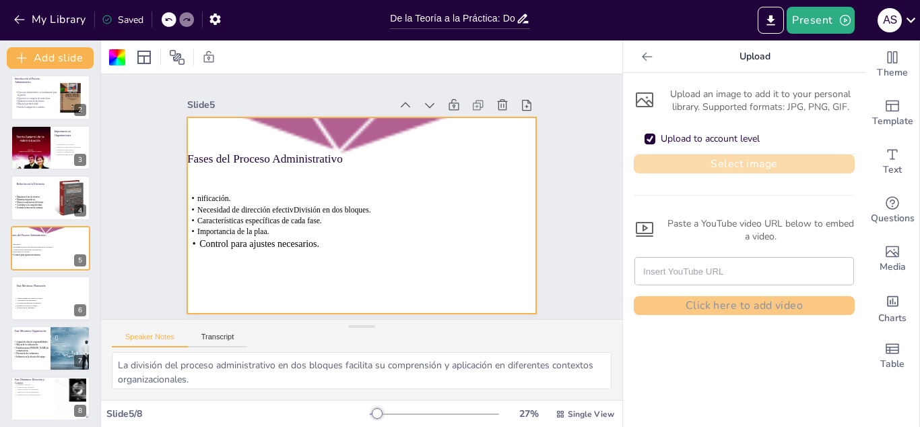
click at [672, 159] on button "Select image" at bounding box center [744, 163] width 221 height 19
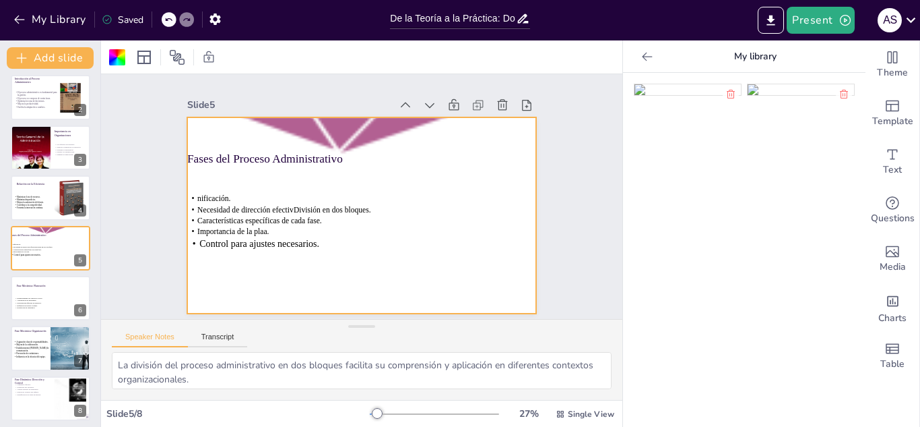
click at [672, 92] on img at bounding box center [688, 89] width 106 height 11
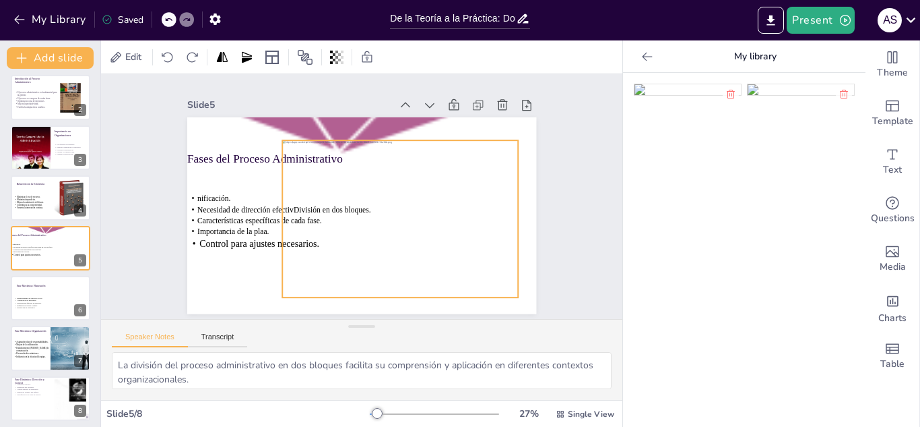
drag, startPoint x: 386, startPoint y: 222, endPoint x: 425, endPoint y: 225, distance: 39.2
click at [425, 225] on div at bounding box center [321, 214] width 265 height 283
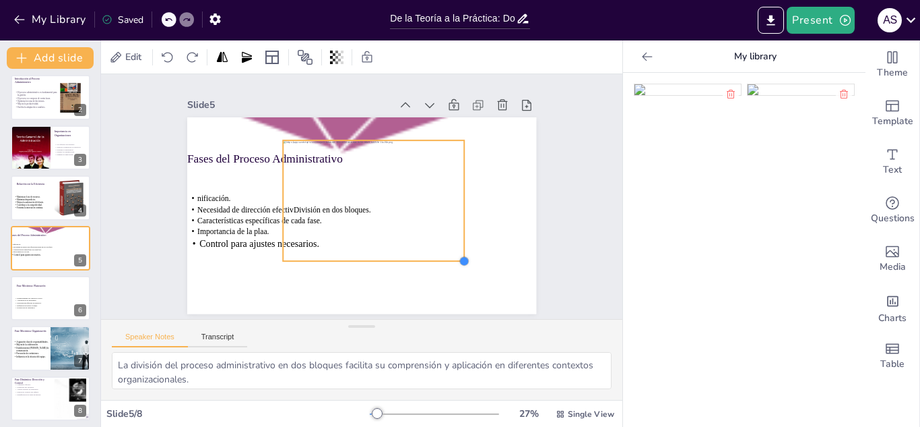
drag, startPoint x: 507, startPoint y: 290, endPoint x: 427, endPoint y: 223, distance: 104.3
click at [427, 223] on div "Fases del Proceso Administrativo nificación. Necesidad de dirección efectivDivi…" at bounding box center [349, 211] width 391 height 380
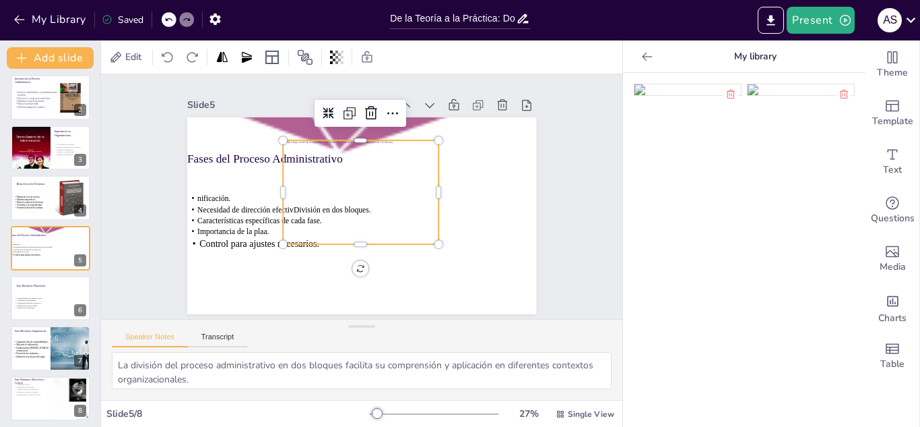
click at [373, 195] on div at bounding box center [364, 200] width 185 height 158
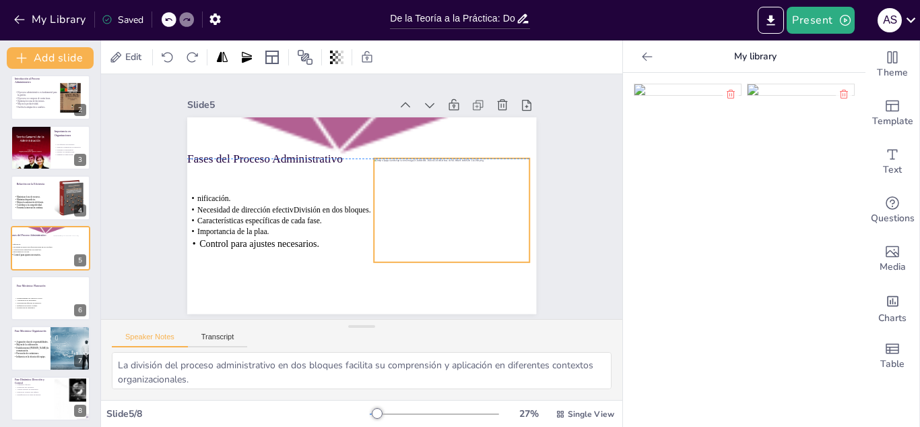
drag, startPoint x: 358, startPoint y: 195, endPoint x: 449, endPoint y: 210, distance: 92.3
click at [449, 210] on div at bounding box center [419, 266] width 185 height 181
click at [39, 291] on div "Establecimiento de objetivos claros. Anticipación de problemas. Movilización ef…" at bounding box center [50, 303] width 73 height 36
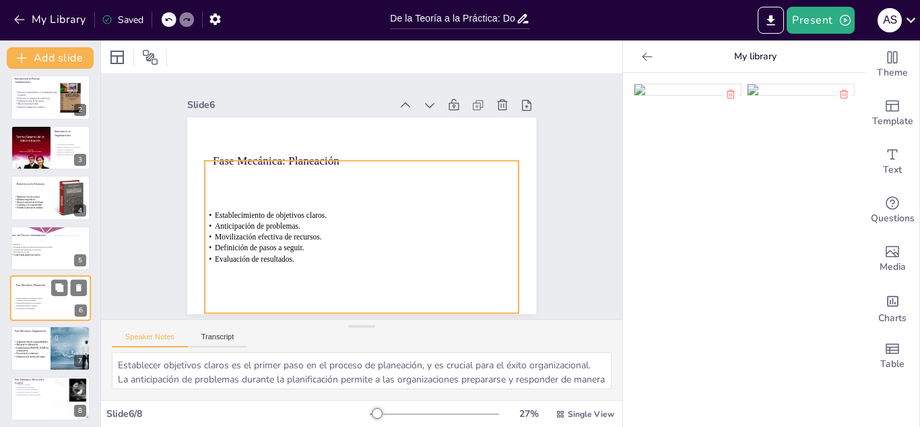
scroll to position [59, 0]
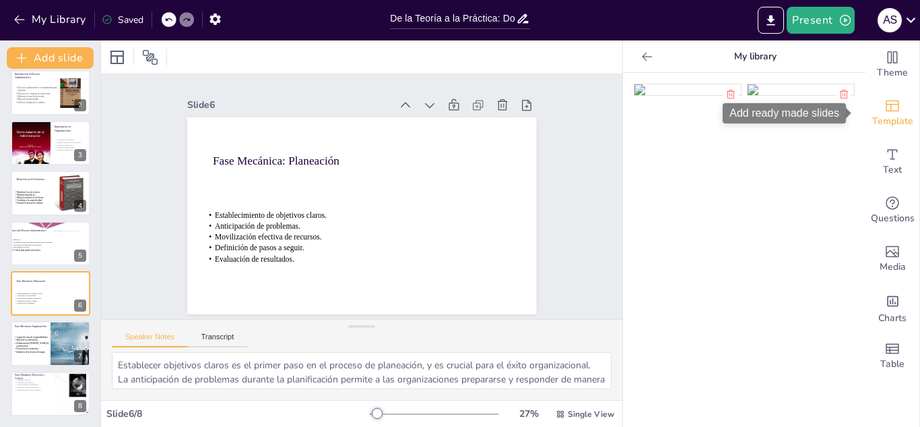
click at [898, 107] on div "Template" at bounding box center [893, 113] width 54 height 49
drag, startPoint x: 592, startPoint y: 334, endPoint x: 536, endPoint y: 330, distance: 56.1
click at [536, 330] on div "Speaker Notes Transcript" at bounding box center [362, 335] width 522 height 32
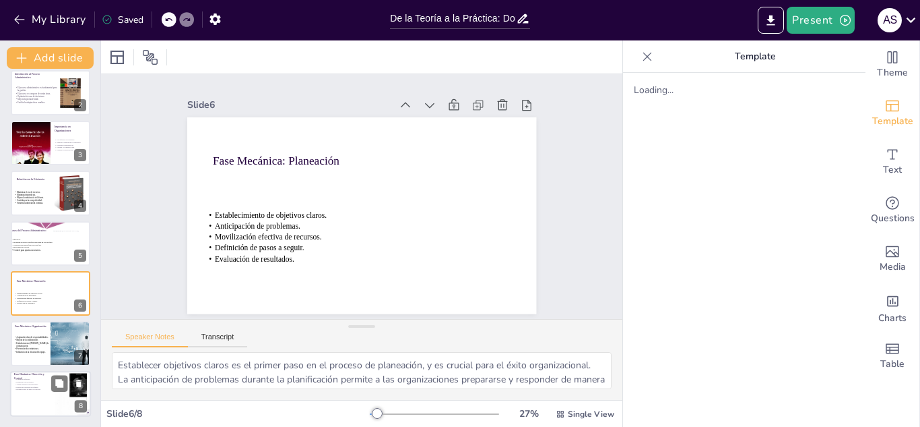
click at [43, 391] on div at bounding box center [50, 394] width 81 height 46
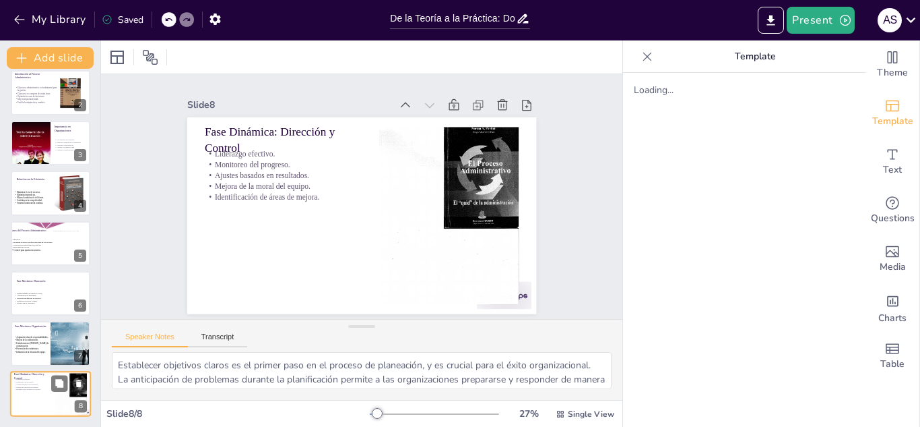
type textarea "El liderazgo efectivo es fundamental para guiar al equipo y motivarlo hacia el …"
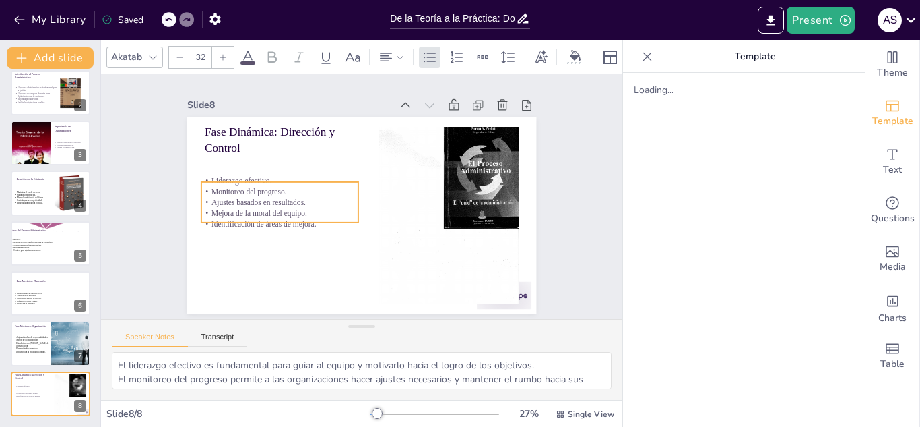
drag, startPoint x: 234, startPoint y: 173, endPoint x: 230, endPoint y: 209, distance: 35.9
click at [230, 206] on p "Ajustes basados en resultados." at bounding box center [285, 168] width 148 height 74
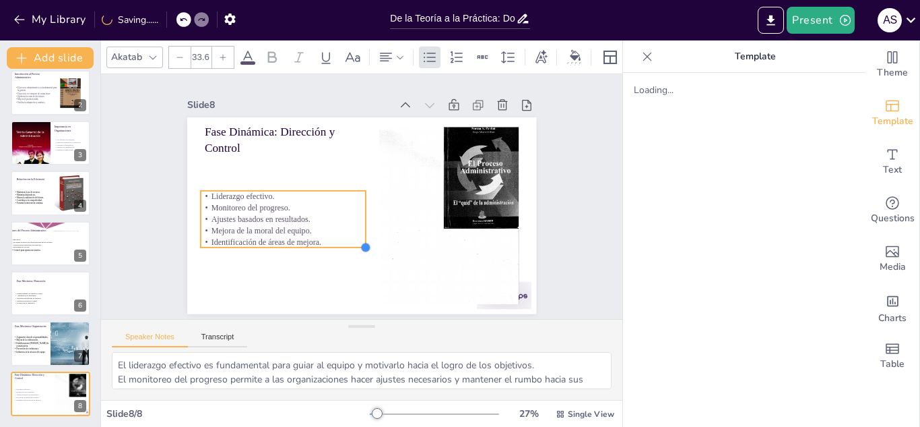
drag, startPoint x: 345, startPoint y: 225, endPoint x: 319, endPoint y: 227, distance: 26.4
click at [319, 227] on div "Fase Dinámica: Dirección y Control Liderazgo efectivo. Monitoreo del progreso. …" at bounding box center [344, 204] width 321 height 399
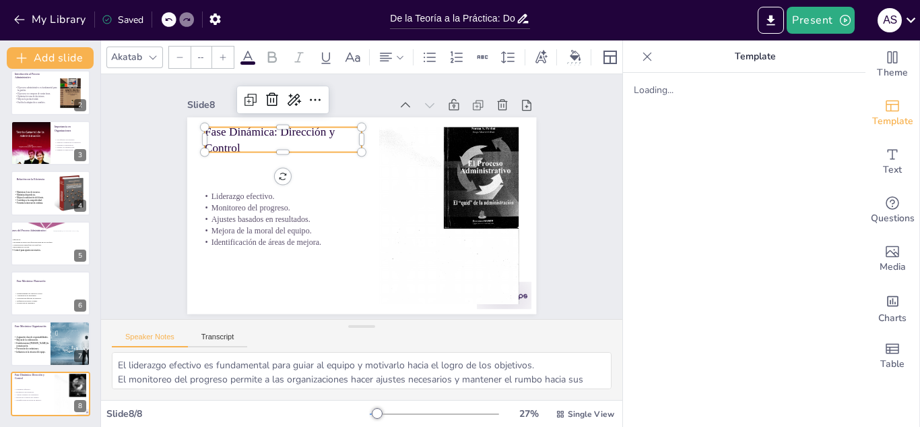
type input "48"
click at [199, 125] on div "Fase Dinámica: Dirección y Control Liderazgo efectivo. Monitoreo del progreso. …" at bounding box center [354, 213] width 399 height 321
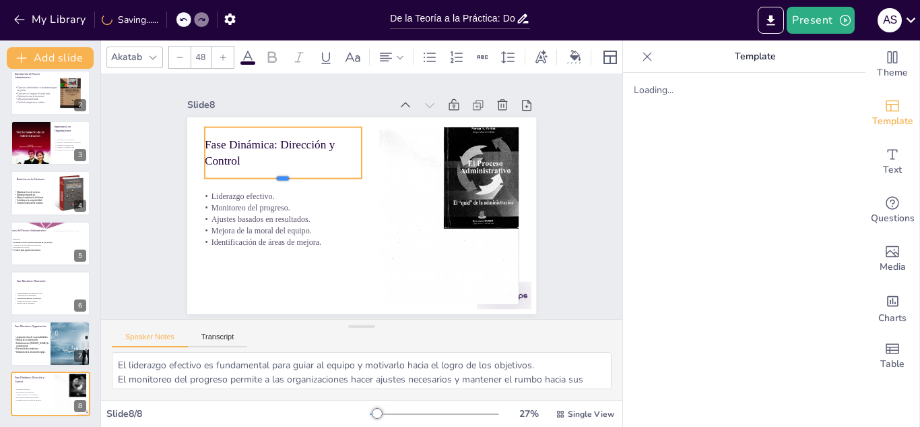
drag, startPoint x: 276, startPoint y: 148, endPoint x: 270, endPoint y: 167, distance: 20.7
click at [270, 167] on div "Fase Dinámica: Dirección y Control Liderazgo efectivo. Monitoreo del progreso. …" at bounding box center [354, 213] width 399 height 321
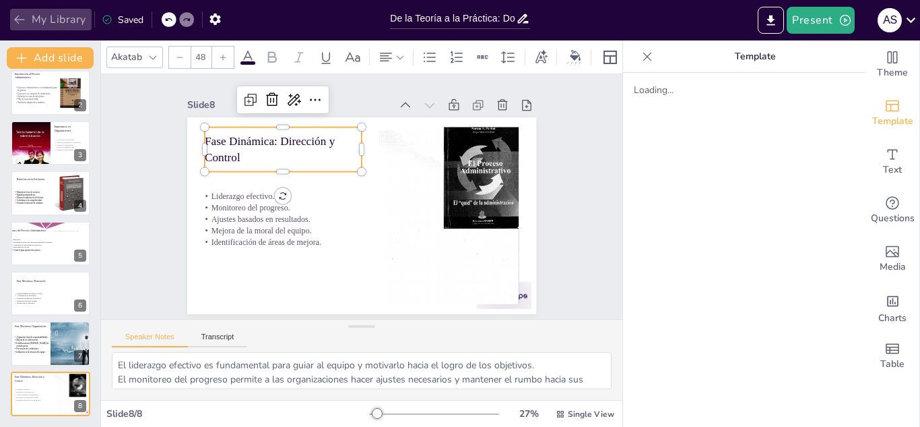
click at [17, 9] on button "My Library" at bounding box center [51, 20] width 82 height 22
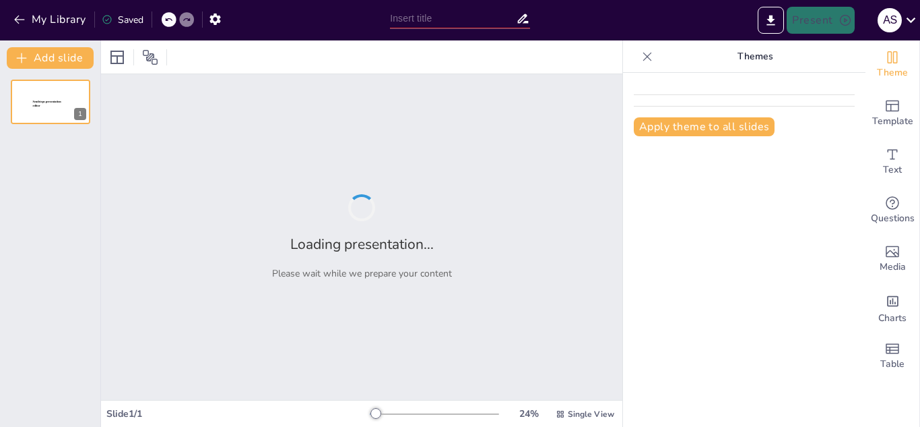
type input "De la Teoría a la Práctica: Domina el Proceso Administrativo"
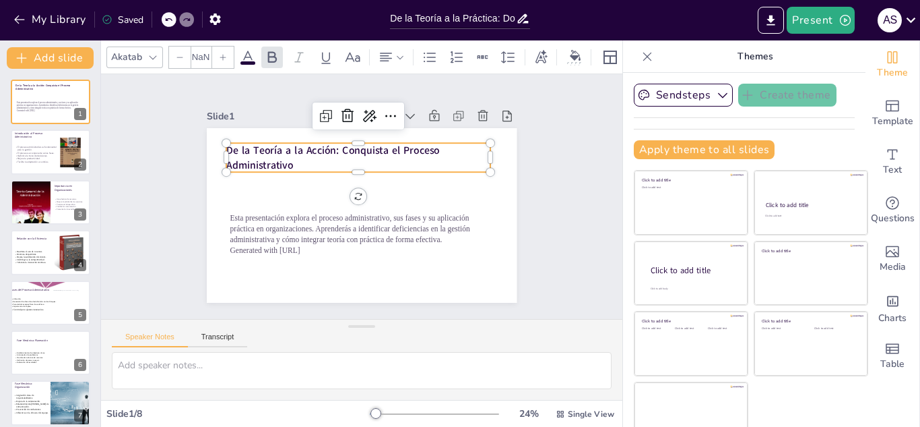
click at [254, 158] on strong "De la Teoría a la Acción: Conquista el Proceso Administrativo" at bounding box center [333, 157] width 214 height 28
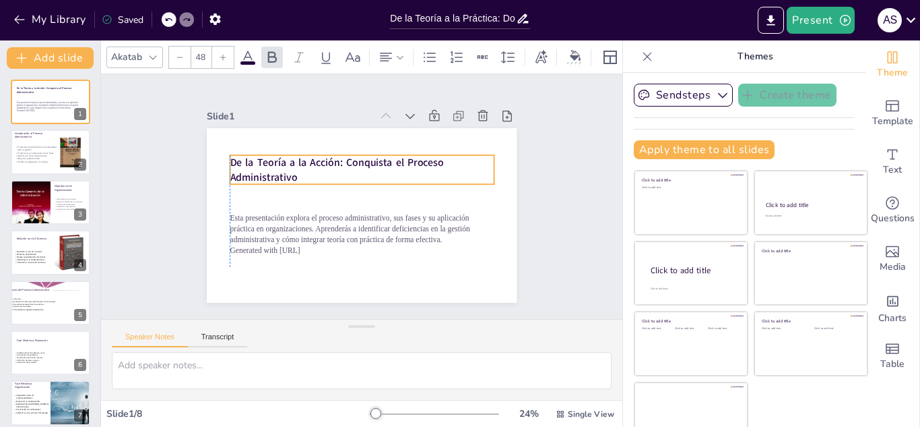
drag, startPoint x: 254, startPoint y: 158, endPoint x: 254, endPoint y: 169, distance: 11.5
click at [254, 169] on strong "De la Teoría a la Acción: Conquista el Proceso Administrativo" at bounding box center [340, 160] width 216 height 36
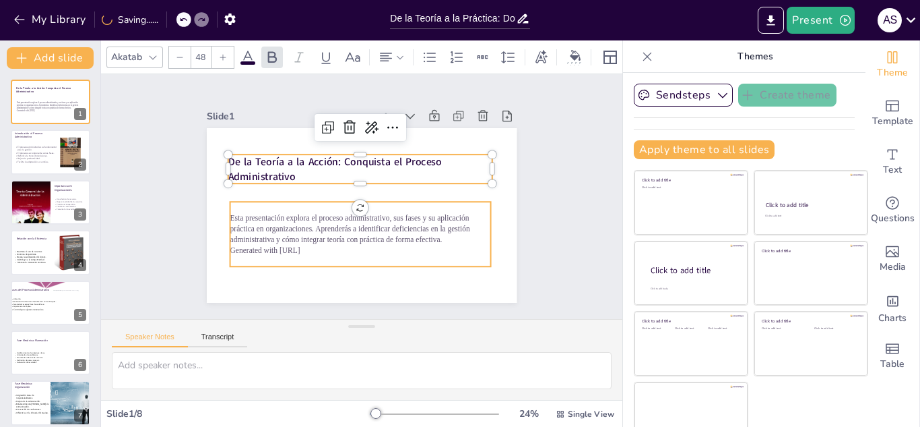
click at [246, 234] on p "Esta presentación explora el proceso administrativo, sus fases y su aplicación …" at bounding box center [357, 229] width 263 height 60
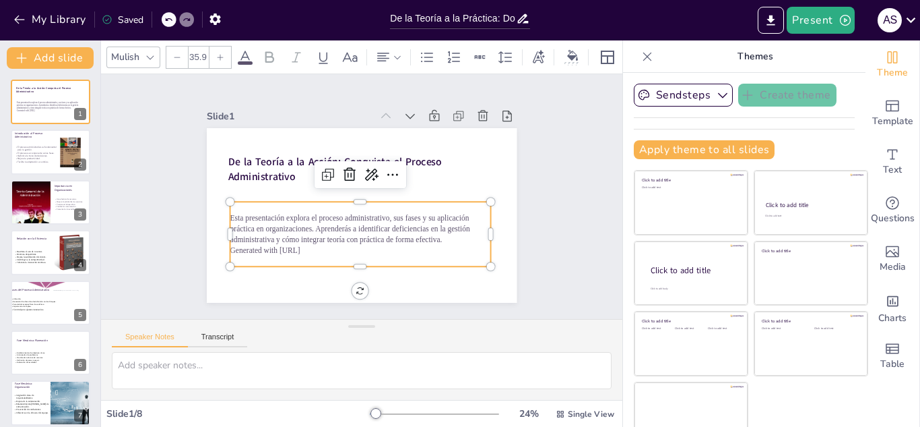
click at [216, 53] on icon at bounding box center [220, 57] width 8 height 8
drag, startPoint x: 215, startPoint y: 215, endPoint x: 284, endPoint y: 243, distance: 74.7
click at [284, 243] on div "Esta presentación explora el proceso administrativo, sus fases y su aplicación …" at bounding box center [356, 233] width 263 height 61
click at [220, 53] on icon at bounding box center [220, 57] width 8 height 8
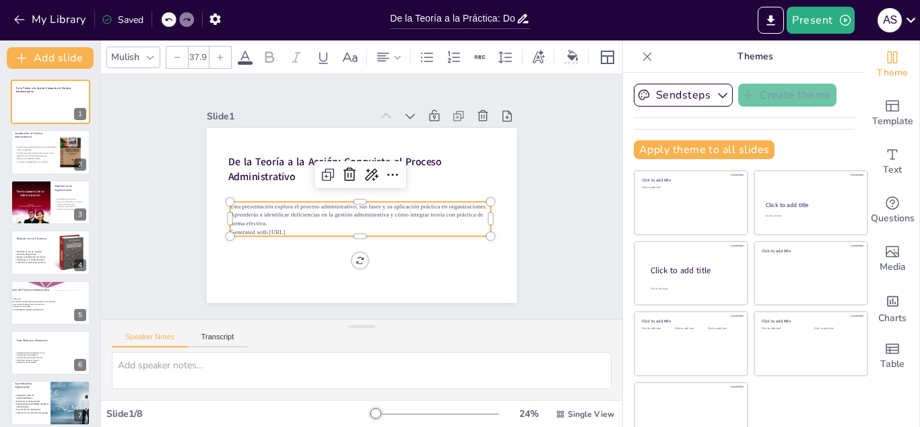
click at [220, 53] on icon at bounding box center [220, 57] width 8 height 8
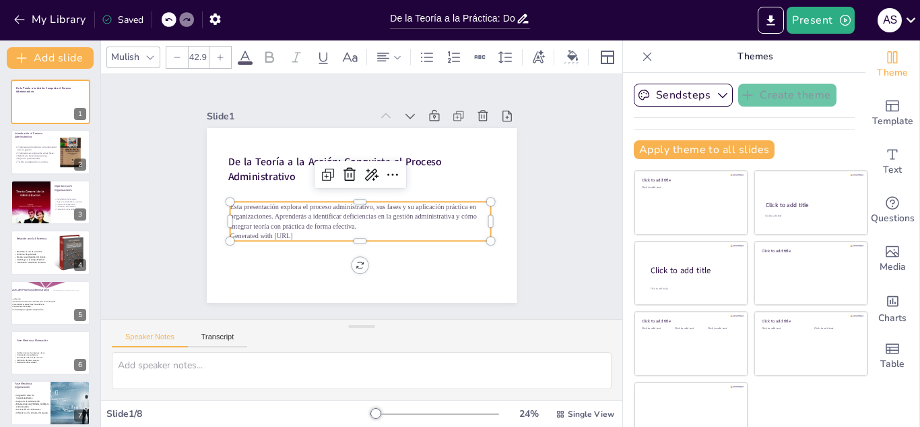
click at [220, 53] on icon at bounding box center [220, 57] width 8 height 8
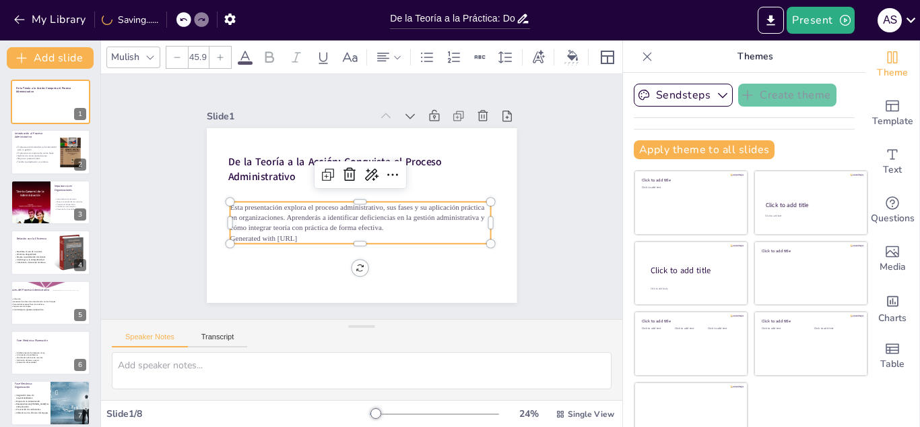
click at [220, 53] on icon at bounding box center [220, 57] width 8 height 8
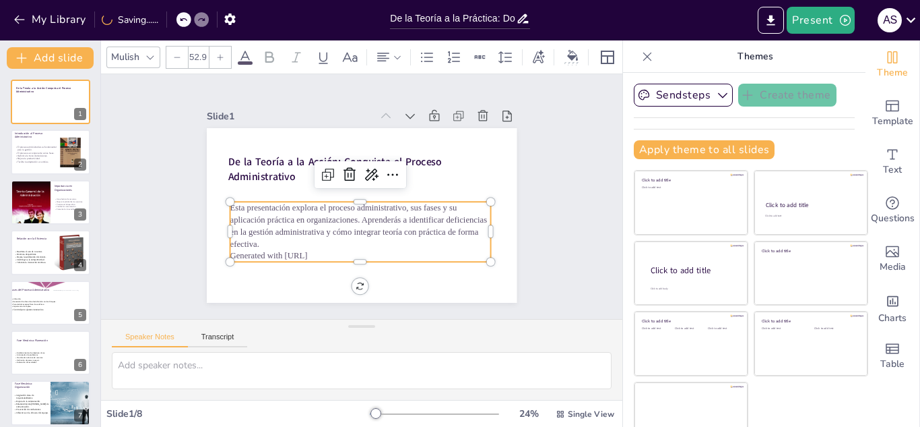
click at [220, 53] on icon at bounding box center [220, 57] width 8 height 8
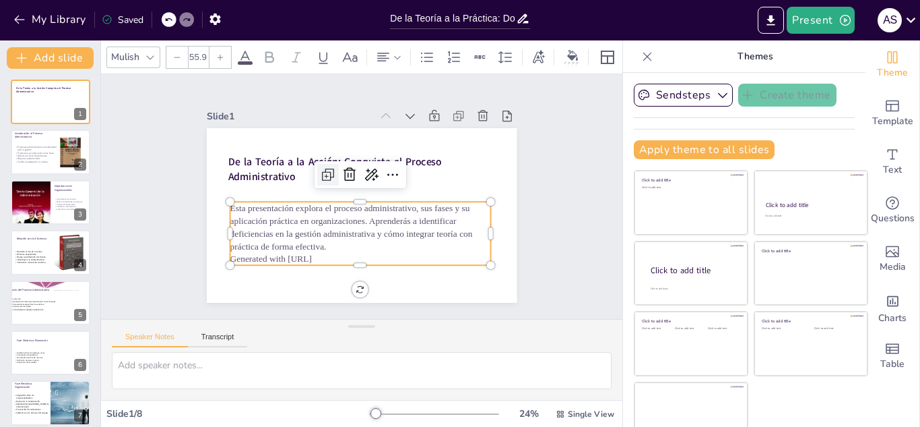
click at [369, 162] on icon at bounding box center [373, 157] width 9 height 9
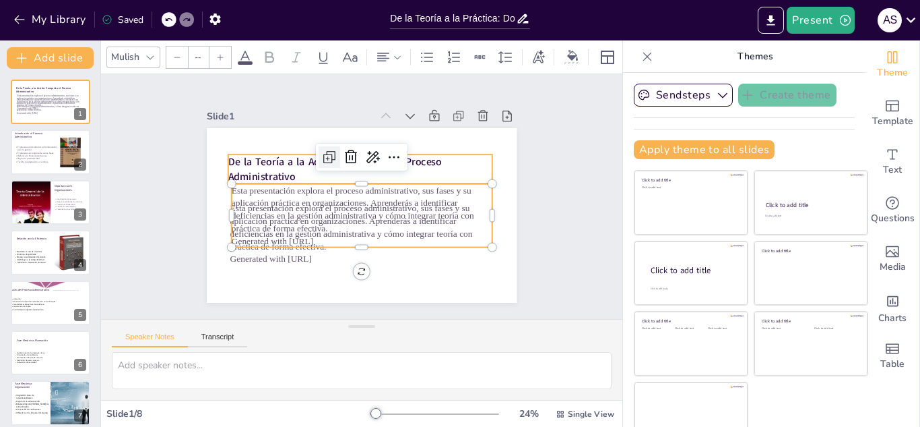
type input "55.9"
click at [389, 156] on icon at bounding box center [398, 161] width 18 height 18
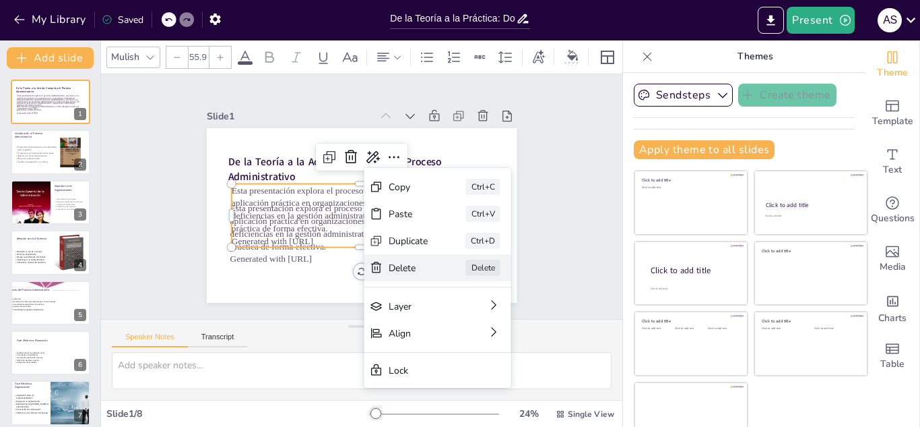
click at [466, 328] on div "Delete Delete" at bounding box center [539, 341] width 147 height 27
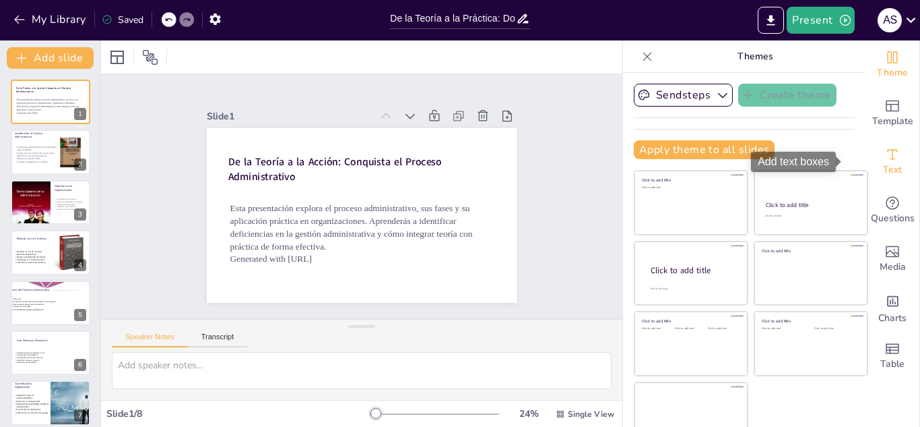
click at [866, 153] on div "Text" at bounding box center [893, 161] width 54 height 49
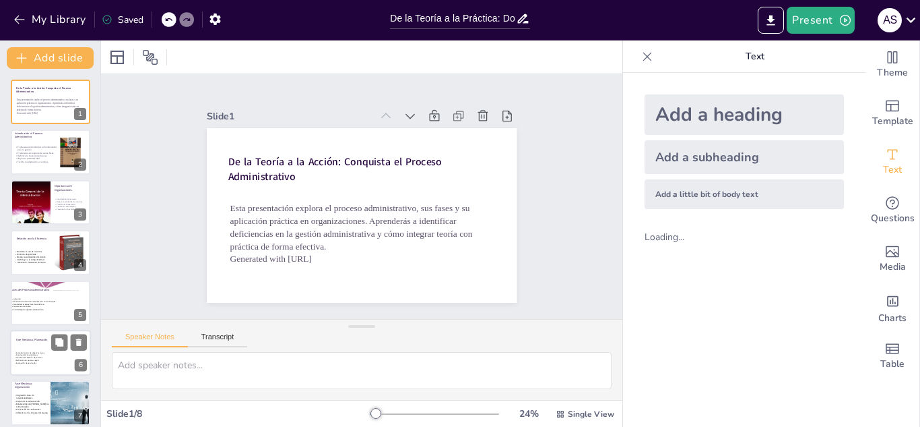
scroll to position [59, 0]
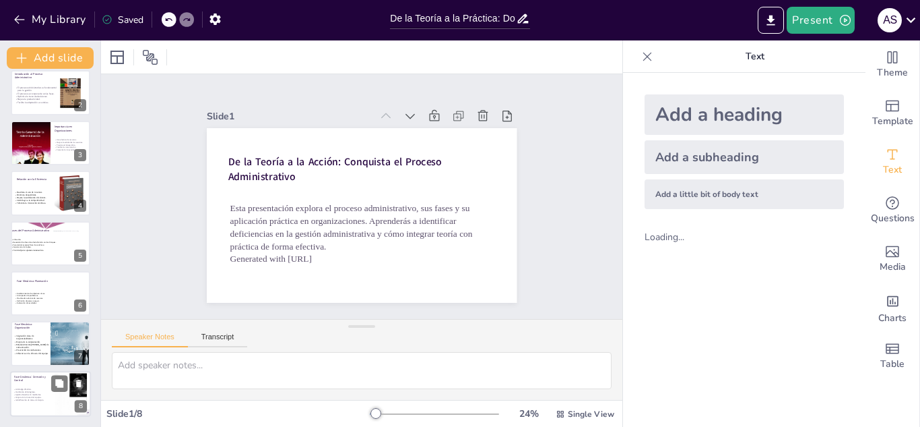
click at [45, 394] on p "Ajustes basados en resultados." at bounding box center [32, 394] width 38 height 3
type textarea "El liderazgo efectivo es fundamental para guiar al equipo y motivarlo hacia el …"
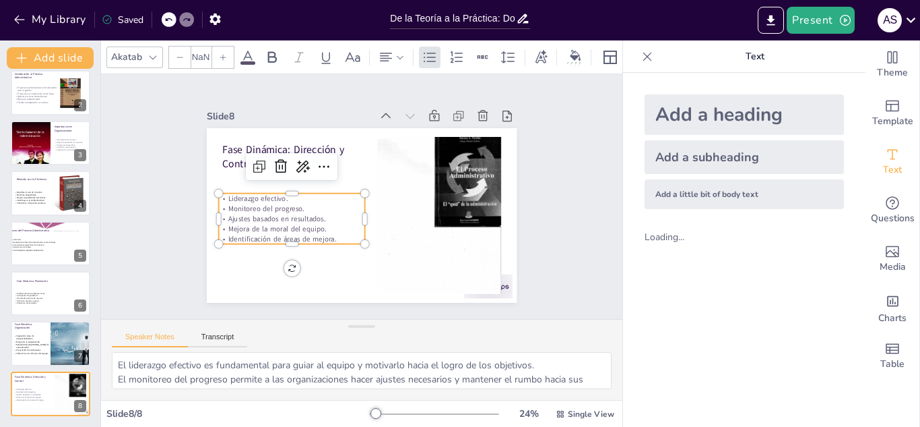
click at [270, 220] on p "Mejora de la moral del equipo." at bounding box center [289, 221] width 147 height 26
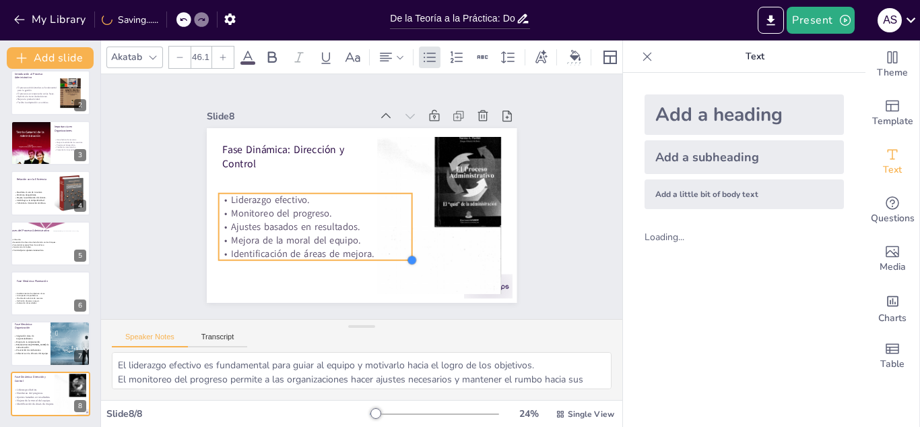
drag, startPoint x: 354, startPoint y: 240, endPoint x: 347, endPoint y: 255, distance: 16.6
click at [347, 255] on div "Fase Dinámica: Dirección y Control Liderazgo efectivo. Monitoreo del progreso. …" at bounding box center [362, 215] width 310 height 175
type input "43.4"
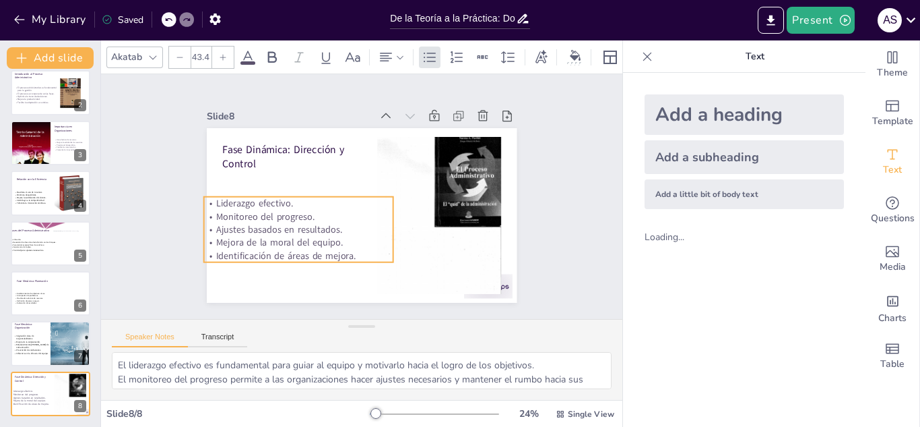
drag, startPoint x: 317, startPoint y: 232, endPoint x: 302, endPoint y: 236, distance: 15.2
click at [302, 236] on p "Mejora de la moral del equipo." at bounding box center [290, 228] width 188 height 52
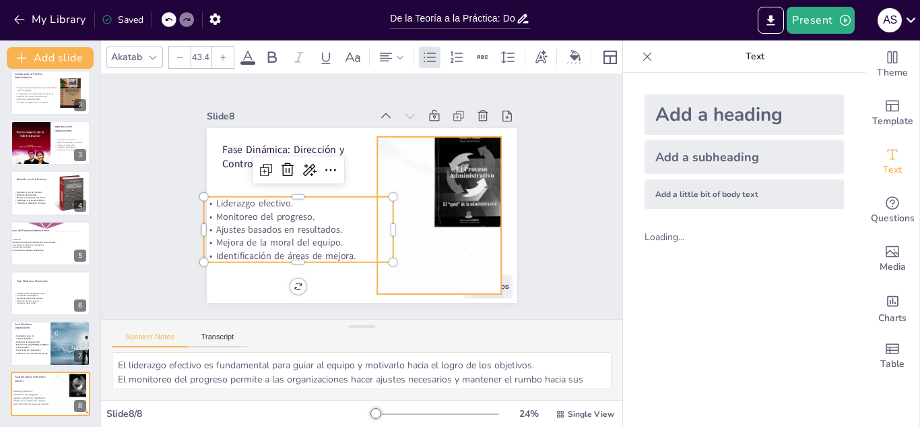
click at [449, 201] on div at bounding box center [439, 216] width 124 height 166
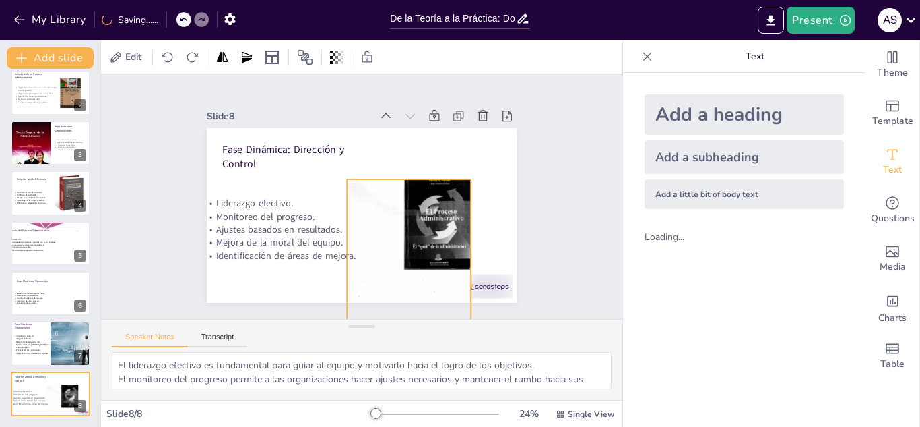
drag, startPoint x: 447, startPoint y: 189, endPoint x: 416, endPoint y: 232, distance: 52.2
click at [416, 232] on div at bounding box center [402, 262] width 141 height 177
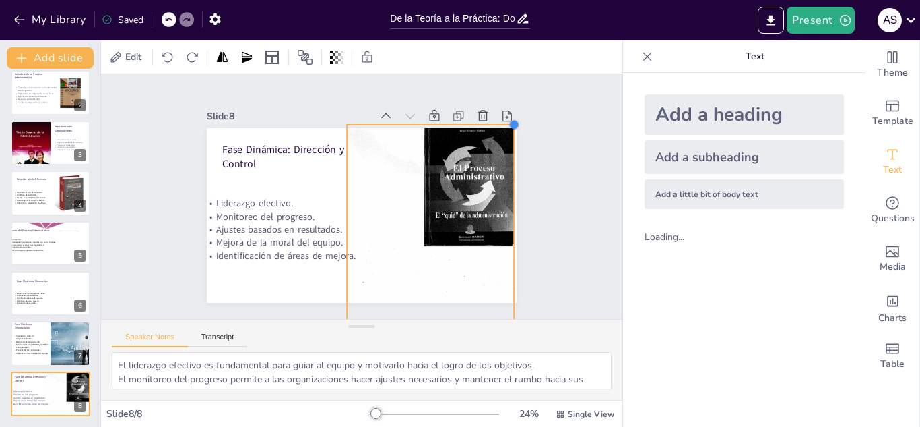
drag, startPoint x: 461, startPoint y: 175, endPoint x: 503, endPoint y: 141, distance: 54.2
click at [503, 141] on div "Fase Dinámica: Dirección y Control Liderazgo efectivo. Monitoreo del progreso. …" at bounding box center [362, 215] width 310 height 175
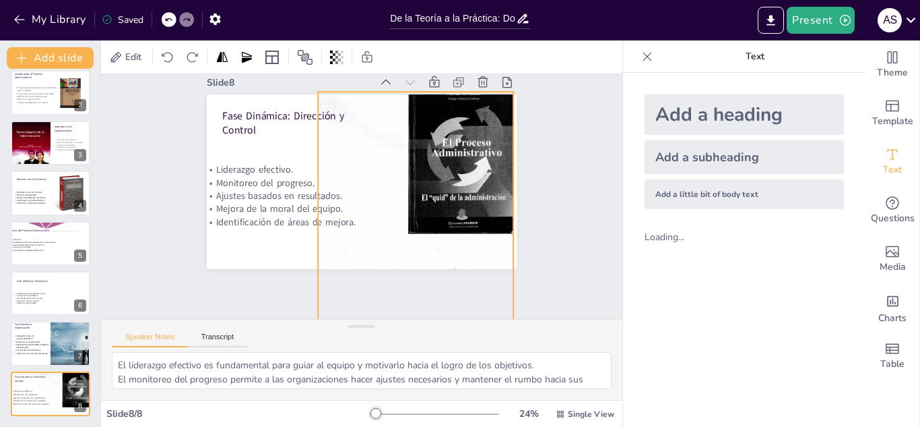
scroll to position [55, 0]
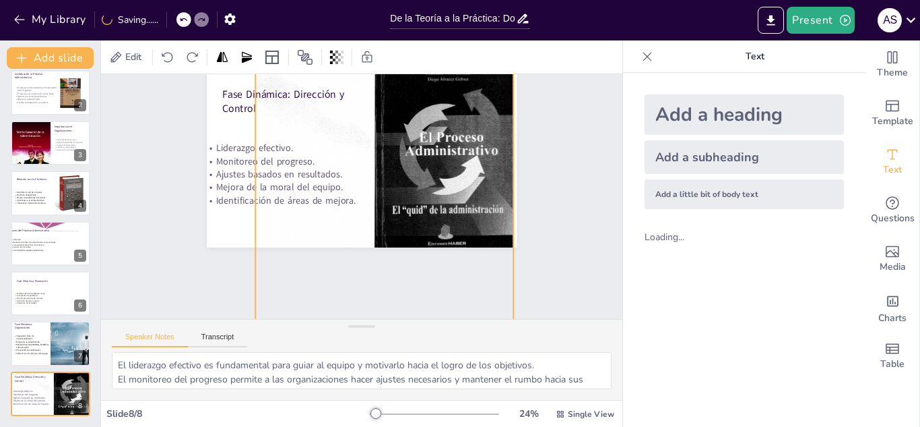
drag, startPoint x: 342, startPoint y: 277, endPoint x: 269, endPoint y: 414, distance: 155.5
click at [269, 414] on div "Edit Slide 1 De la Teoría a la Acción: Conquista el Proceso Administrativo Esta…" at bounding box center [362, 233] width 522 height 386
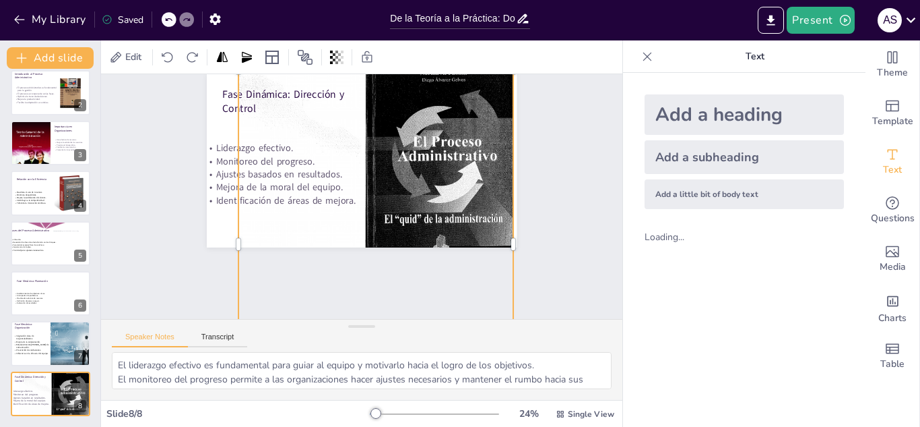
scroll to position [0, 0]
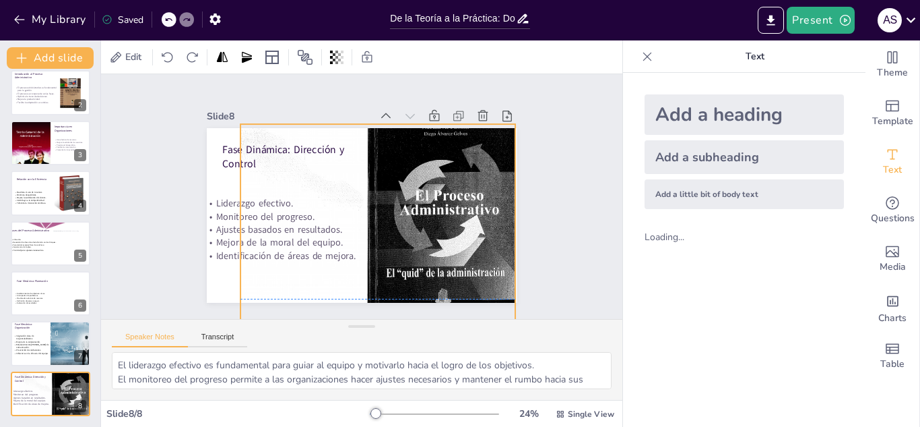
click at [479, 187] on div at bounding box center [368, 299] width 312 height 394
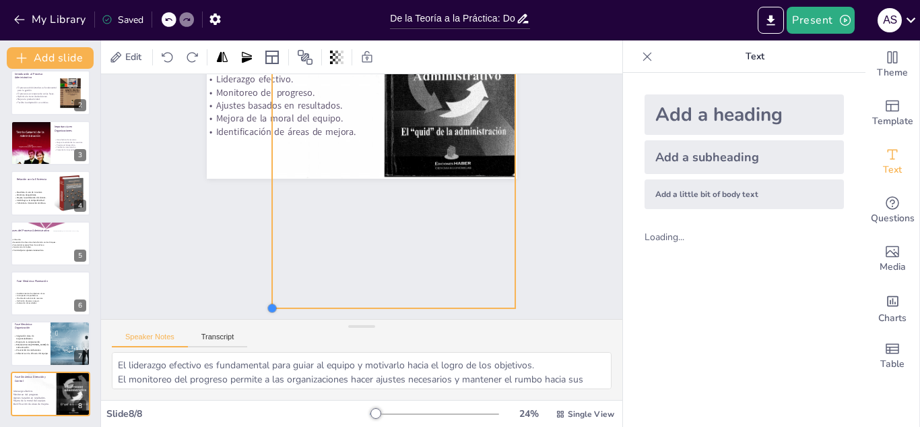
scroll to position [129, 0]
drag, startPoint x: 232, startPoint y: 275, endPoint x: 261, endPoint y: 232, distance: 52.3
click at [261, 232] on div "Slide 1 De la Teoría a la Acción: Conquista el Proceso Administrativo Esta pres…" at bounding box center [362, 196] width 522 height 245
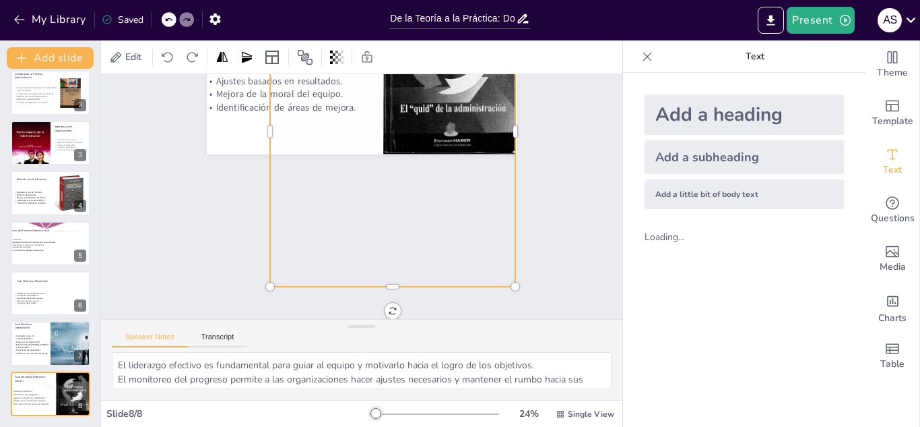
scroll to position [0, 0]
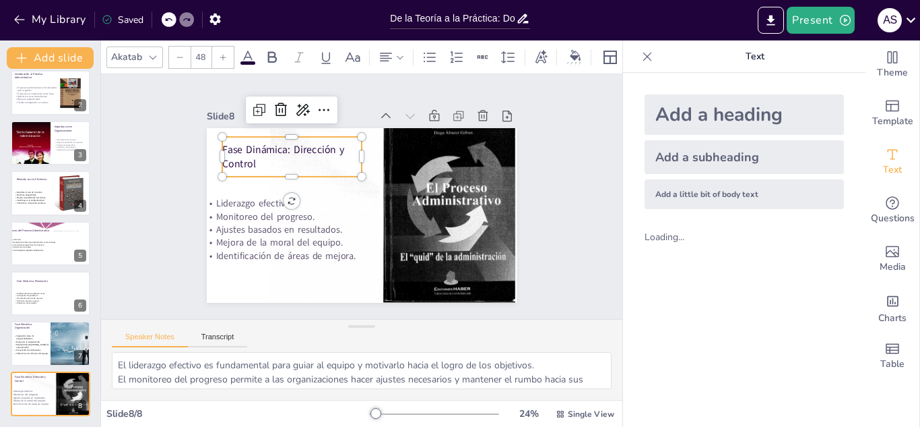
click at [230, 143] on p "Fase Dinámica: Dirección y Control" at bounding box center [301, 143] width 143 height 57
click at [153, 49] on div at bounding box center [153, 57] width 16 height 16
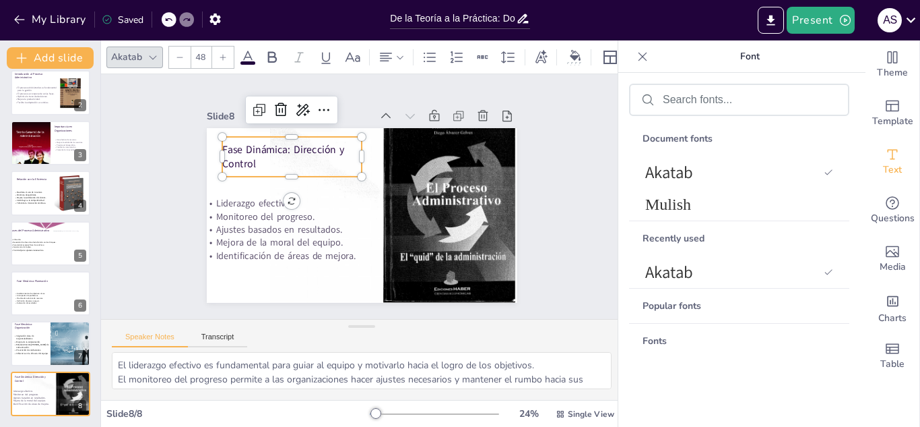
click at [152, 52] on icon at bounding box center [153, 57] width 11 height 11
click at [153, 52] on icon at bounding box center [153, 57] width 11 height 11
click at [156, 53] on icon at bounding box center [153, 57] width 11 height 11
click at [350, 56] on icon at bounding box center [353, 57] width 16 height 16
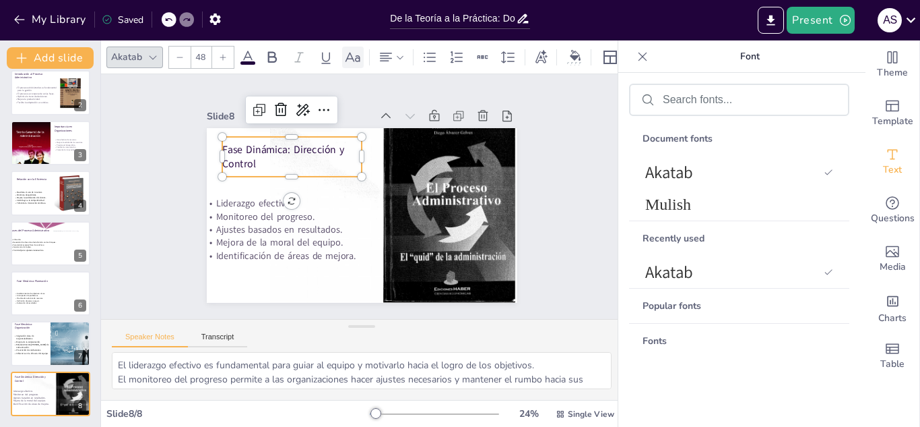
click at [350, 56] on icon at bounding box center [353, 57] width 16 height 16
click at [548, 62] on div at bounding box center [541, 57] width 20 height 22
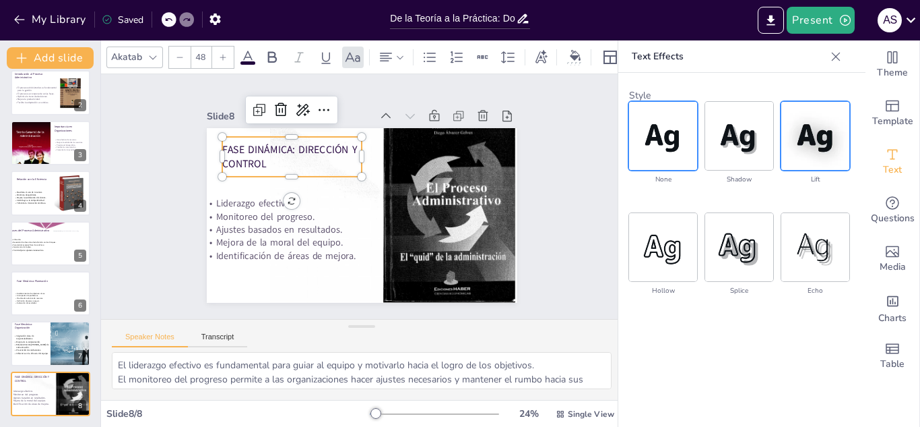
click at [800, 146] on img at bounding box center [816, 136] width 68 height 68
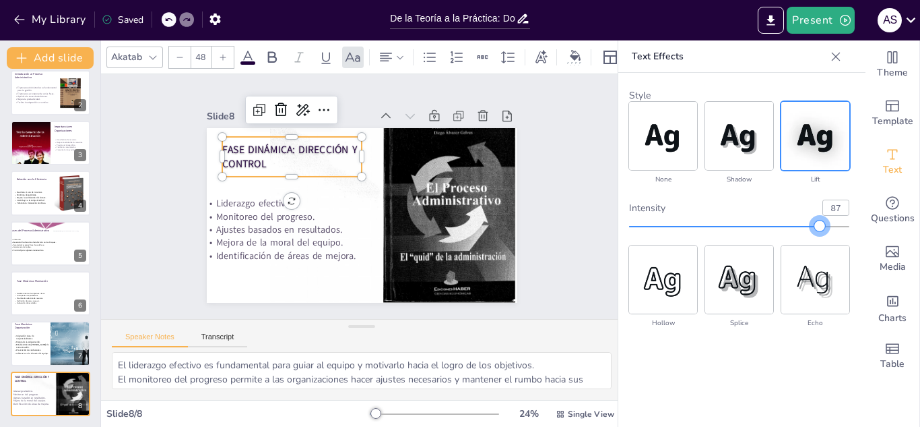
type input "88"
drag, startPoint x: 739, startPoint y: 230, endPoint x: 823, endPoint y: 221, distance: 84.1
click at [823, 221] on div at bounding box center [822, 225] width 11 height 11
click at [841, 56] on icon at bounding box center [835, 56] width 13 height 13
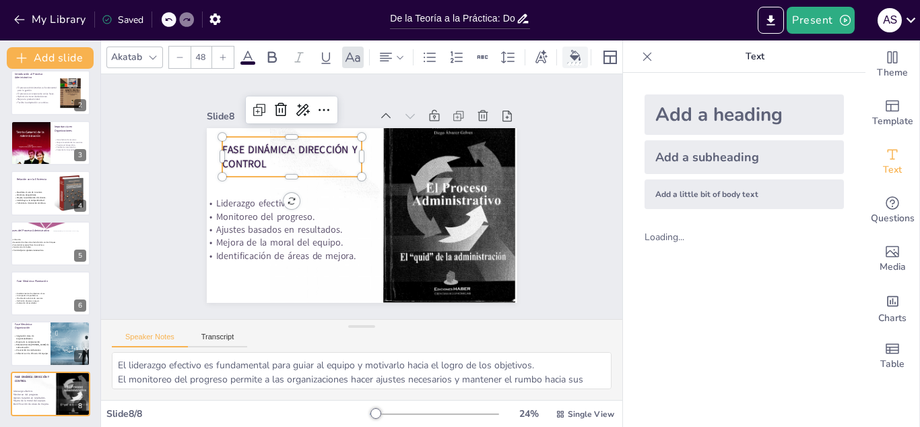
click at [578, 62] on div at bounding box center [574, 63] width 15 height 3
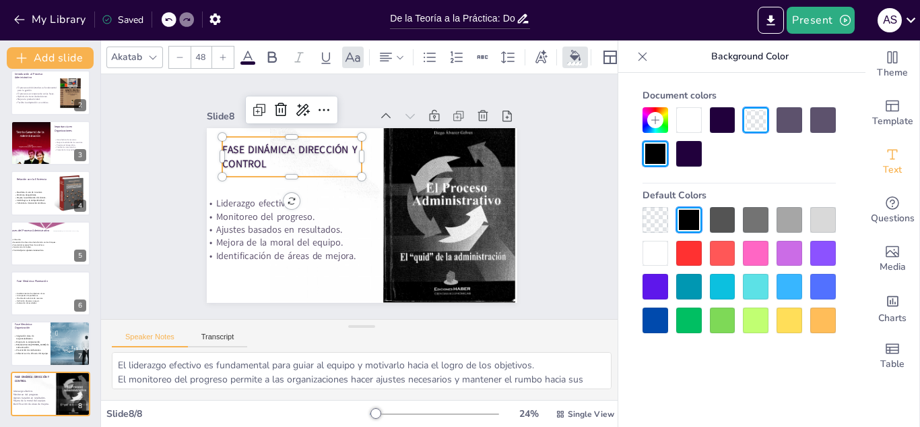
click at [694, 158] on div at bounding box center [690, 154] width 26 height 26
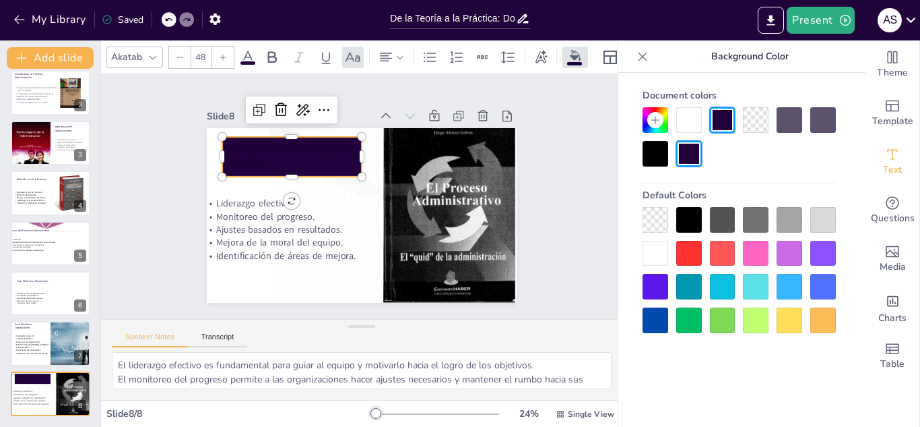
click at [685, 121] on div at bounding box center [690, 120] width 26 height 26
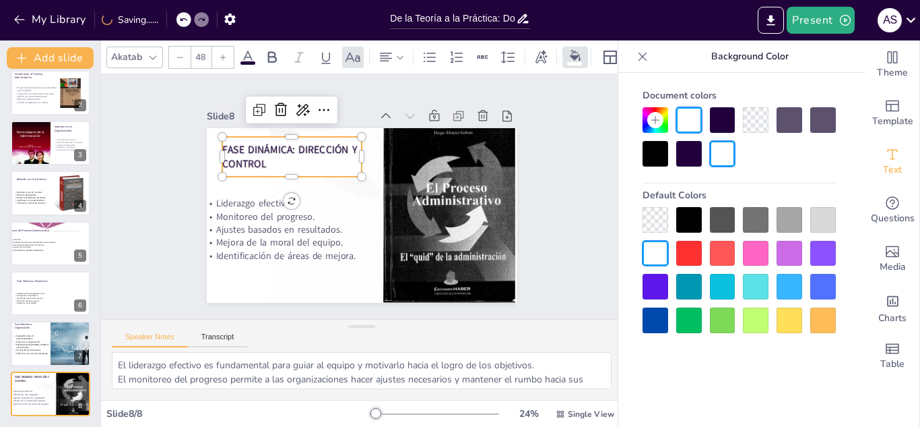
click at [644, 63] on icon at bounding box center [642, 56] width 13 height 13
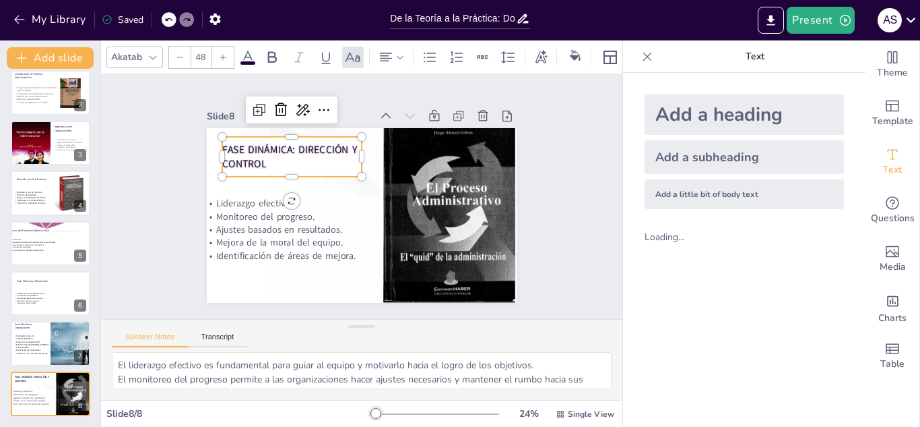
click at [641, 59] on icon at bounding box center [647, 56] width 13 height 13
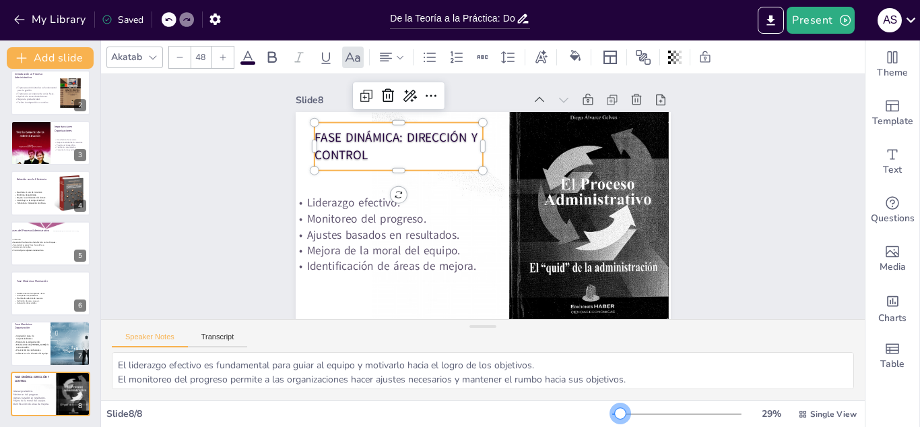
click at [615, 414] on div at bounding box center [620, 413] width 11 height 11
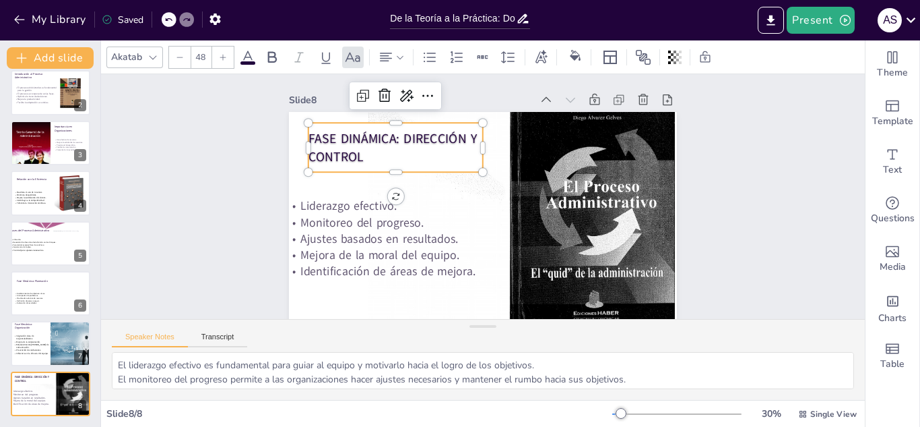
click at [6, 27] on div "My Library Saved" at bounding box center [114, 19] width 228 height 24
click at [569, 61] on div at bounding box center [575, 57] width 20 height 14
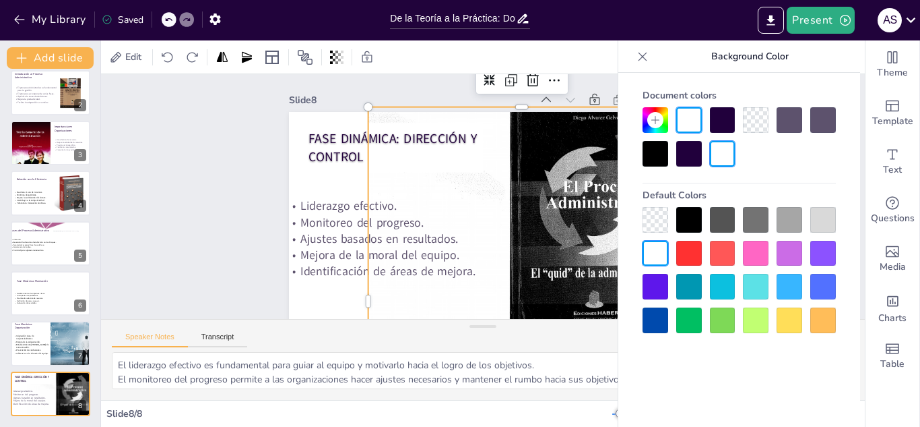
click at [485, 182] on div at bounding box center [522, 301] width 307 height 410
click at [323, 183] on div at bounding box center [480, 220] width 409 height 257
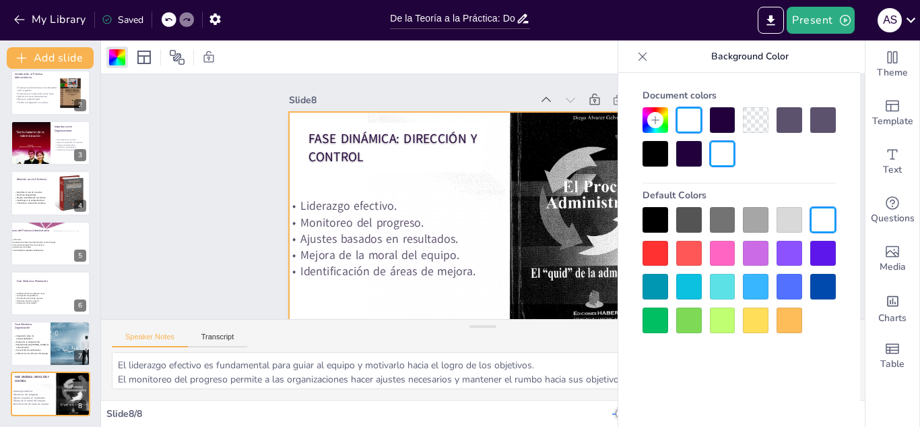
click at [784, 210] on div at bounding box center [790, 220] width 26 height 26
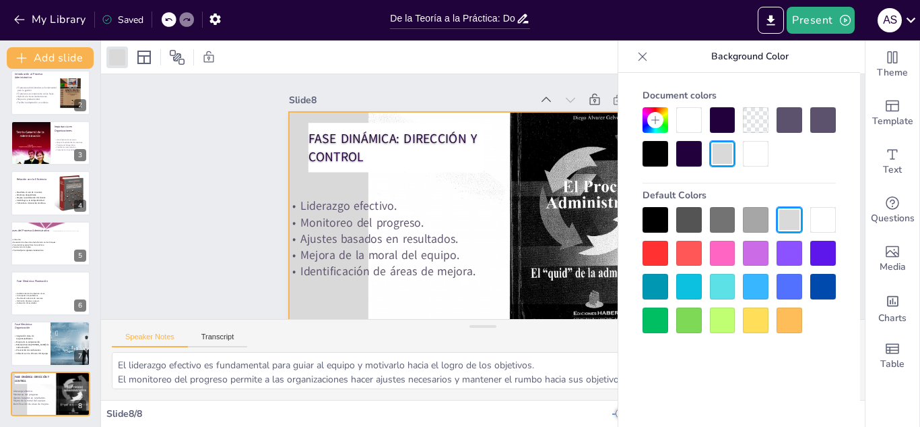
click at [761, 215] on div at bounding box center [756, 220] width 26 height 26
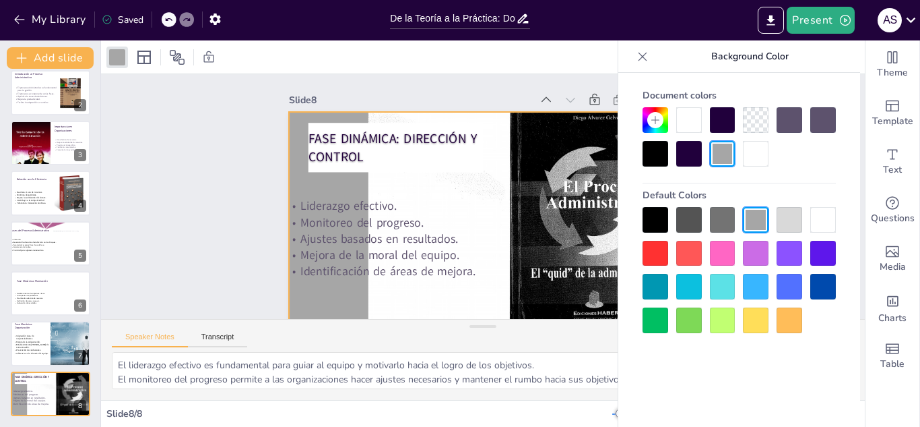
click at [681, 117] on div at bounding box center [690, 120] width 26 height 26
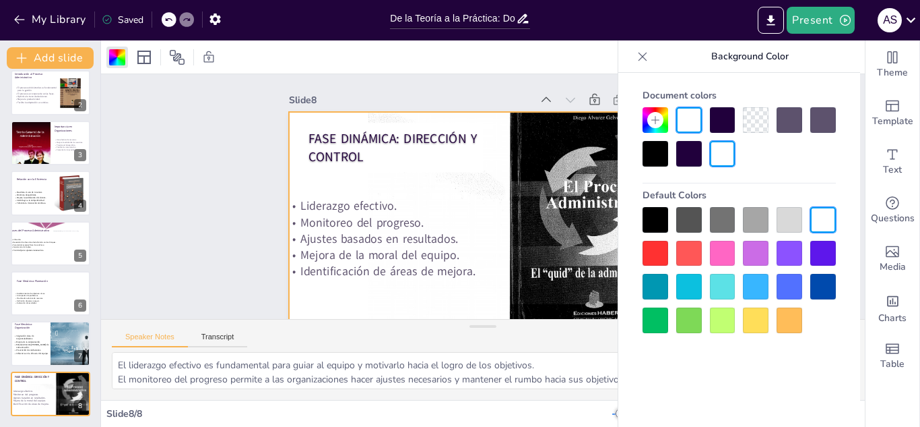
click at [641, 63] on icon at bounding box center [642, 56] width 13 height 13
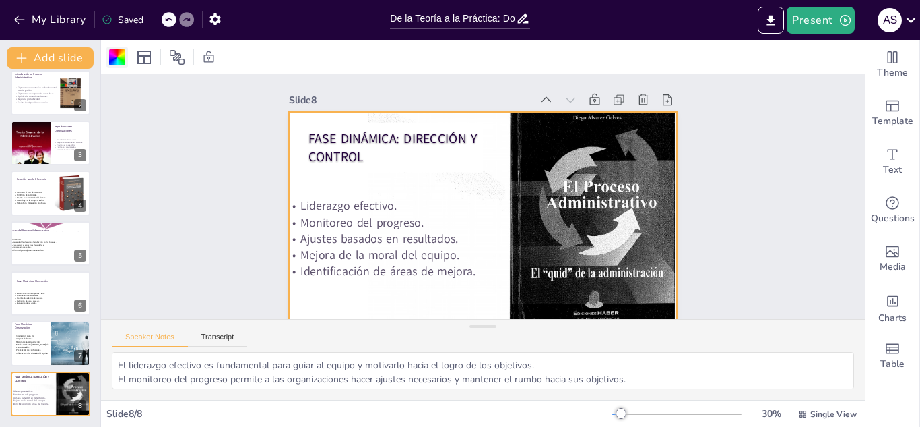
click at [109, 57] on div at bounding box center [117, 57] width 16 height 16
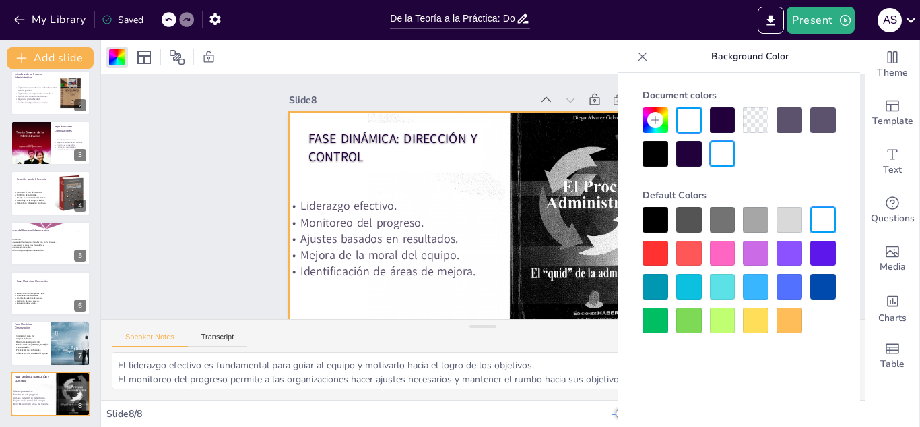
click at [658, 222] on div at bounding box center [656, 220] width 26 height 26
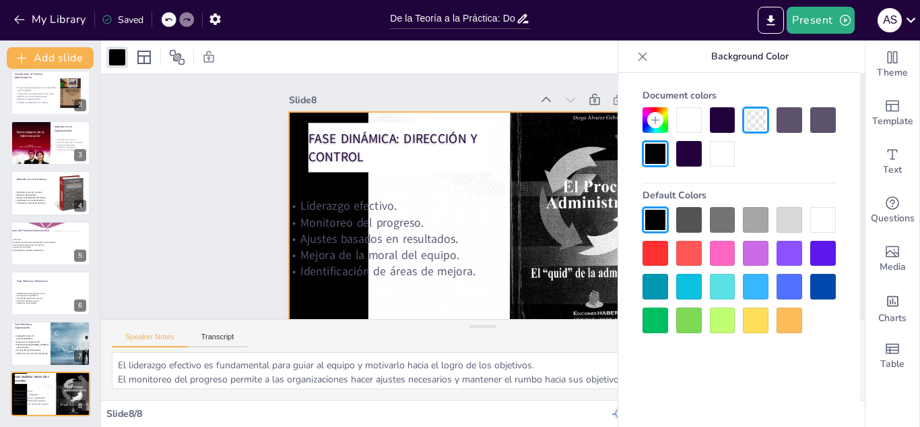
click at [658, 222] on div at bounding box center [656, 220] width 26 height 26
click at [636, 60] on icon at bounding box center [642, 56] width 13 height 13
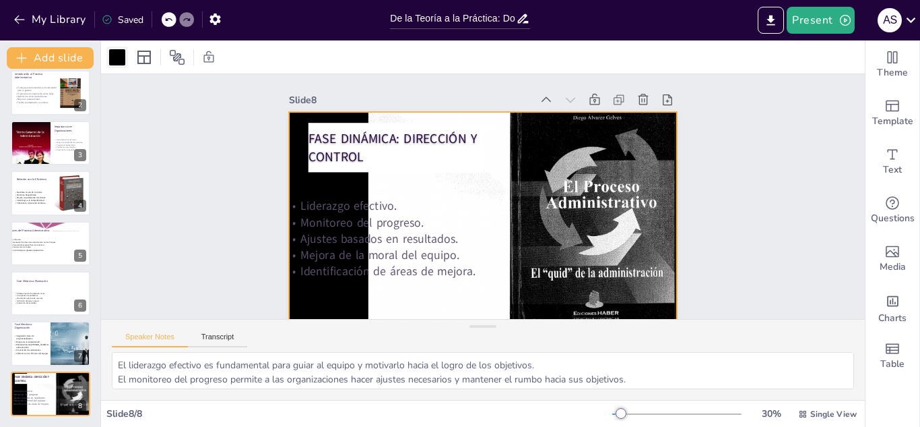
click at [122, 59] on div at bounding box center [117, 57] width 16 height 16
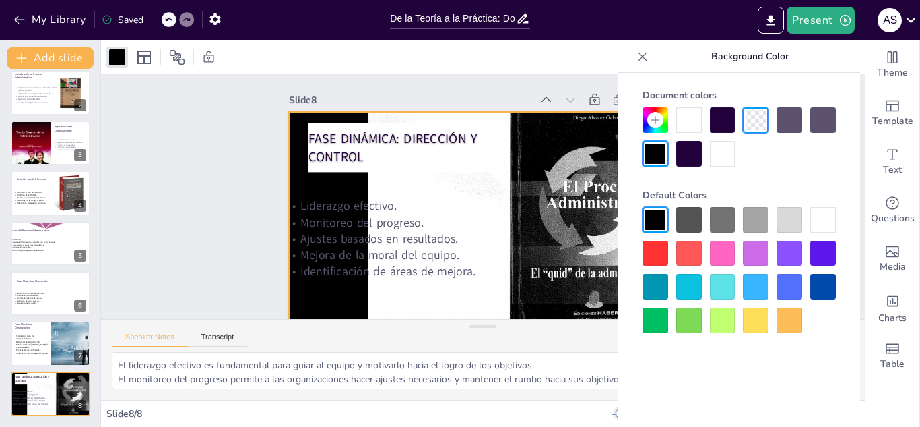
click at [685, 124] on div at bounding box center [690, 120] width 26 height 26
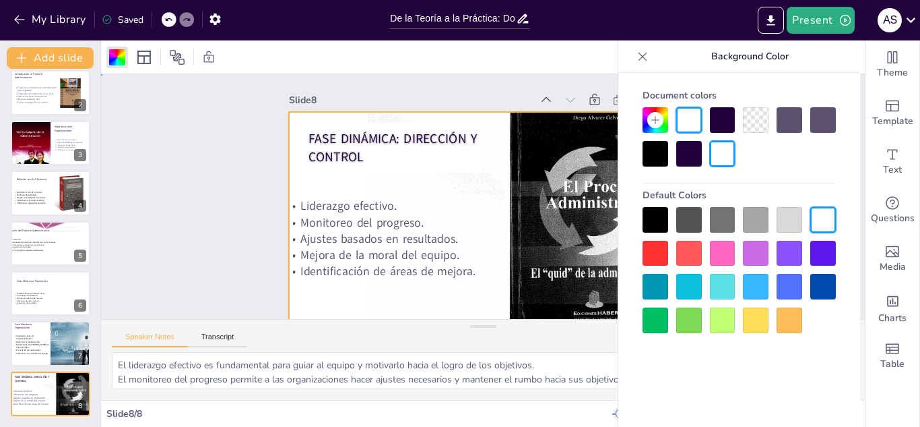
click at [239, 135] on div "Slide 1 De la Teoría a la Acción: Conquista el Proceso Administrativo Esta pres…" at bounding box center [483, 202] width 764 height 256
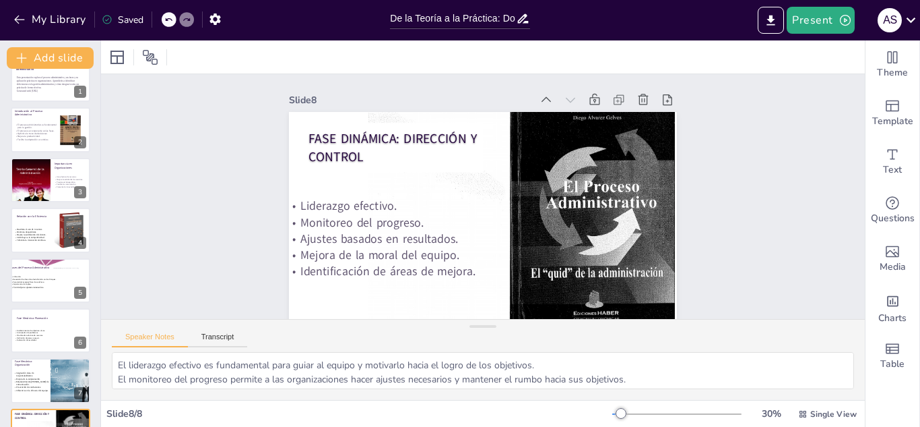
scroll to position [59, 0]
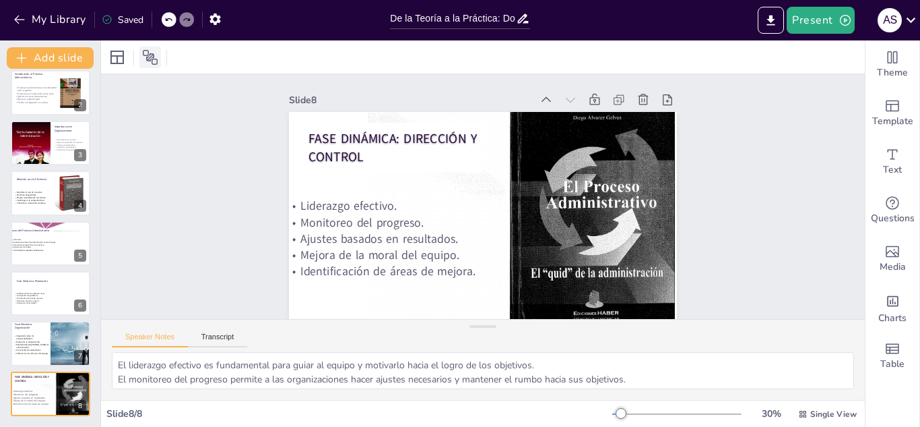
click at [148, 56] on icon at bounding box center [150, 57] width 16 height 16
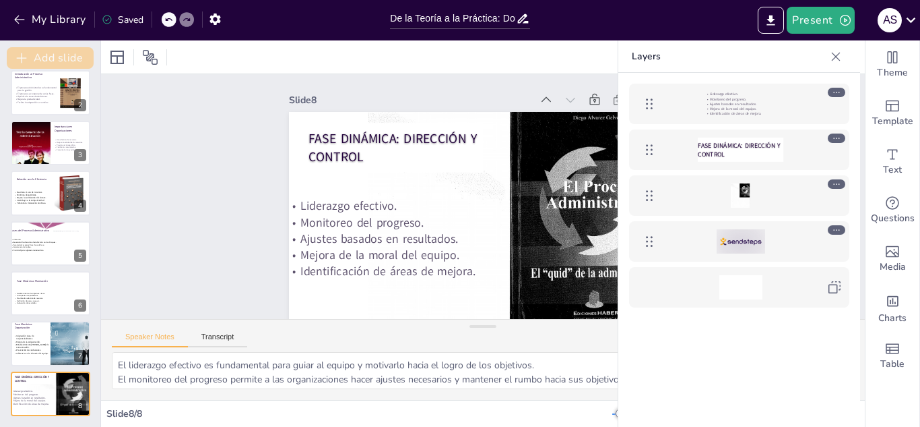
click at [51, 53] on button "Add slide" at bounding box center [50, 58] width 87 height 22
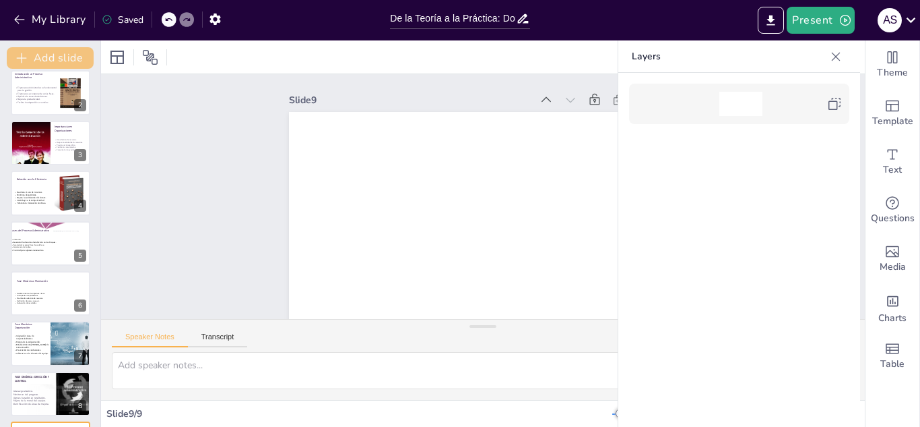
scroll to position [22, 0]
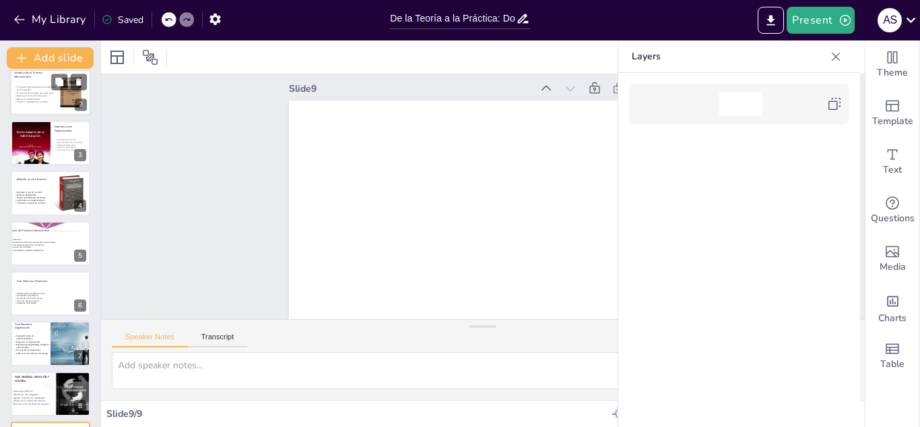
click at [43, 98] on p "Mejora la productividad." at bounding box center [36, 99] width 44 height 3
type textarea "El proceso administrativo es la columna vertebral de cualquier organización, ya…"
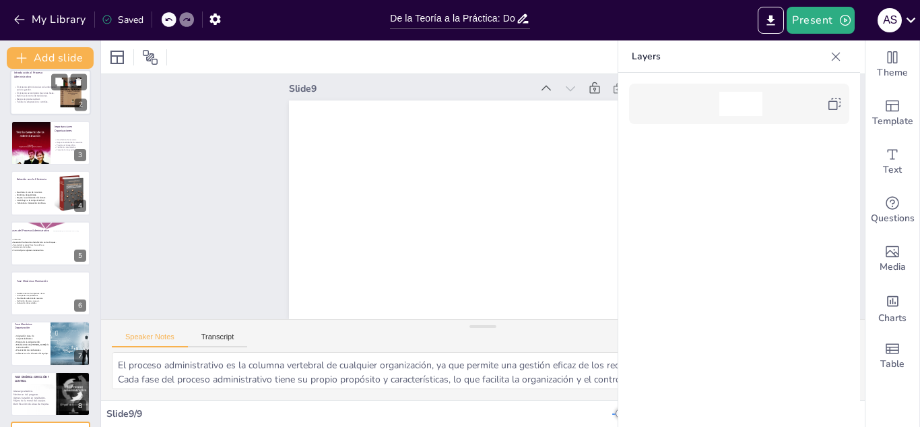
scroll to position [0, 0]
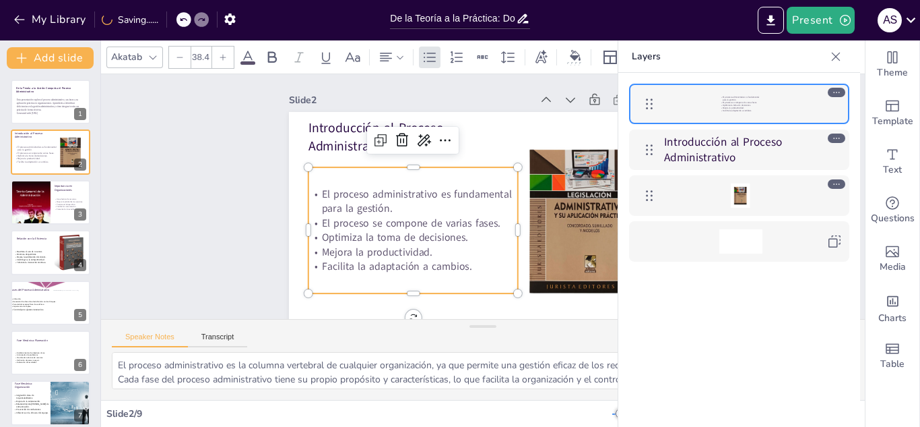
click at [352, 217] on p "El proceso se compone de varias fases." at bounding box center [411, 215] width 210 height 36
click at [836, 61] on icon at bounding box center [835, 56] width 13 height 13
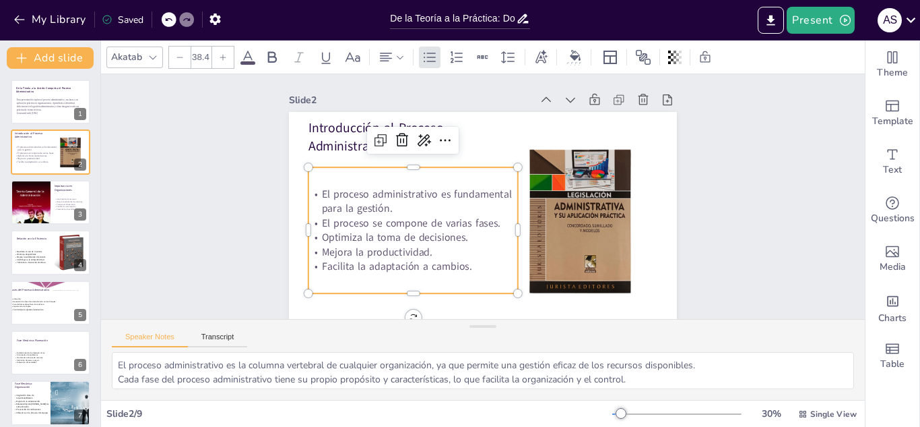
click at [249, 59] on icon at bounding box center [248, 57] width 16 height 16
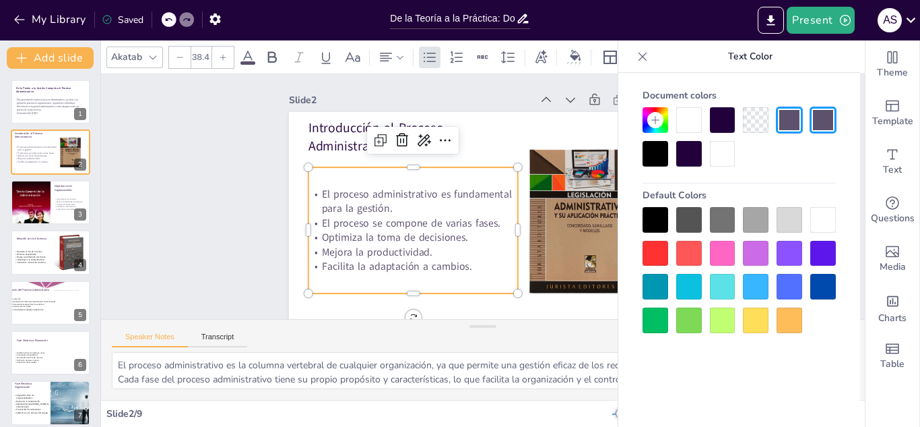
click at [645, 216] on div at bounding box center [656, 220] width 26 height 26
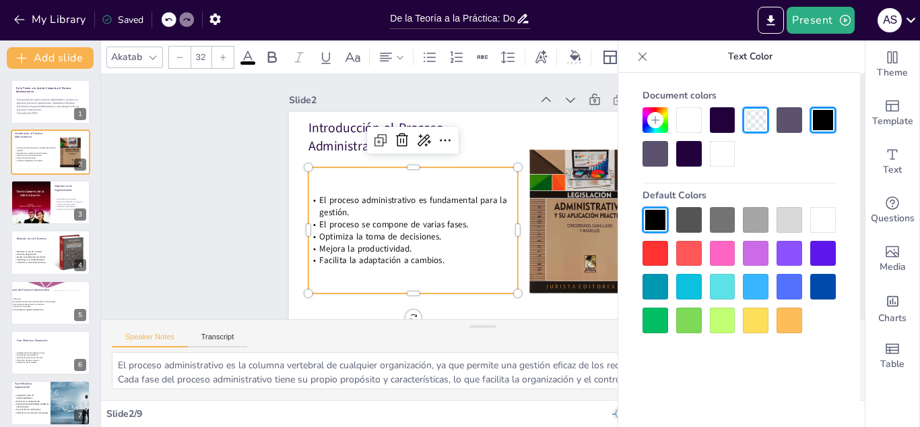
click at [645, 216] on div at bounding box center [656, 220] width 26 height 26
click at [222, 55] on icon at bounding box center [223, 57] width 8 height 8
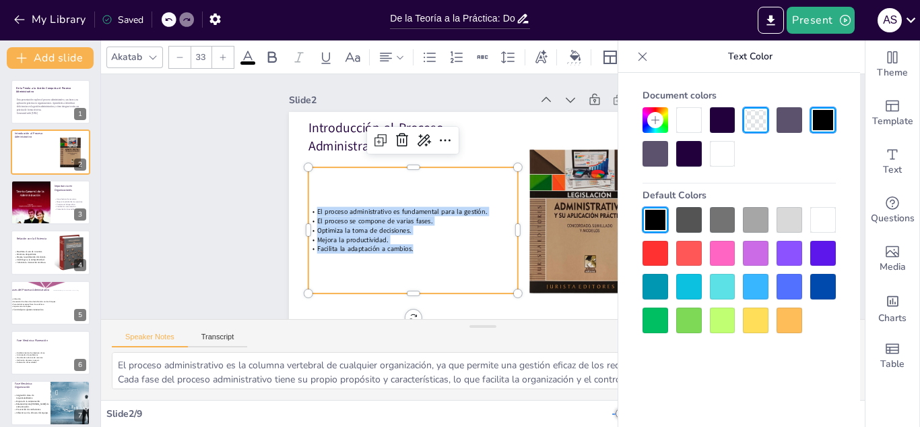
drag, startPoint x: 307, startPoint y: 212, endPoint x: 409, endPoint y: 260, distance: 113.3
click at [409, 260] on div "El proceso administrativo es fundamental para la gestión. El proceso se compone…" at bounding box center [410, 222] width 222 height 147
click at [221, 65] on div at bounding box center [223, 57] width 22 height 22
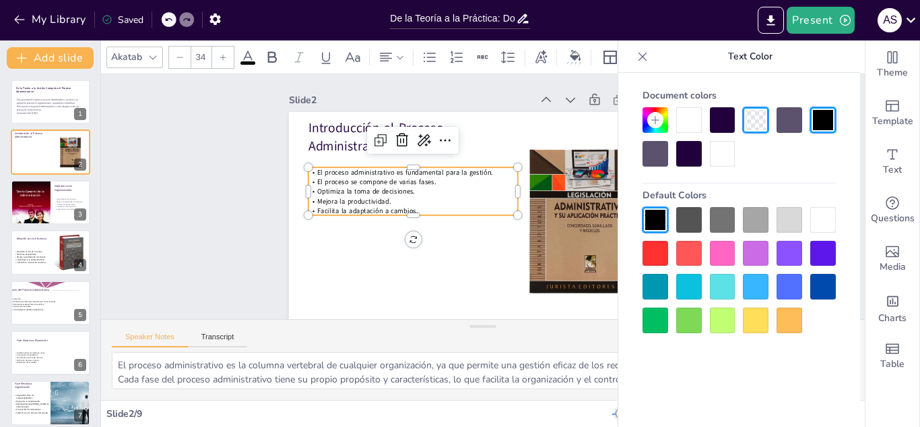
click at [221, 65] on div at bounding box center [223, 57] width 22 height 22
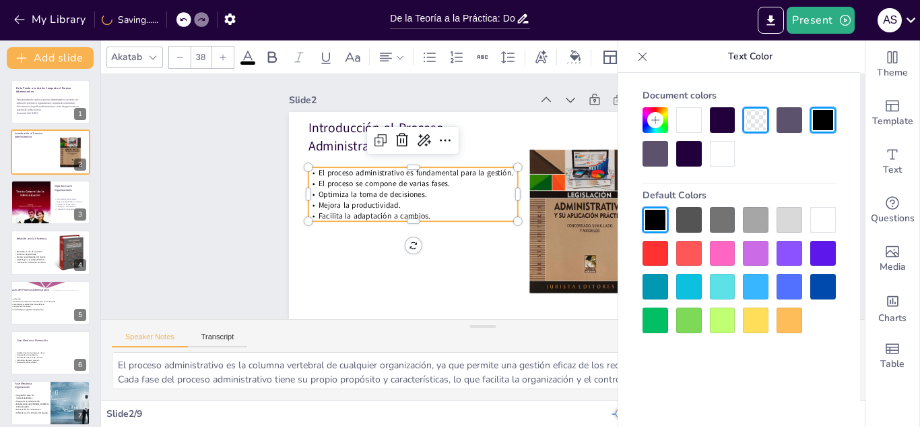
click at [221, 65] on div at bounding box center [223, 57] width 22 height 22
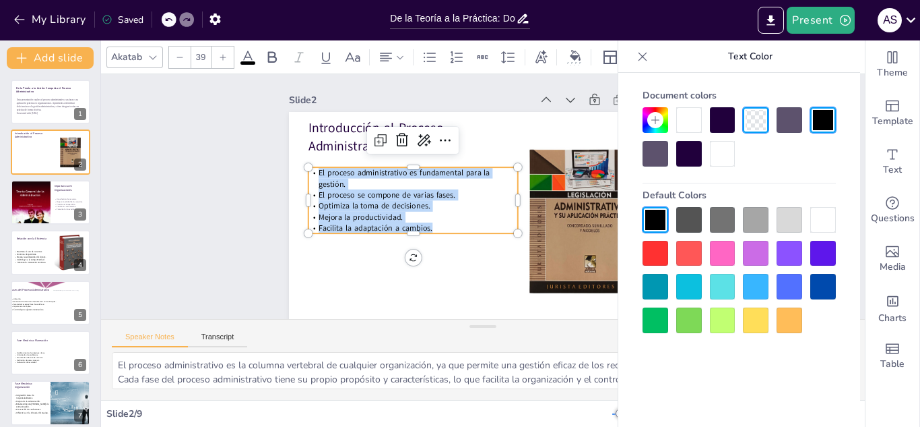
click at [223, 57] on icon at bounding box center [223, 57] width 6 height 6
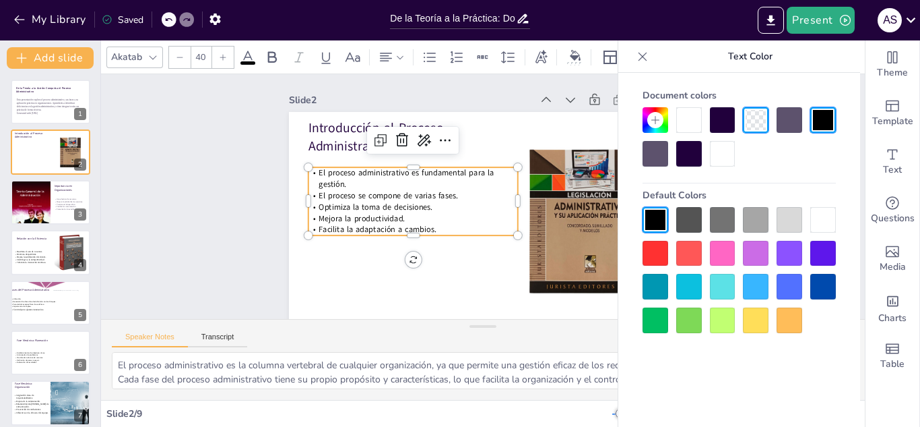
click at [223, 57] on icon at bounding box center [223, 57] width 6 height 6
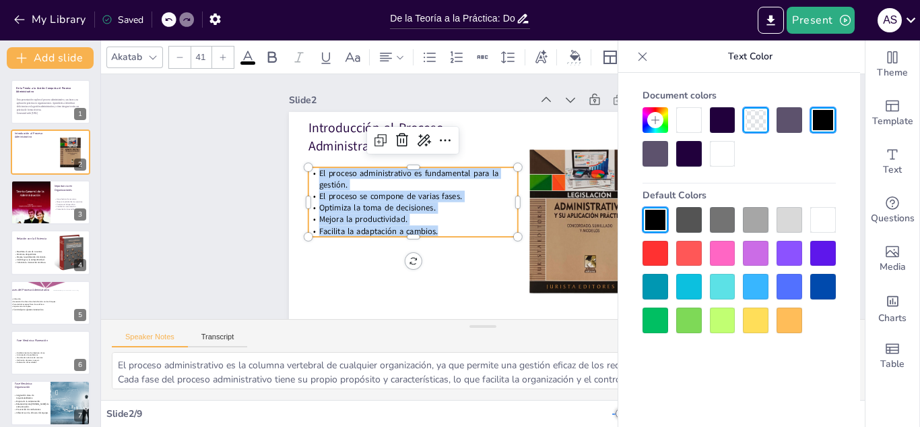
click at [223, 57] on icon at bounding box center [223, 57] width 6 height 6
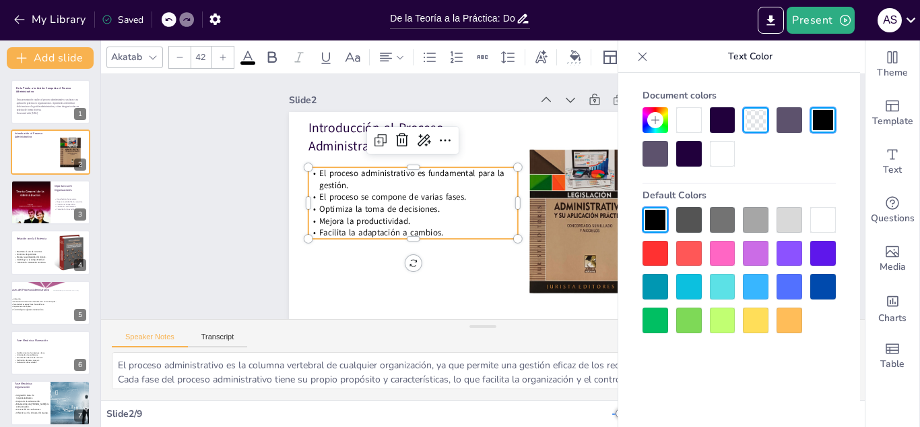
click at [223, 57] on icon at bounding box center [223, 57] width 6 height 6
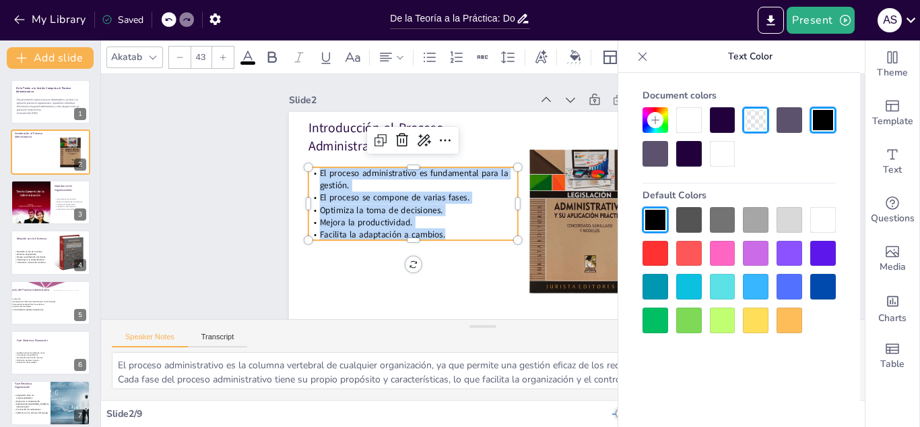
click at [223, 57] on icon at bounding box center [223, 57] width 6 height 6
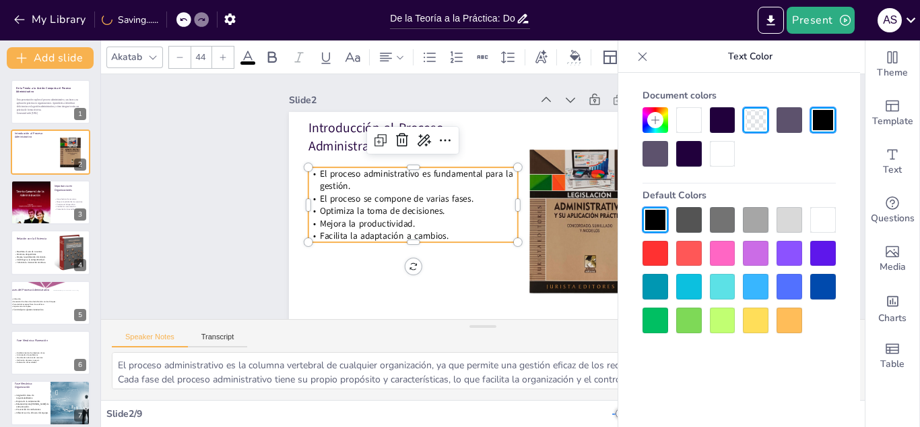
click at [223, 57] on icon at bounding box center [223, 57] width 6 height 6
type input "45"
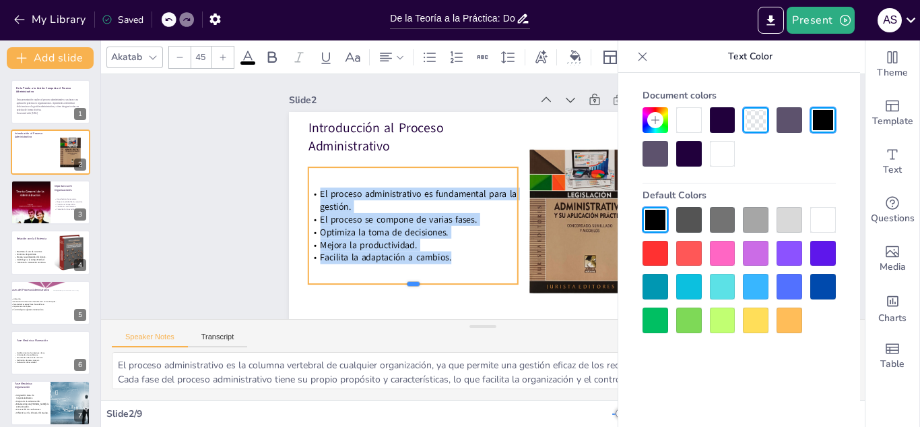
drag, startPoint x: 406, startPoint y: 243, endPoint x: 395, endPoint y: 284, distance: 42.0
click at [395, 284] on div at bounding box center [396, 273] width 208 height 54
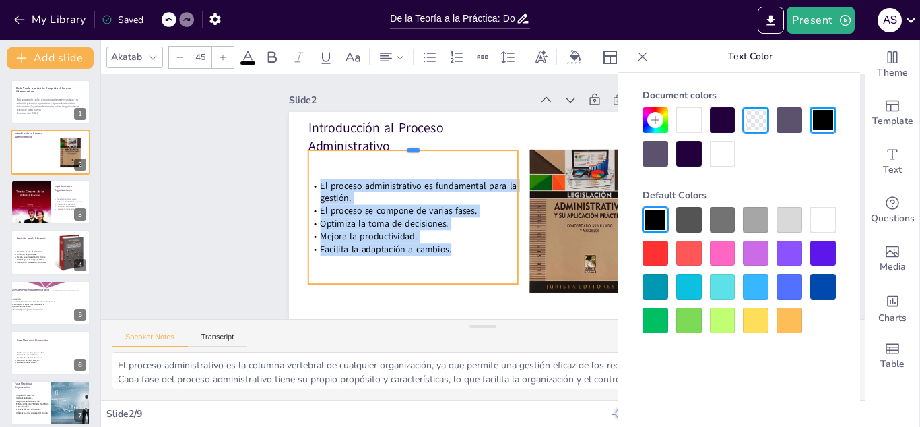
drag, startPoint x: 401, startPoint y: 167, endPoint x: 402, endPoint y: 150, distance: 16.9
click at [402, 150] on div at bounding box center [440, 120] width 196 height 95
click at [487, 82] on div "Slide 1 De la Teoría a la Acción: Conquista el Proceso Administrativo Esta pres…" at bounding box center [483, 202] width 388 height 256
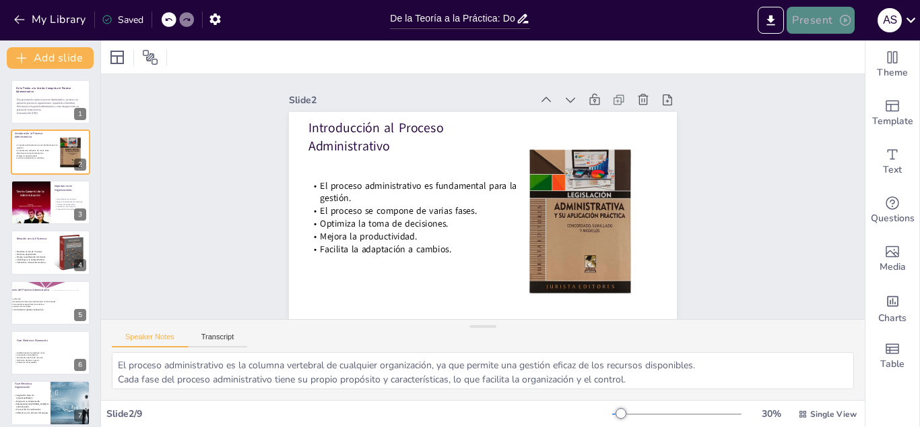
click at [834, 32] on button "Present" at bounding box center [820, 20] width 67 height 27
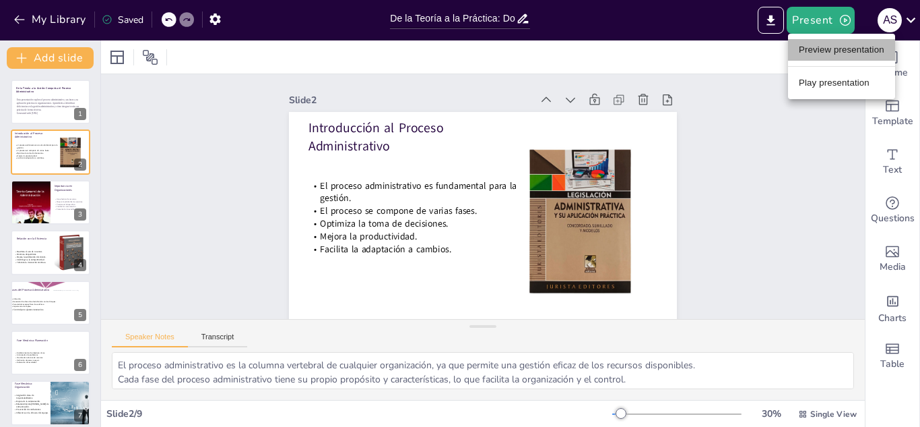
click at [829, 48] on li "Preview presentation" at bounding box center [841, 50] width 107 height 22
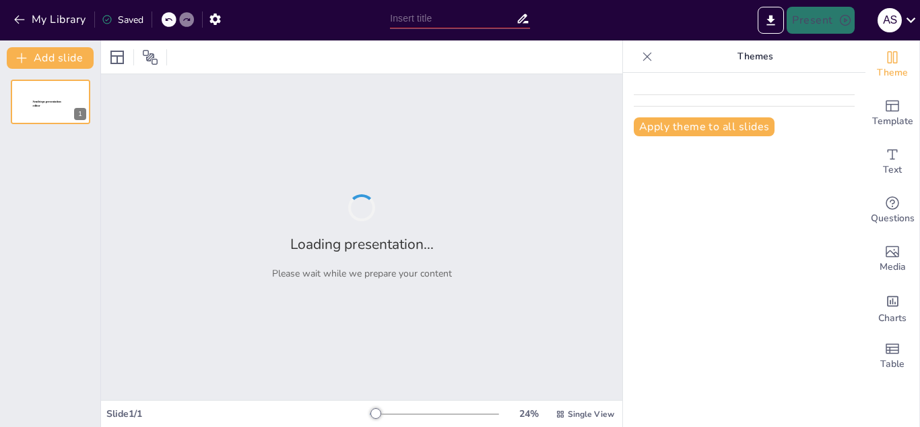
type input "De la Teoría a la Práctica: Domina el Proceso Administrativo"
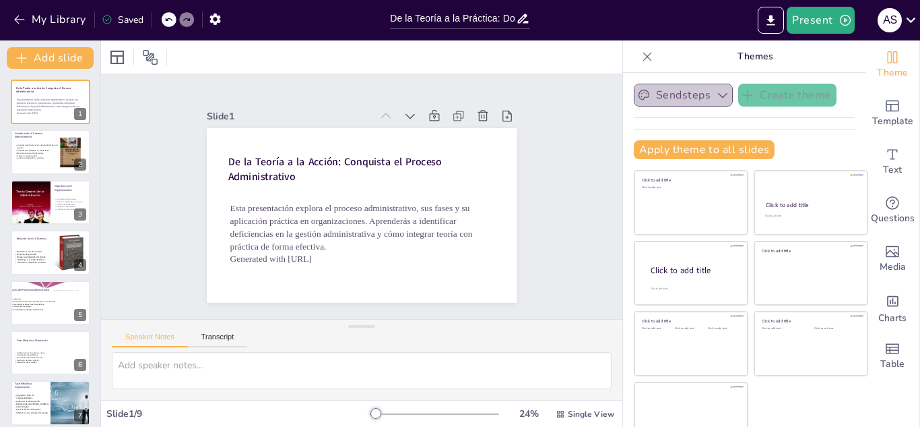
click at [693, 100] on button "Sendsteps" at bounding box center [683, 95] width 99 height 23
click at [641, 59] on icon at bounding box center [647, 56] width 13 height 13
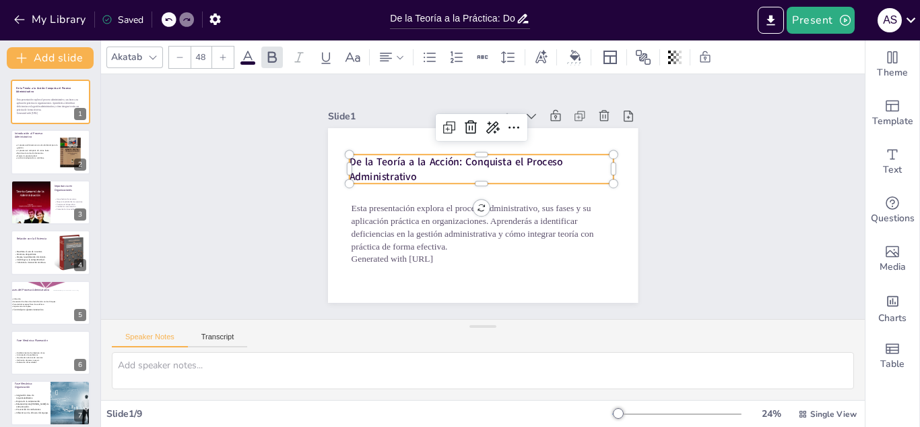
click at [520, 171] on p "De la Teoría a la Acción: Conquista el Proceso Administrativo" at bounding box center [495, 172] width 243 height 158
click at [505, 123] on div at bounding box center [519, 137] width 28 height 28
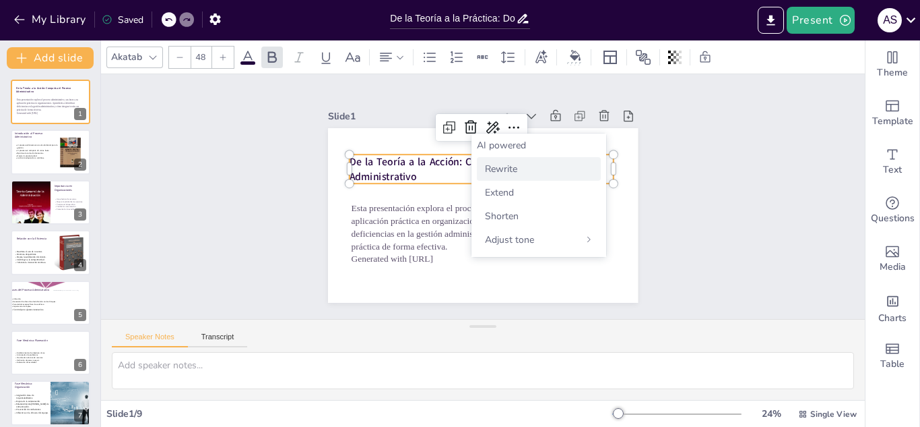
click at [486, 165] on span "Rewrite" at bounding box center [501, 168] width 32 height 13
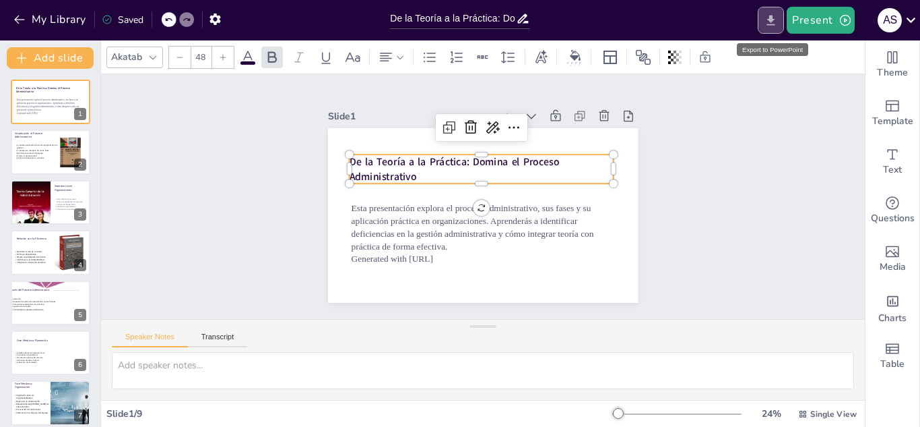
click at [767, 23] on icon "Export to PowerPoint" at bounding box center [771, 20] width 14 height 14
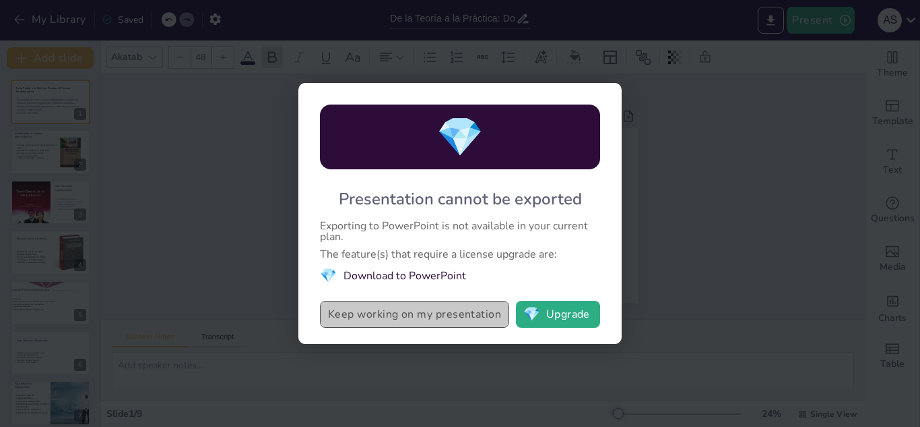
click at [443, 316] on button "Keep working on my presentation" at bounding box center [414, 314] width 189 height 27
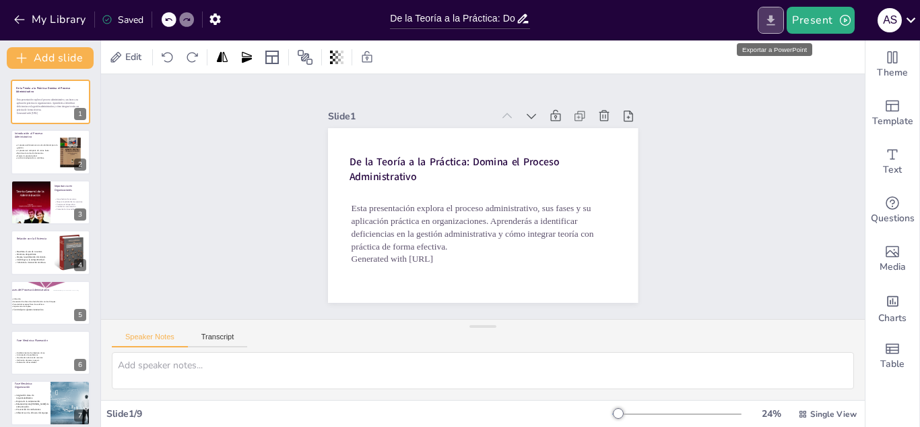
click at [782, 14] on button "Export to PowerPoint" at bounding box center [771, 20] width 26 height 27
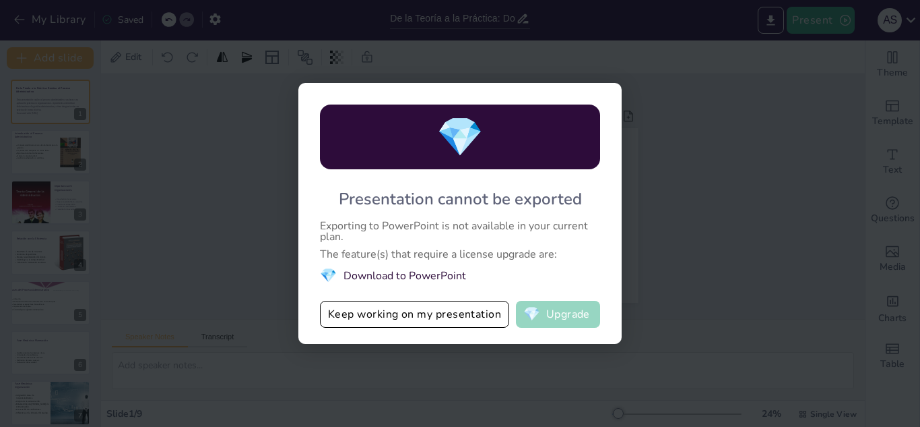
click at [567, 318] on button "💎 Upgrade" at bounding box center [558, 314] width 84 height 27
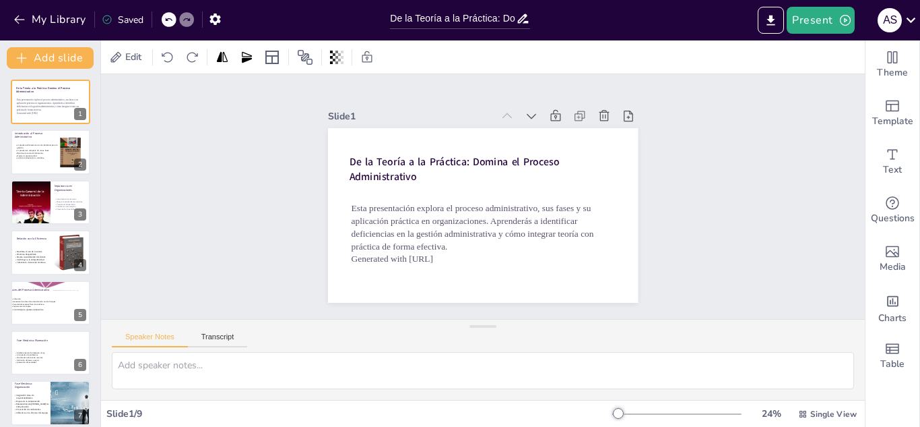
click at [111, 15] on icon at bounding box center [107, 19] width 11 height 11
click at [223, 21] on button "button" at bounding box center [215, 19] width 25 height 24
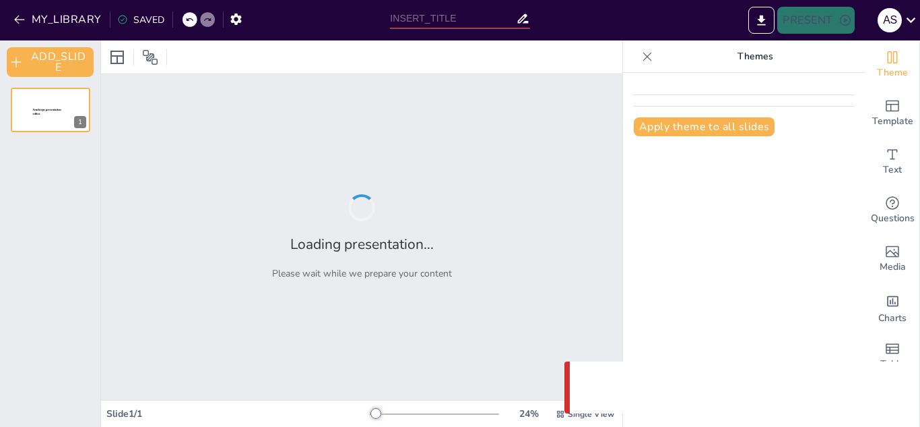
type input "De la Teoría a la Práctica: Domina el Proceso Administrativo"
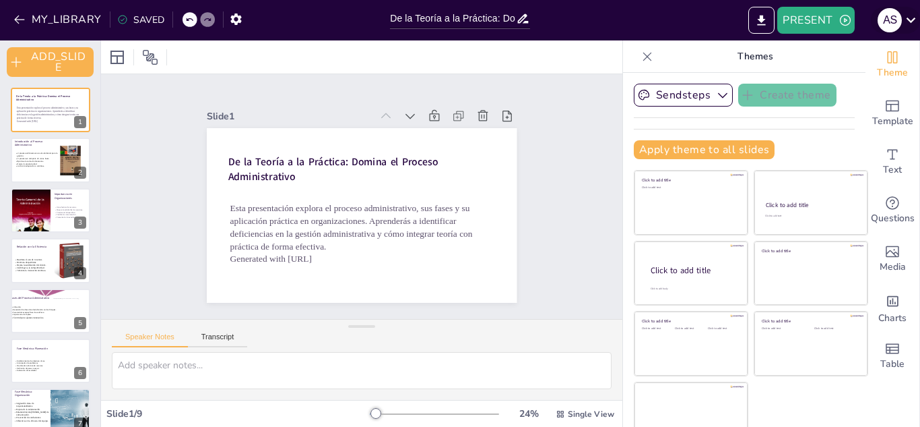
click at [909, 21] on icon at bounding box center [911, 20] width 18 height 18
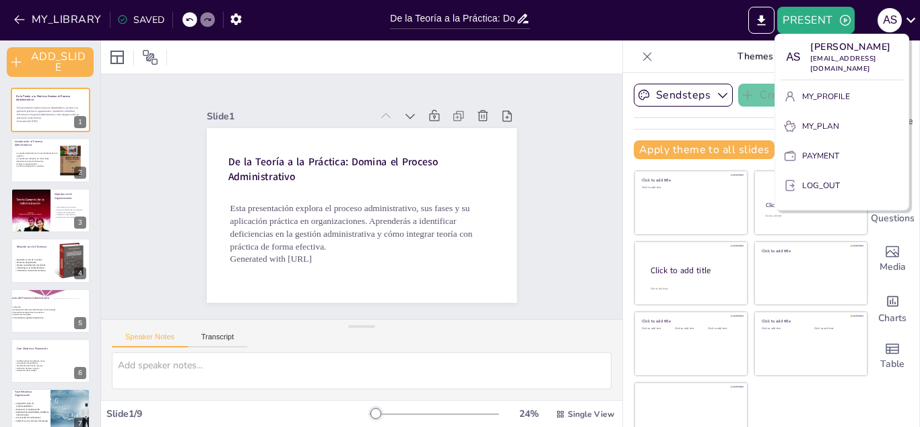
click at [625, 57] on div at bounding box center [460, 213] width 920 height 427
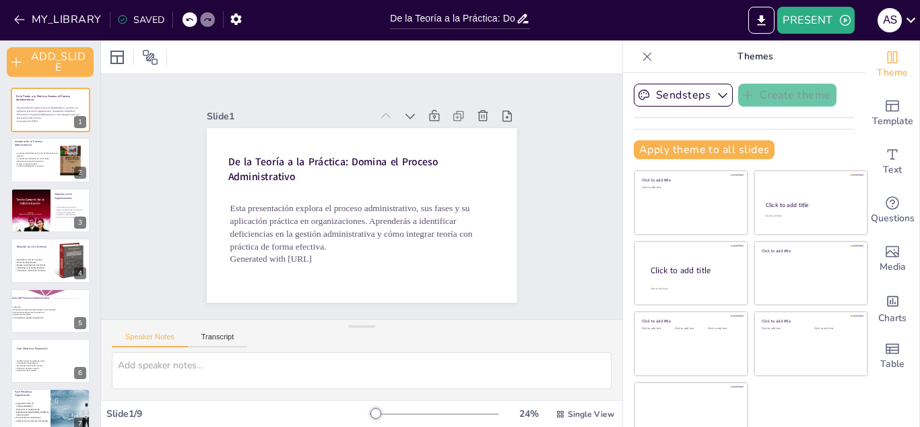
click at [641, 57] on icon at bounding box center [647, 56] width 13 height 13
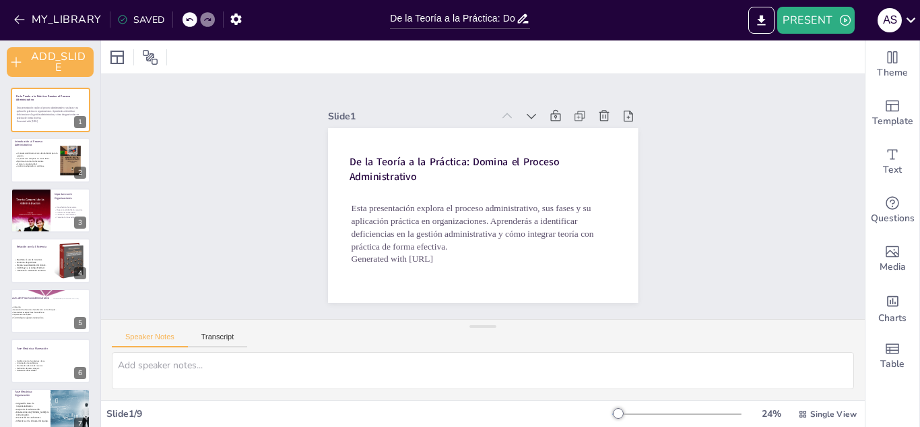
click at [126, 11] on div "SAVED" at bounding box center [138, 19] width 54 height 24
click at [845, 26] on icon "button" at bounding box center [845, 20] width 11 height 11
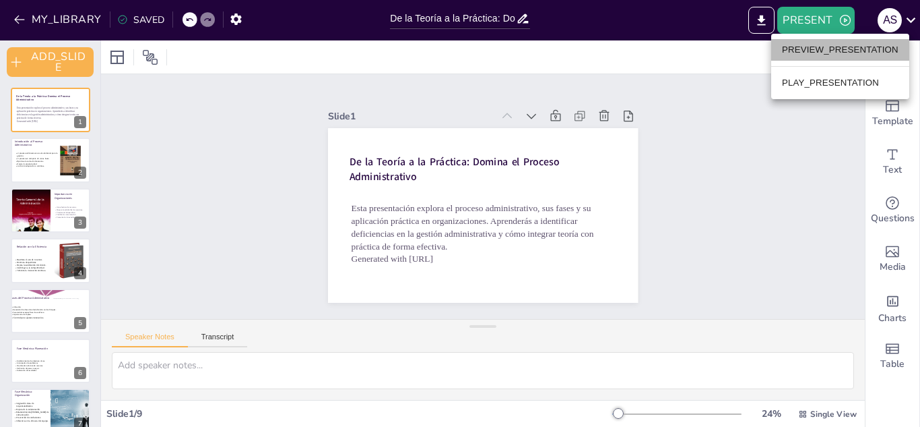
click at [845, 40] on li "PREVIEW_PRESENTATION" at bounding box center [841, 50] width 138 height 22
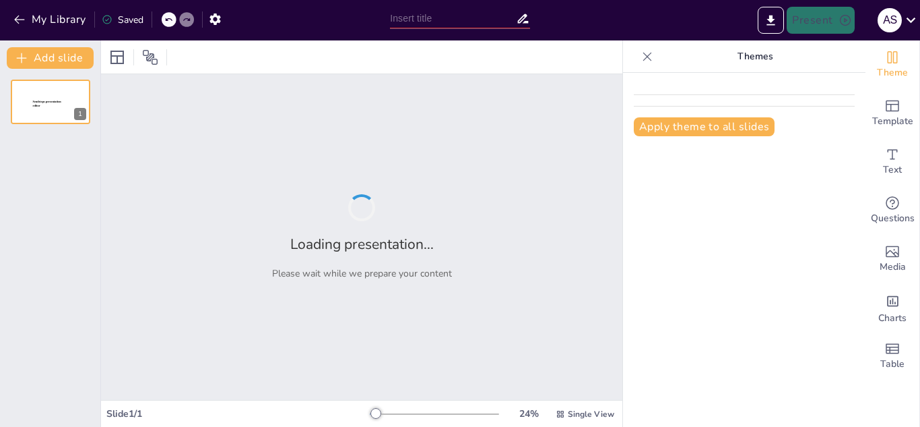
type input "De la Teoría a la Práctica: Domina el Proceso Administrativo"
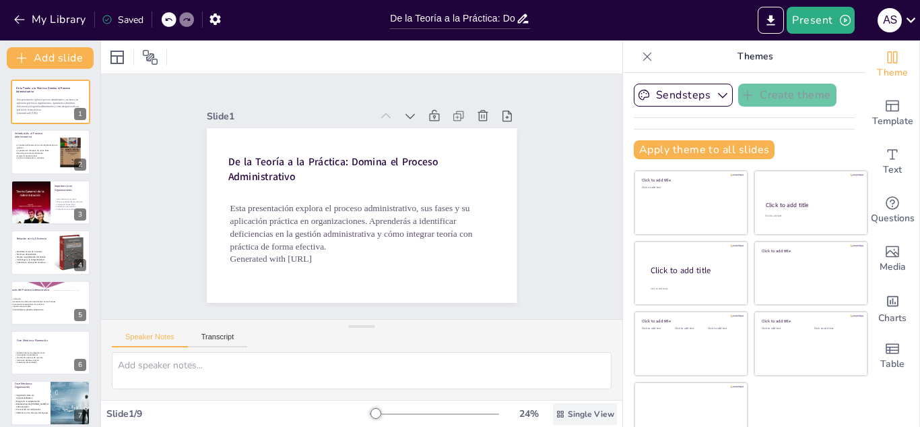
click at [556, 409] on icon at bounding box center [560, 413] width 9 height 9
click at [550, 385] on span "List View" at bounding box center [555, 383] width 71 height 13
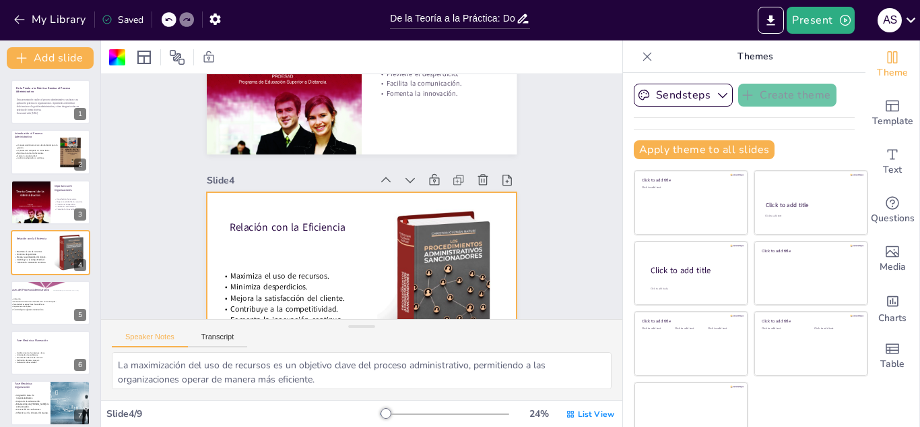
type textarea "El proceso administrativo es la columna vertebral de cualquier organización, ya…"
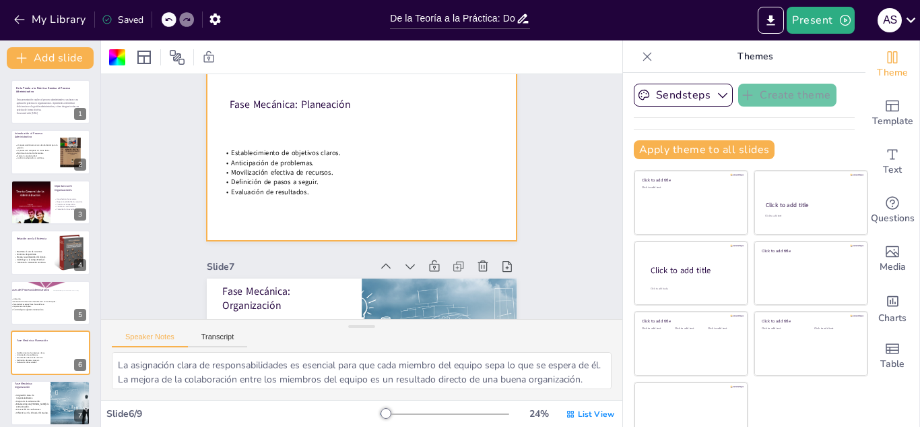
type textarea "El liderazgo efectivo es fundamental para guiar al equipo y motivarlo hacia el …"
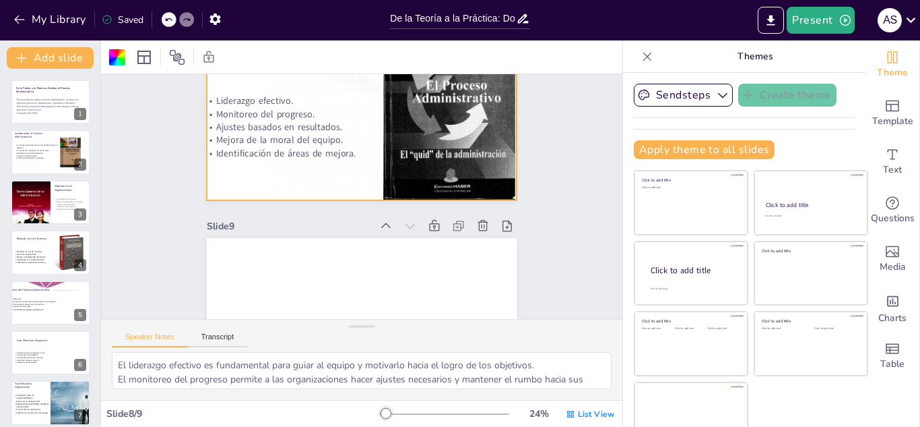
click at [637, 65] on div at bounding box center [648, 57] width 22 height 22
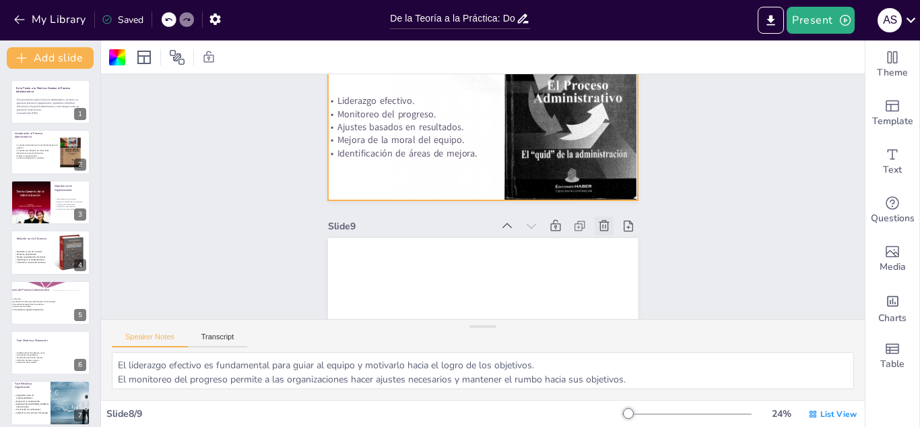
click at [588, 243] on icon at bounding box center [596, 251] width 16 height 16
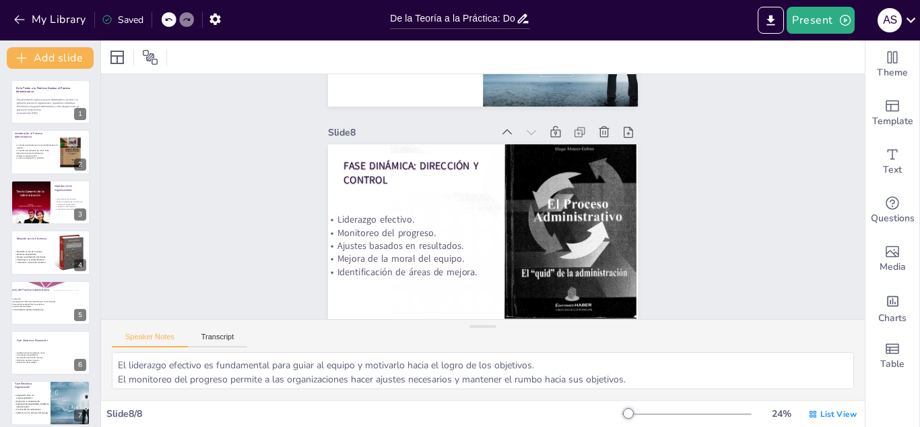
scroll to position [1464, 0]
click at [204, 336] on button "Transcript" at bounding box center [218, 339] width 60 height 15
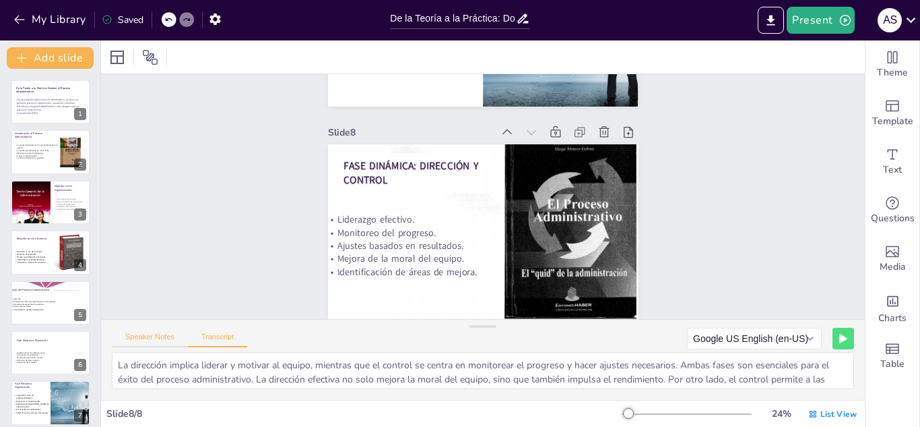
click at [161, 332] on button "Speaker Notes" at bounding box center [150, 339] width 76 height 15
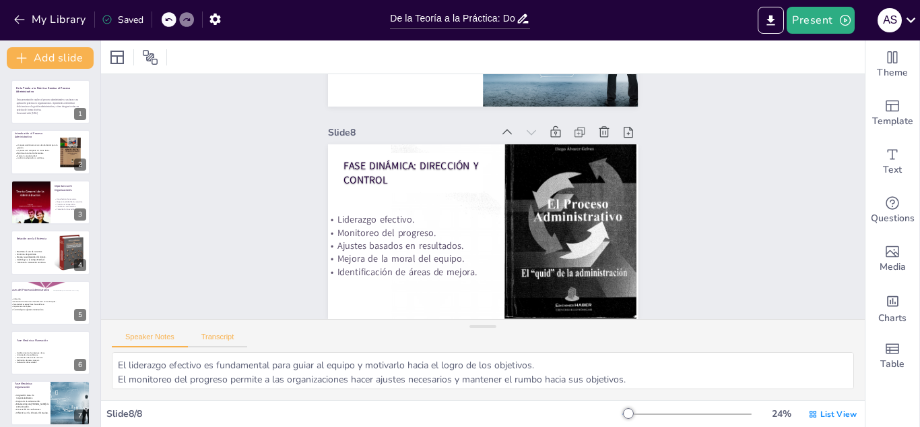
click at [212, 338] on button "Transcript" at bounding box center [218, 339] width 60 height 15
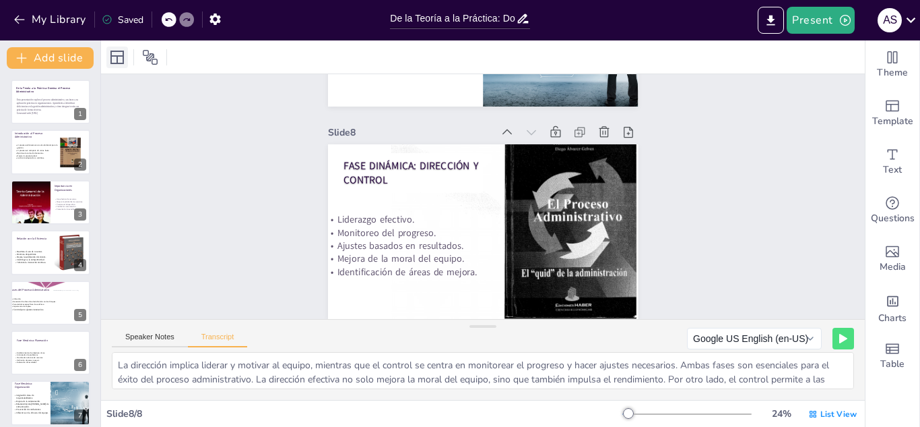
click at [109, 53] on icon at bounding box center [117, 57] width 16 height 16
click at [243, 60] on div at bounding box center [483, 56] width 764 height 33
click at [130, 17] on div "Saved" at bounding box center [123, 19] width 42 height 13
click at [213, 22] on icon "button" at bounding box center [215, 18] width 11 height 11
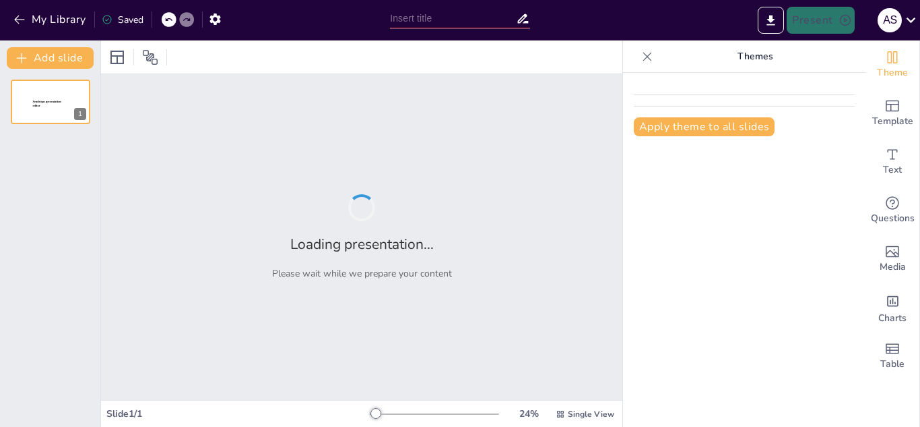
type input "De la Teoría a la Práctica: Domina el Proceso Administrativo"
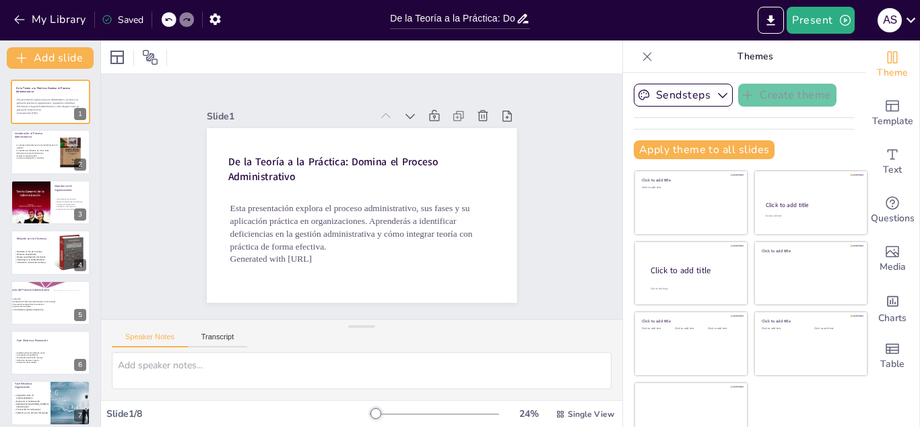
click at [641, 61] on icon at bounding box center [647, 56] width 13 height 13
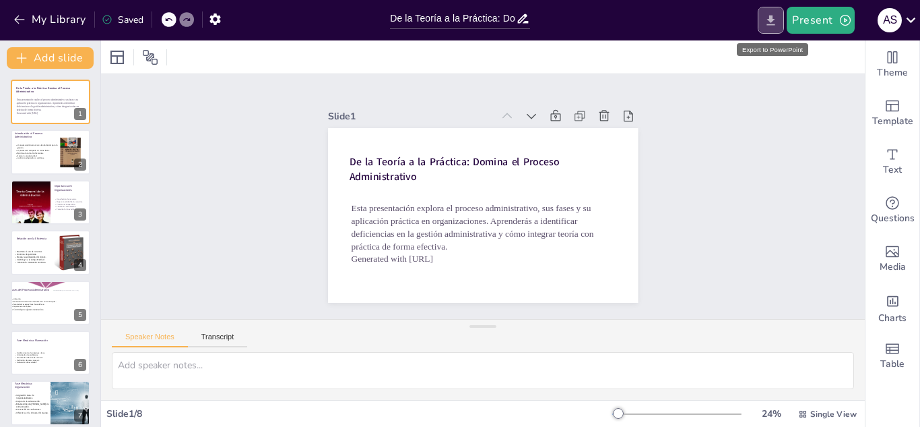
click at [767, 17] on icon "Export to PowerPoint" at bounding box center [771, 20] width 14 height 14
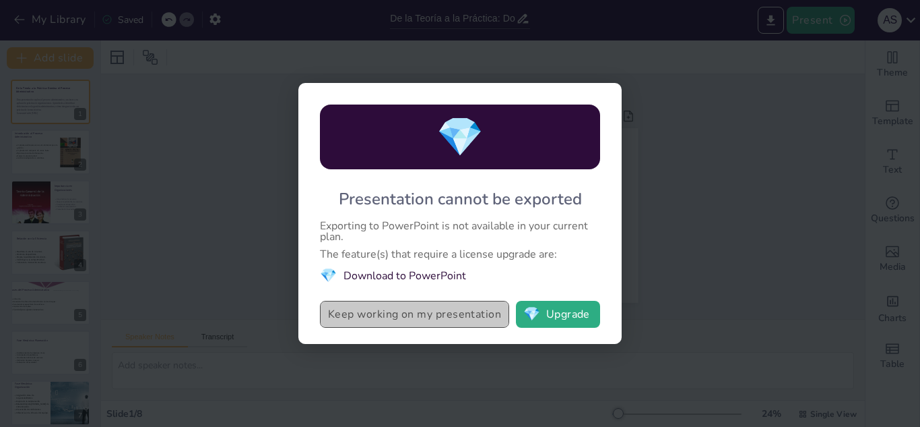
click at [477, 317] on button "Keep working on my presentation" at bounding box center [414, 314] width 189 height 27
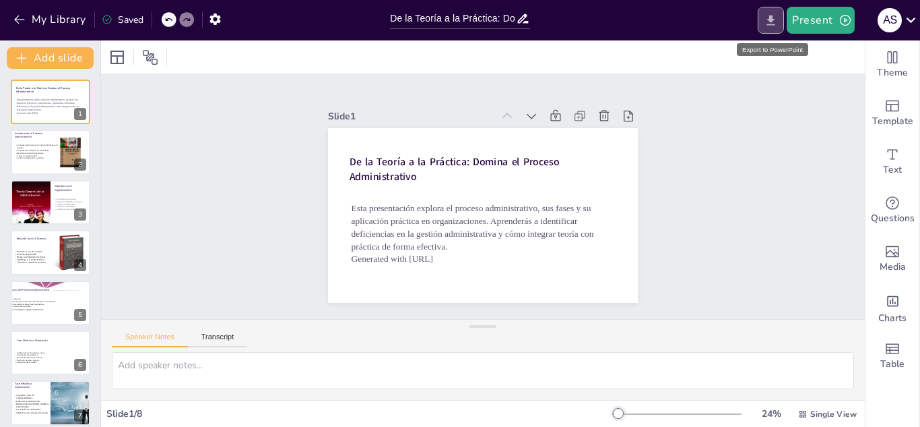
click at [772, 13] on icon "Export to PowerPoint" at bounding box center [771, 20] width 14 height 14
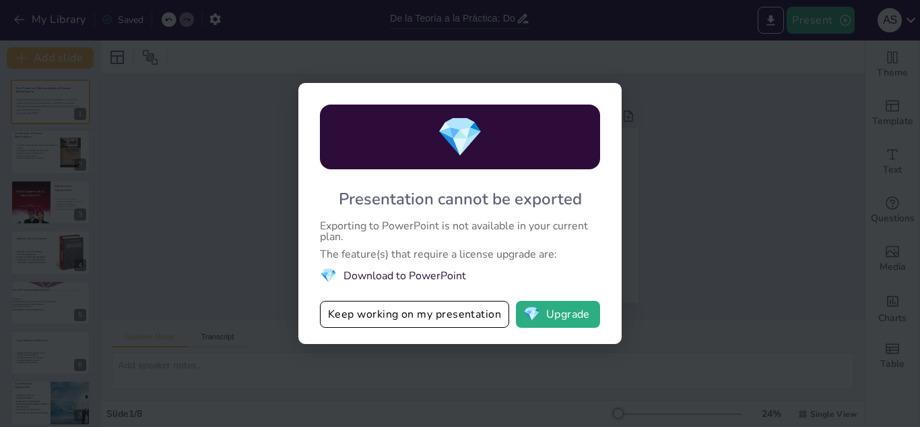
click at [400, 271] on li "💎 Download to PowerPoint" at bounding box center [460, 275] width 280 height 18
click at [556, 308] on button "💎 Upgrade" at bounding box center [558, 314] width 84 height 27
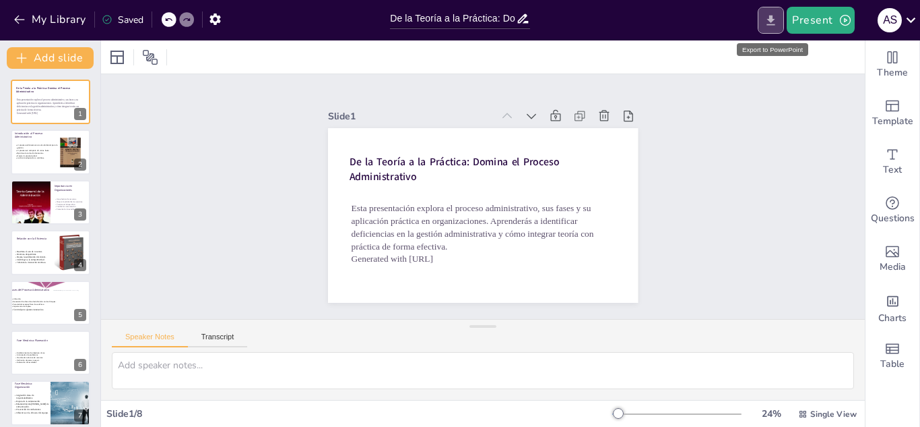
click at [767, 15] on icon "Export to PowerPoint" at bounding box center [771, 20] width 14 height 14
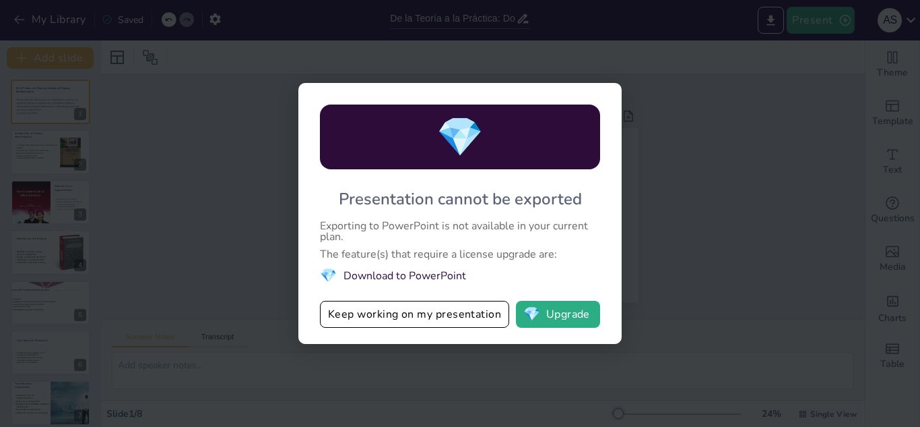
click at [714, 95] on div "💎 Presentation cannot be exported Exporting to PowerPoint is not available in y…" at bounding box center [460, 213] width 920 height 427
click at [658, 57] on div "💎 Presentation cannot be exported Exporting to PowerPoint is not available in y…" at bounding box center [460, 213] width 920 height 427
click at [677, 108] on div "💎 Presentation cannot be exported Exporting to PowerPoint is not available in y…" at bounding box center [460, 213] width 920 height 427
click at [466, 325] on button "Keep working on my presentation" at bounding box center [414, 314] width 189 height 27
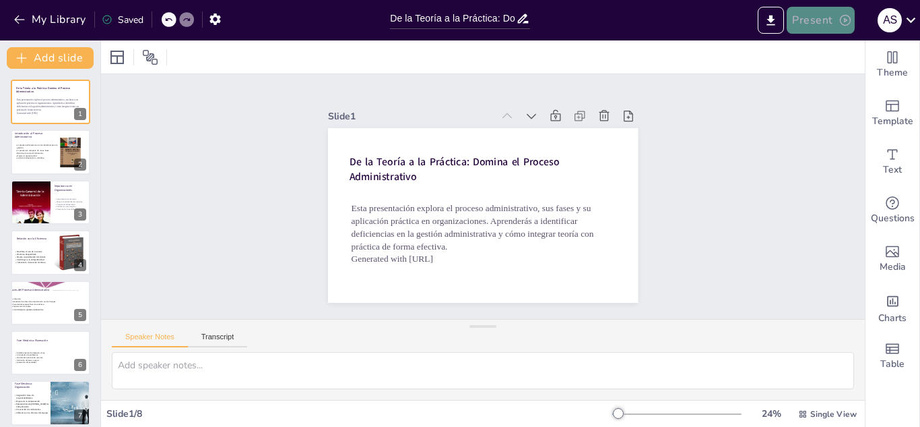
click at [834, 19] on button "Present" at bounding box center [820, 20] width 67 height 27
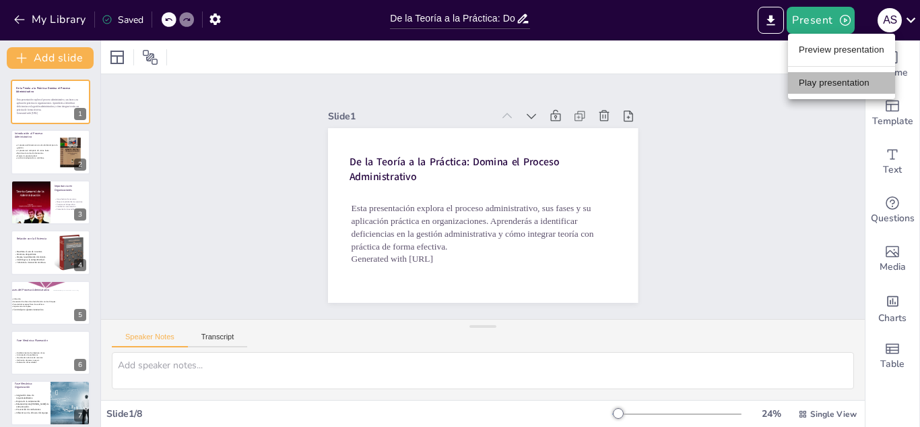
click at [846, 82] on li "Play presentation" at bounding box center [841, 83] width 107 height 22
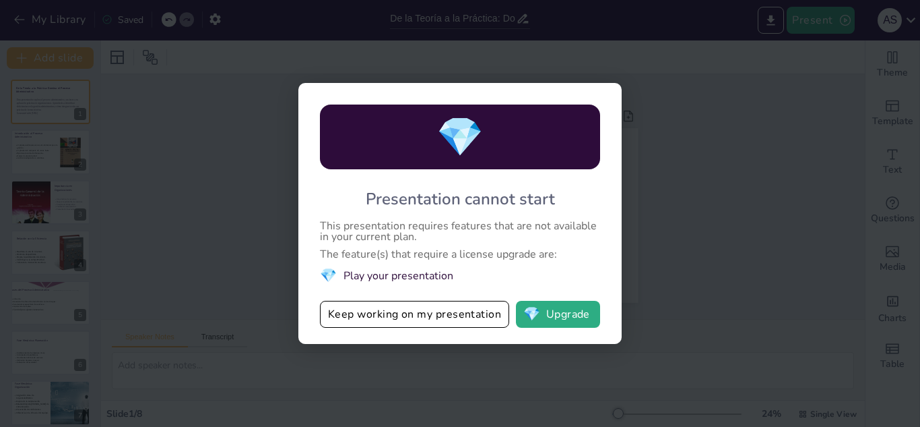
click at [720, 50] on div "💎 Presentation cannot start This presentation requires features that are not av…" at bounding box center [460, 213] width 920 height 427
click at [436, 323] on button "Keep working on my presentation" at bounding box center [414, 314] width 189 height 27
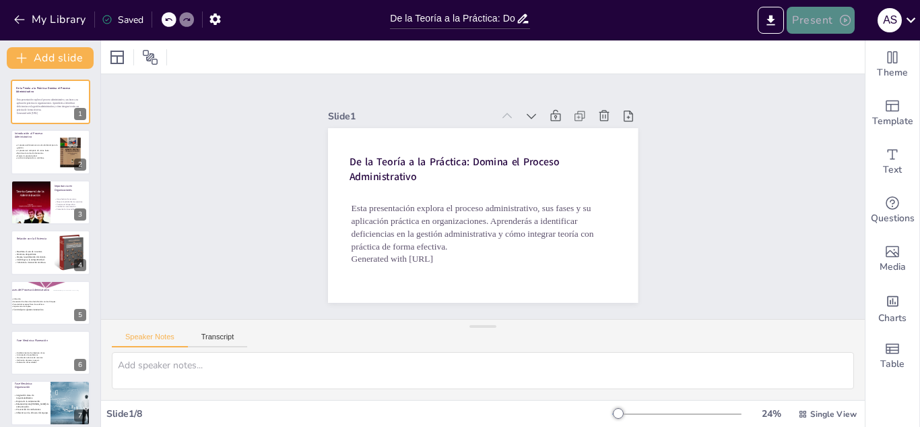
click at [846, 11] on button "Present" at bounding box center [820, 20] width 67 height 27
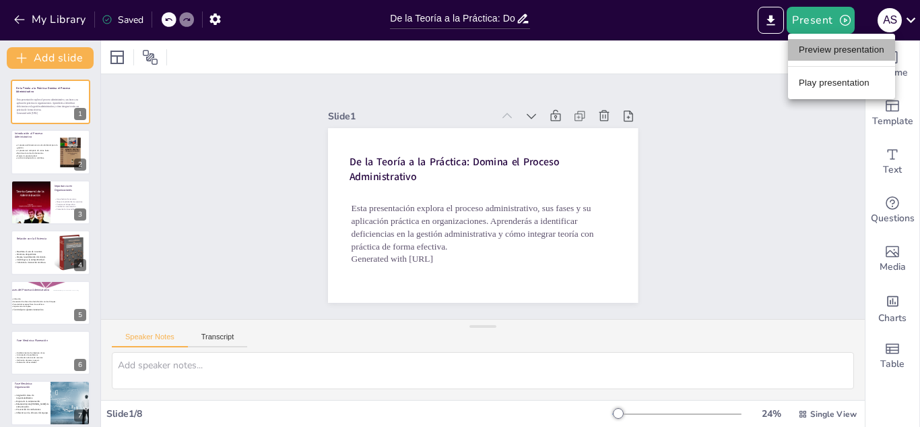
click at [823, 53] on li "Preview presentation" at bounding box center [841, 50] width 107 height 22
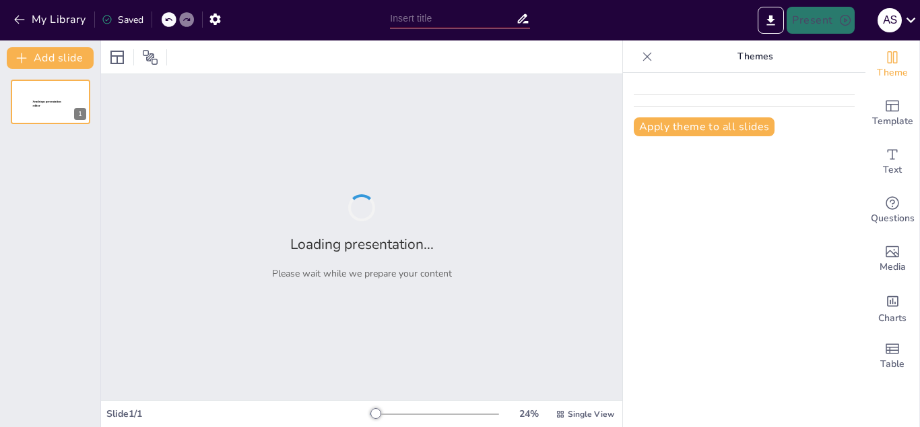
type input "De la Teoría a la Práctica: Domina el Proceso Administrativo"
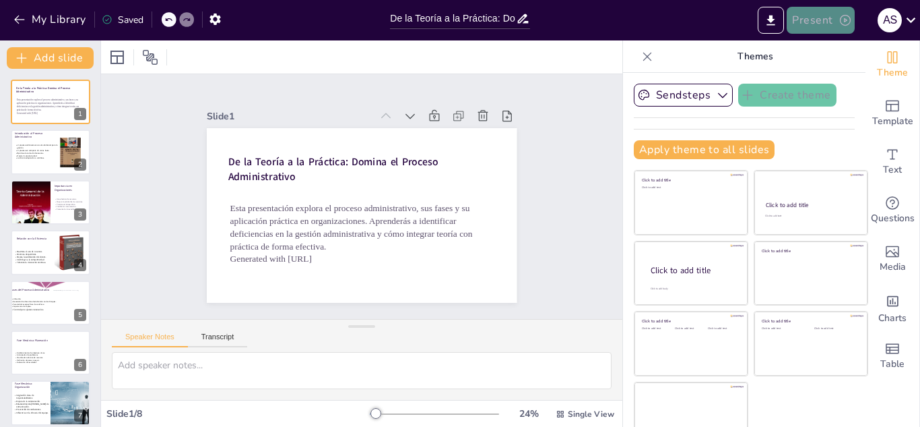
click at [816, 14] on button "Present" at bounding box center [820, 20] width 67 height 27
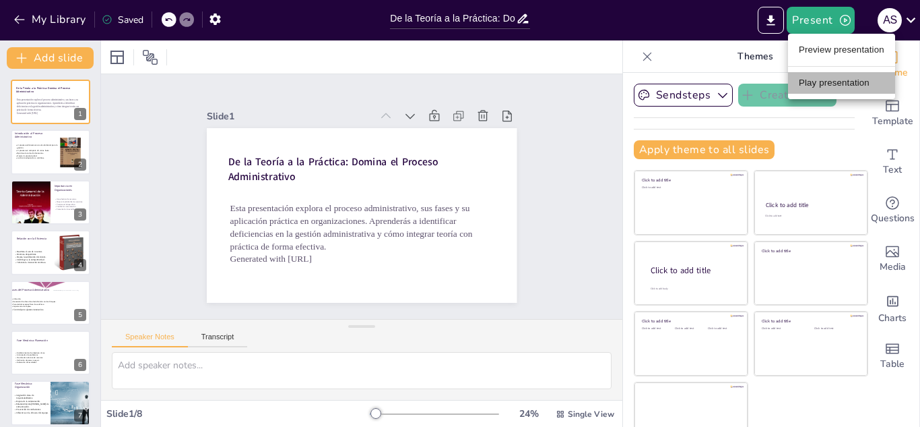
click at [839, 73] on li "Play presentation" at bounding box center [841, 83] width 107 height 22
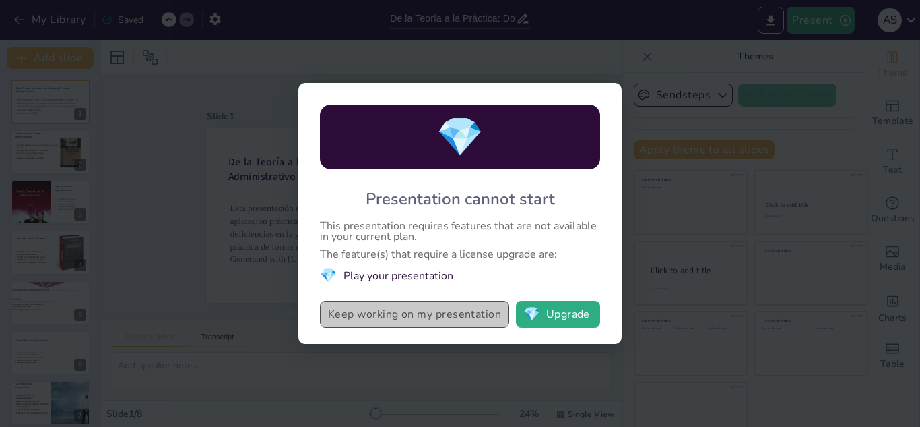
click at [492, 317] on button "Keep working on my presentation" at bounding box center [414, 314] width 189 height 27
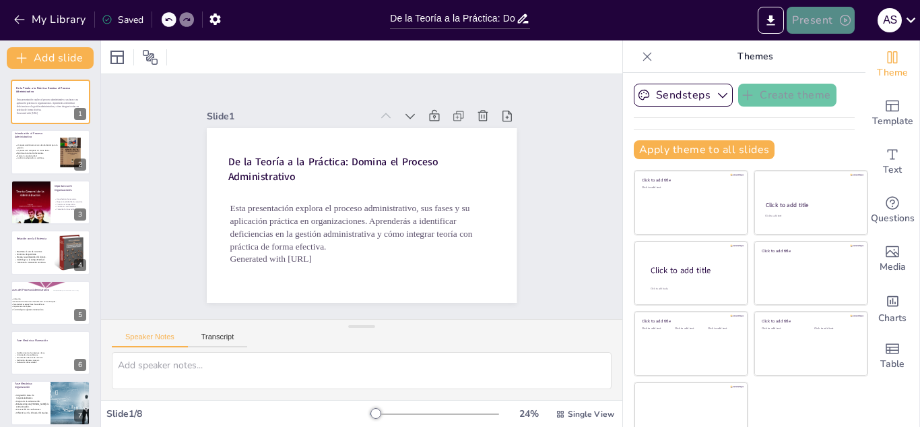
click at [846, 21] on icon "button" at bounding box center [845, 20] width 11 height 11
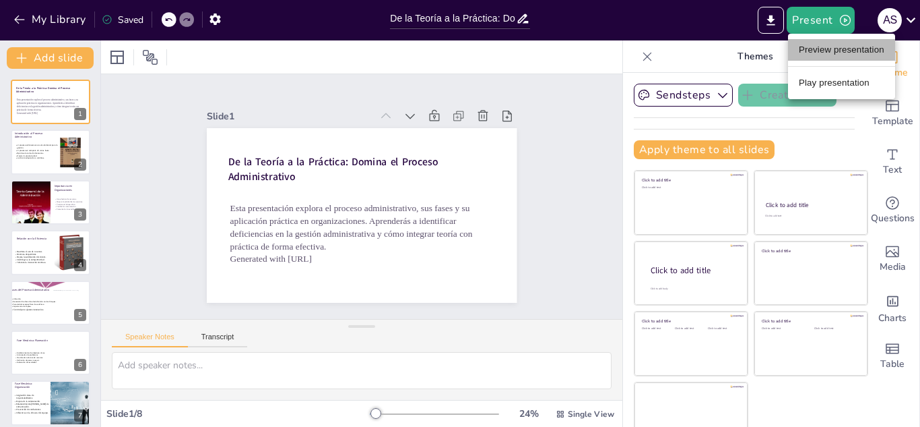
click at [824, 46] on li "Preview presentation" at bounding box center [841, 50] width 107 height 22
